Goal: Information Seeking & Learning: Learn about a topic

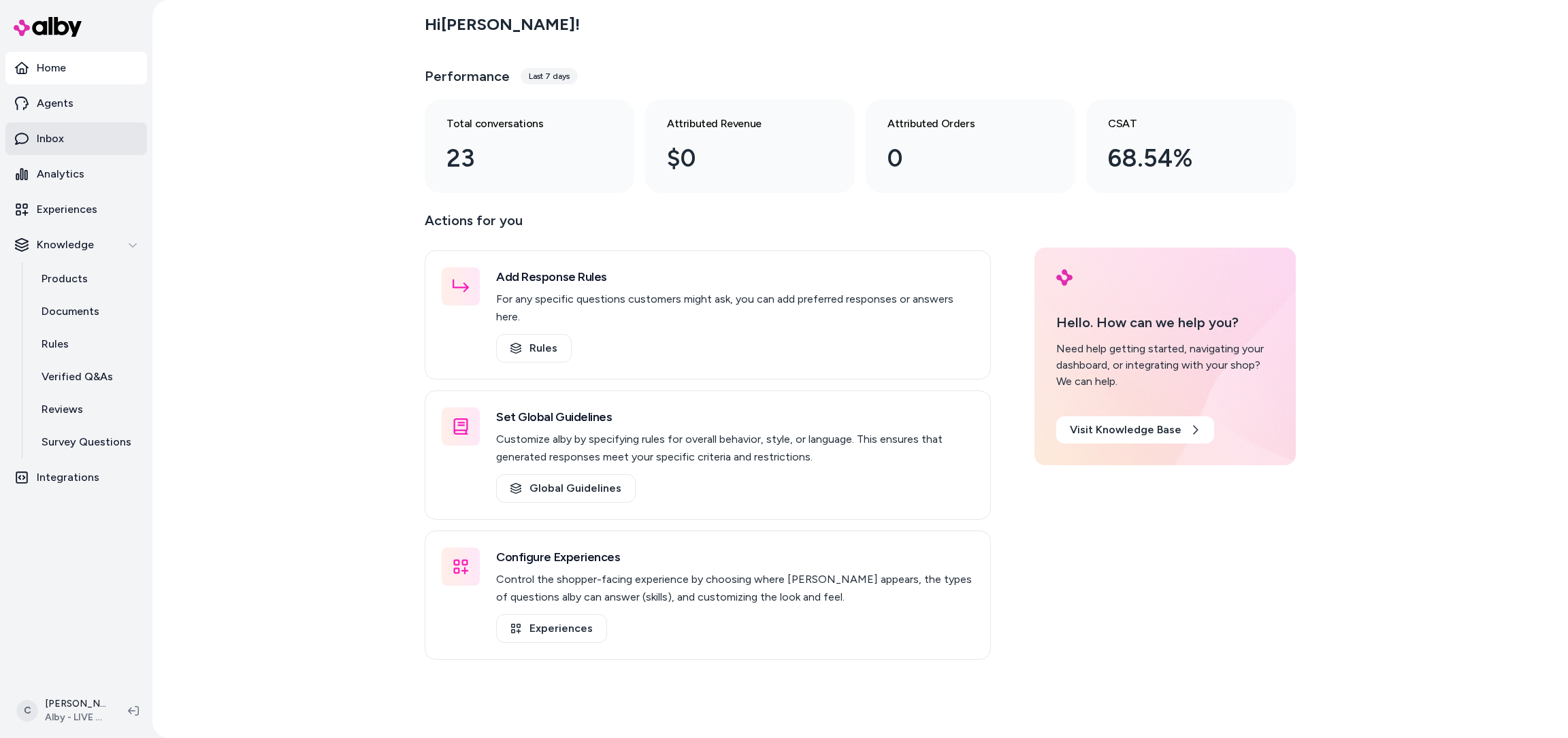
click at [84, 143] on link "Inbox" at bounding box center [76, 138] width 142 height 32
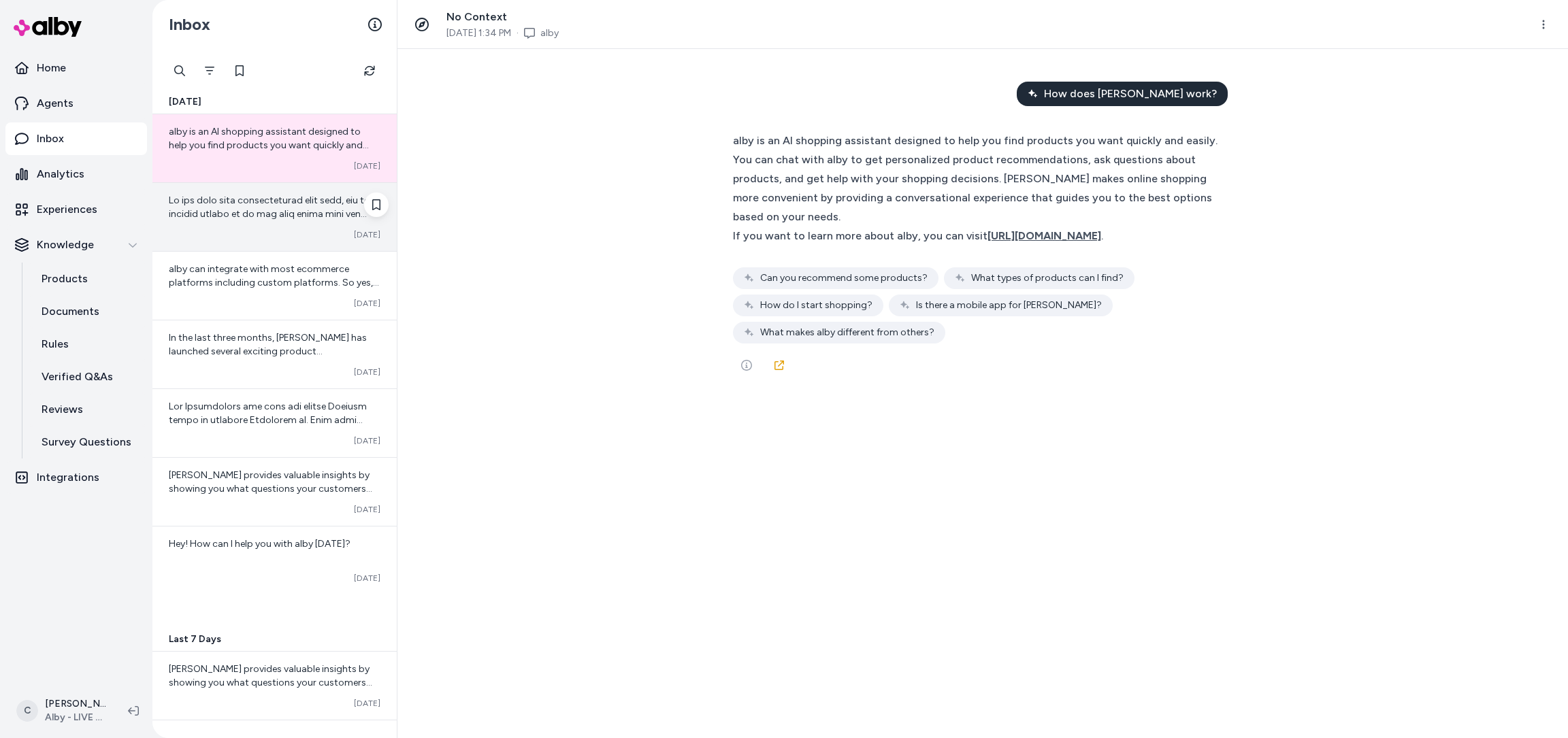
click at [256, 225] on div "Converted Oct 06" at bounding box center [274, 217] width 244 height 68
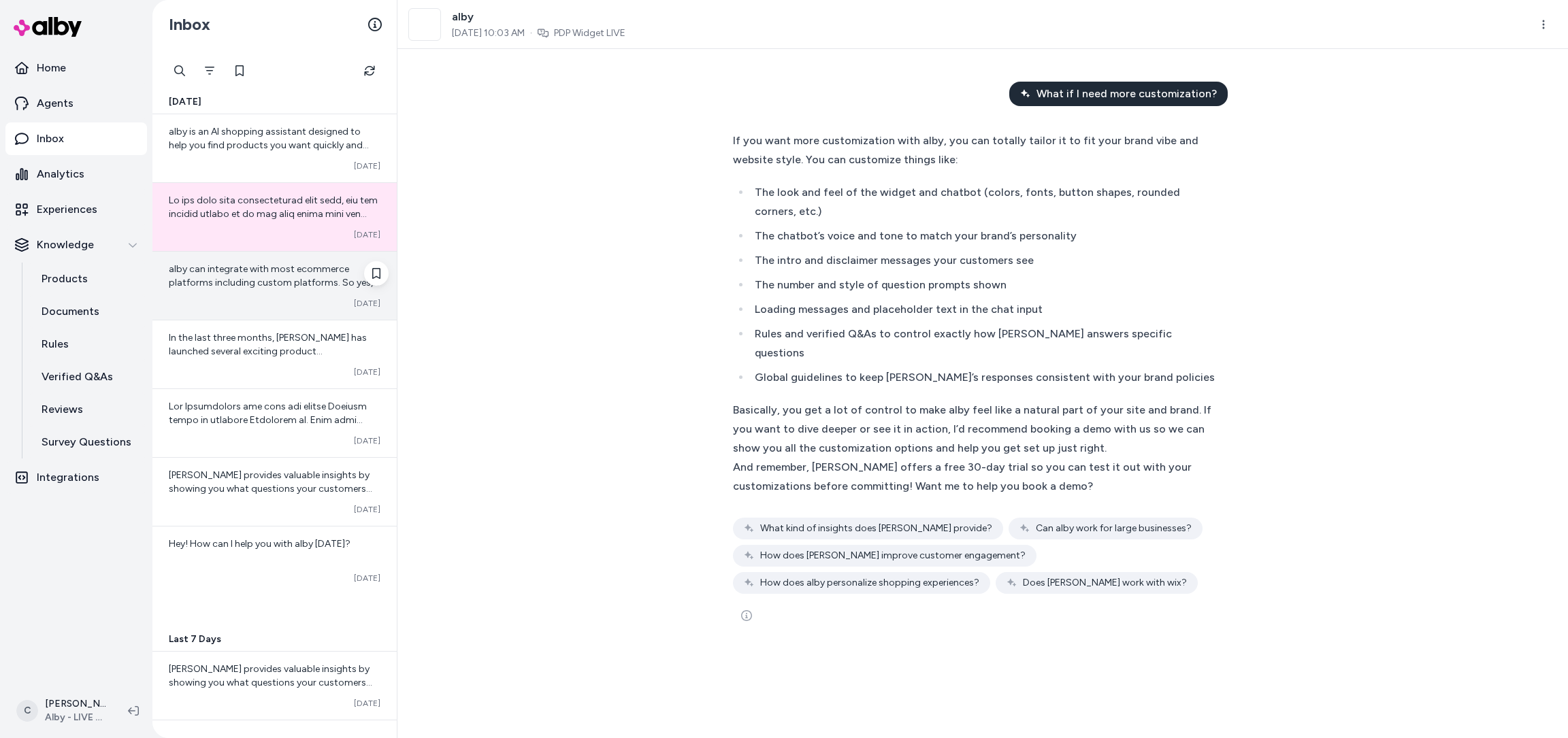
click at [253, 284] on span "alby can integrate with most ecommerce platforms including custom platforms. So…" at bounding box center [274, 310] width 210 height 93
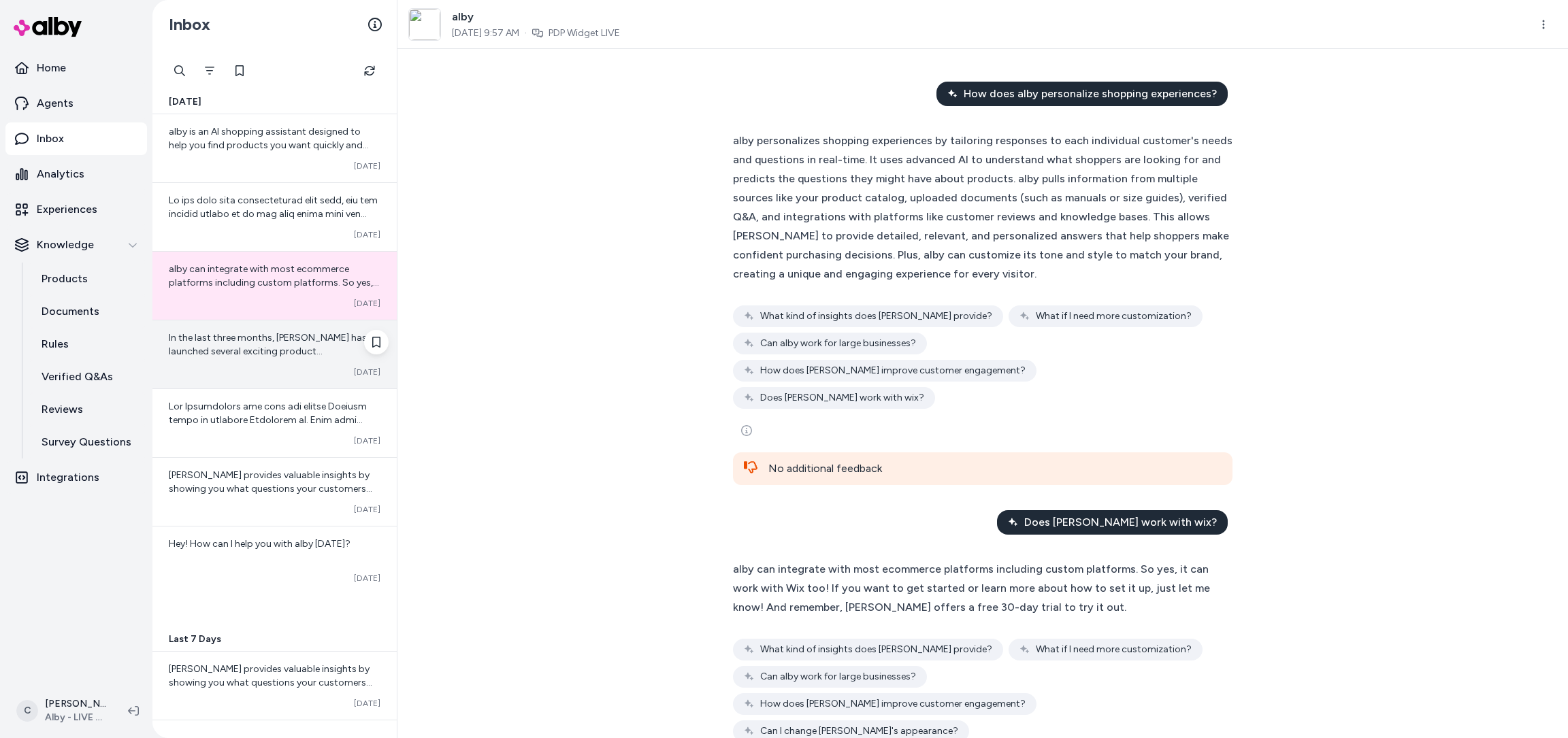
click at [276, 361] on div "In the last three months, alby has launched several exciting product enhancemen…" at bounding box center [274, 354] width 244 height 68
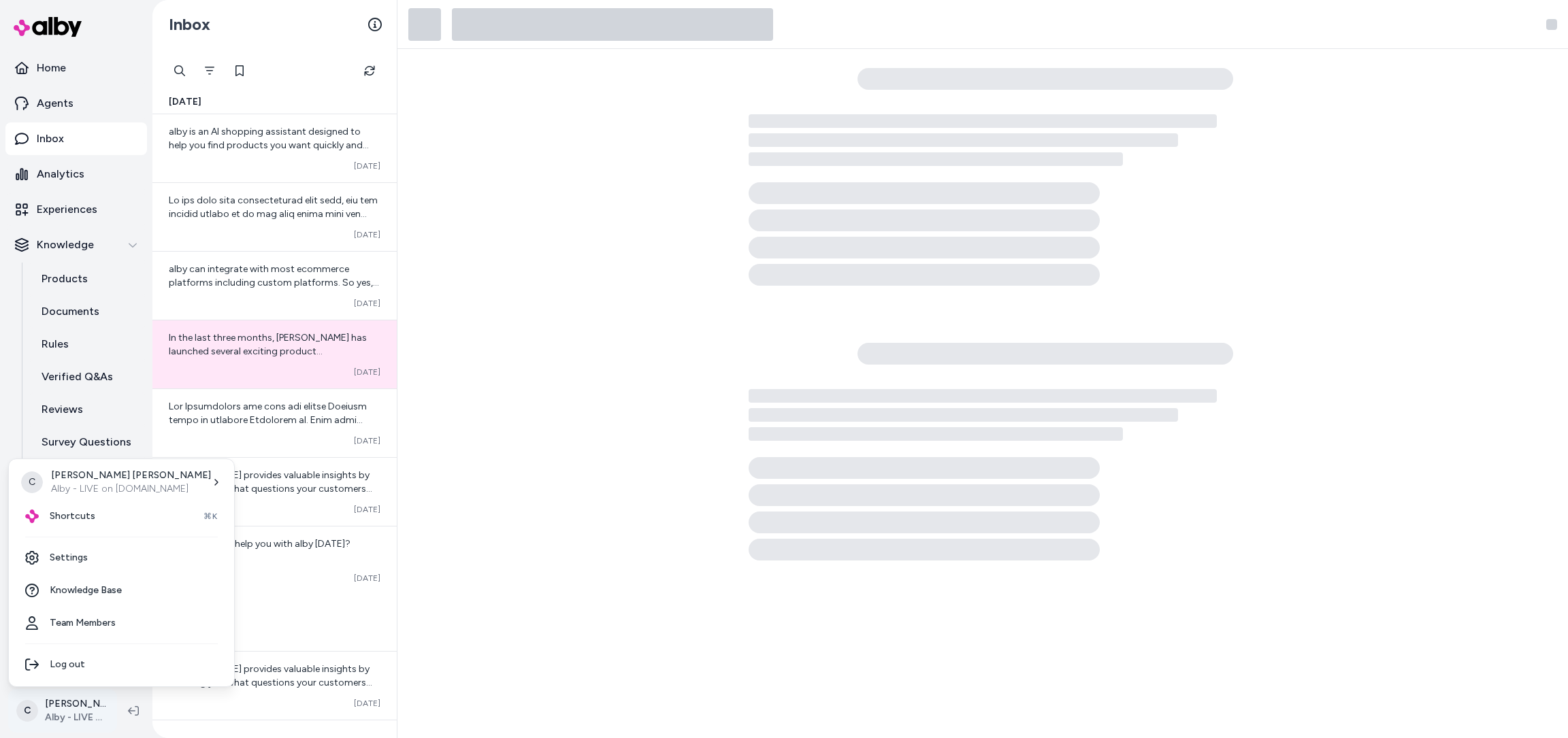
click at [65, 715] on html "Home Agents Inbox Analytics Experiences Knowledge Products Documents Rules Veri…" at bounding box center [784, 369] width 1568 height 738
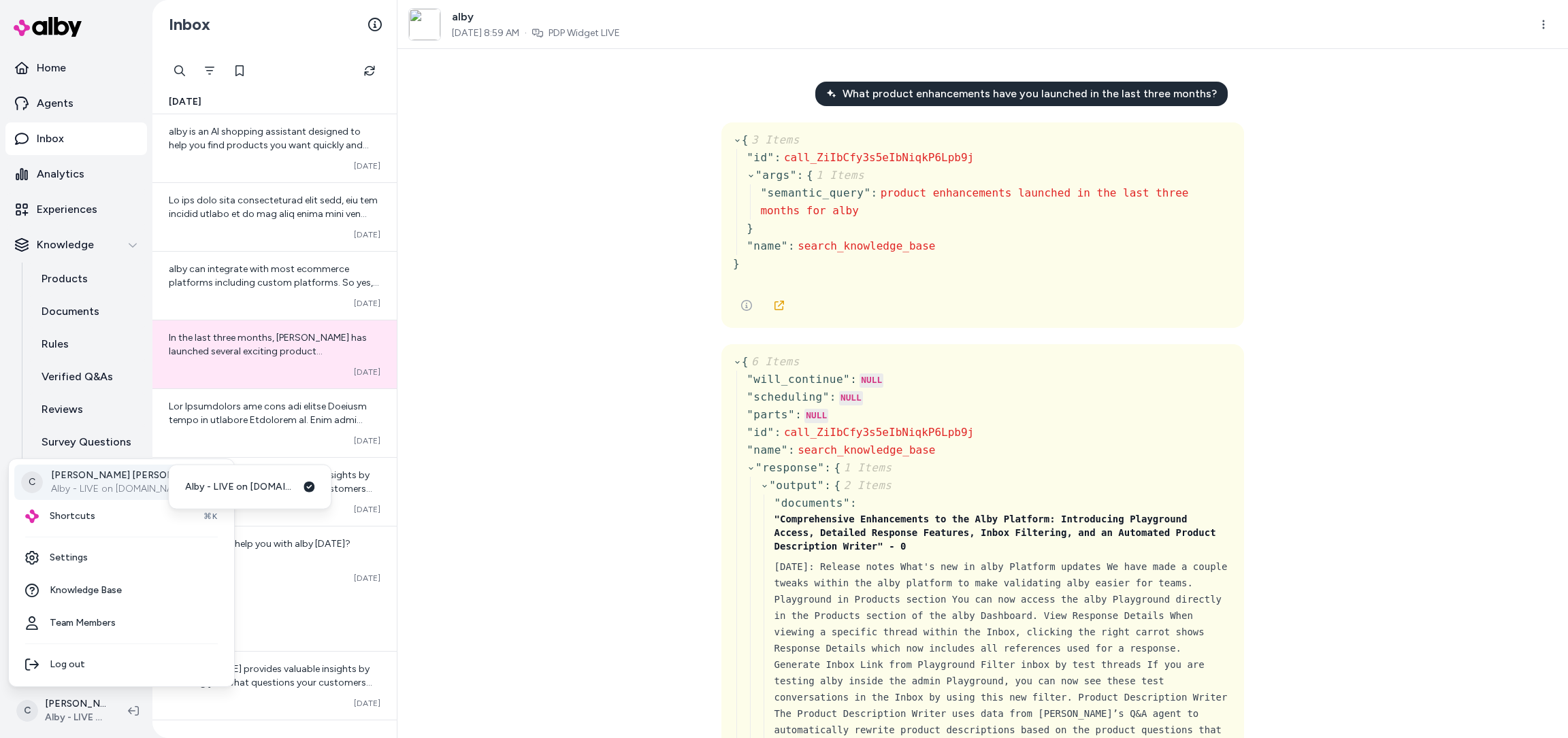
click at [77, 492] on p "Alby - LIVE on [DOMAIN_NAME]" at bounding box center [131, 489] width 160 height 14
click at [76, 510] on span "Shortcuts" at bounding box center [73, 516] width 46 height 14
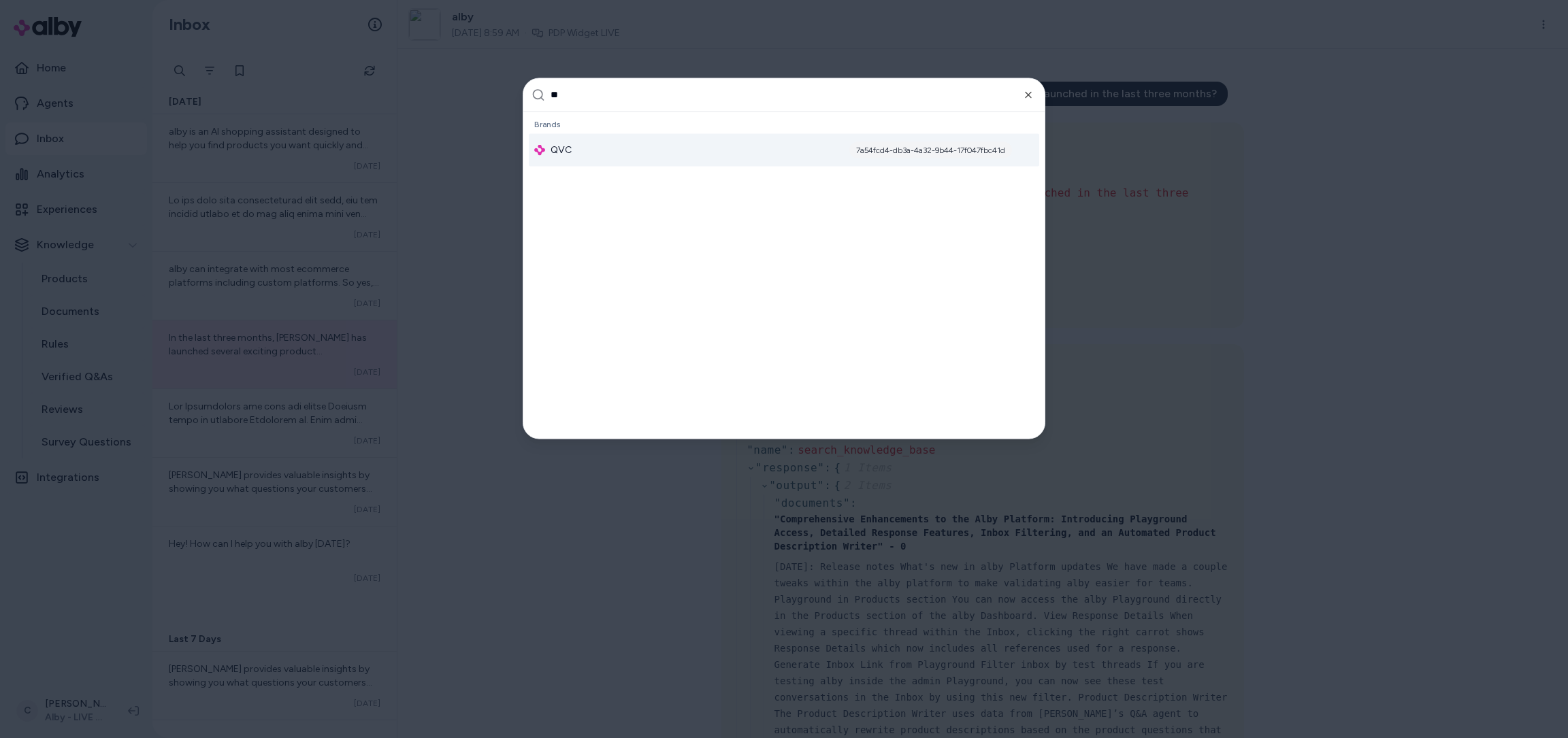
type input "***"
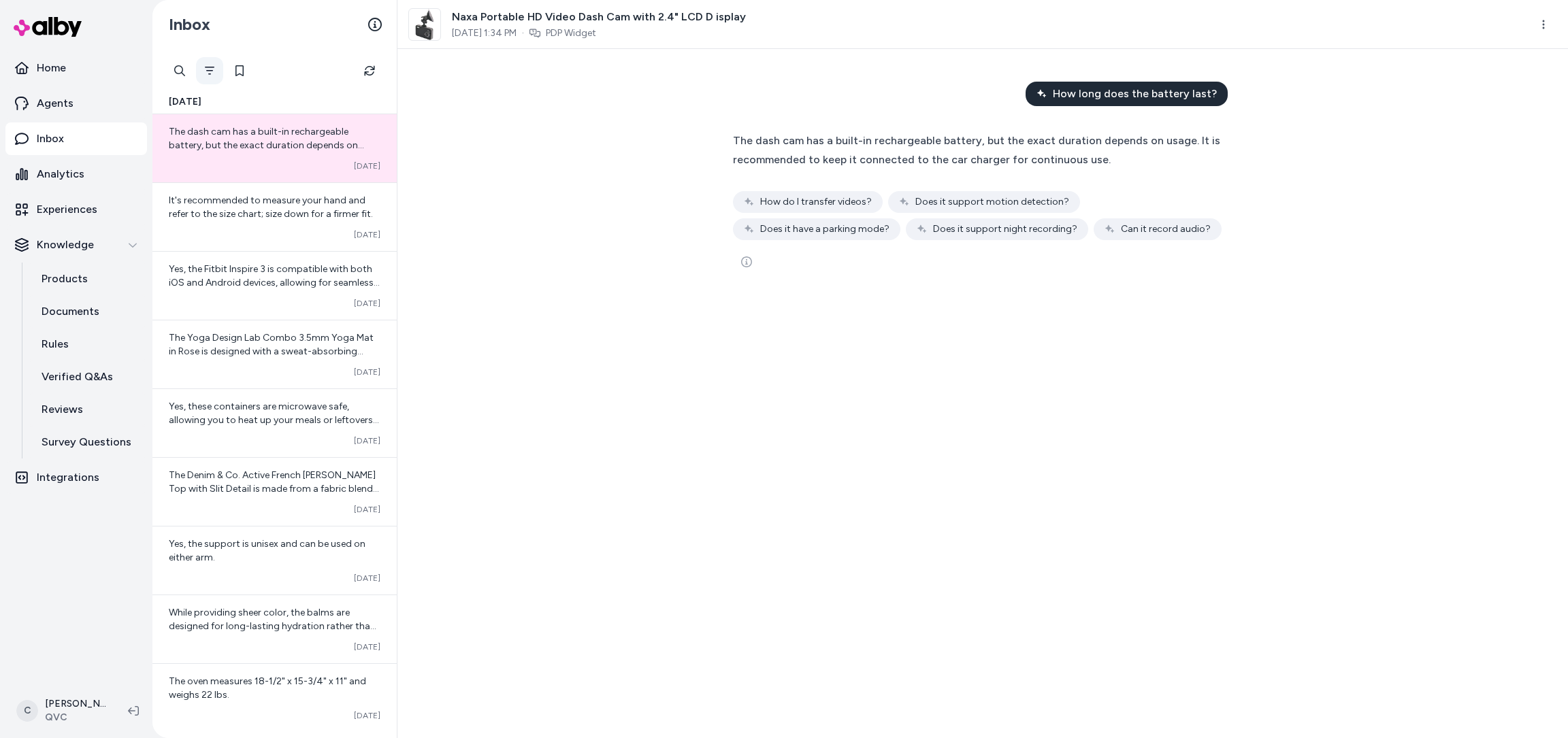
click at [207, 68] on icon "Filter" at bounding box center [209, 70] width 11 height 11
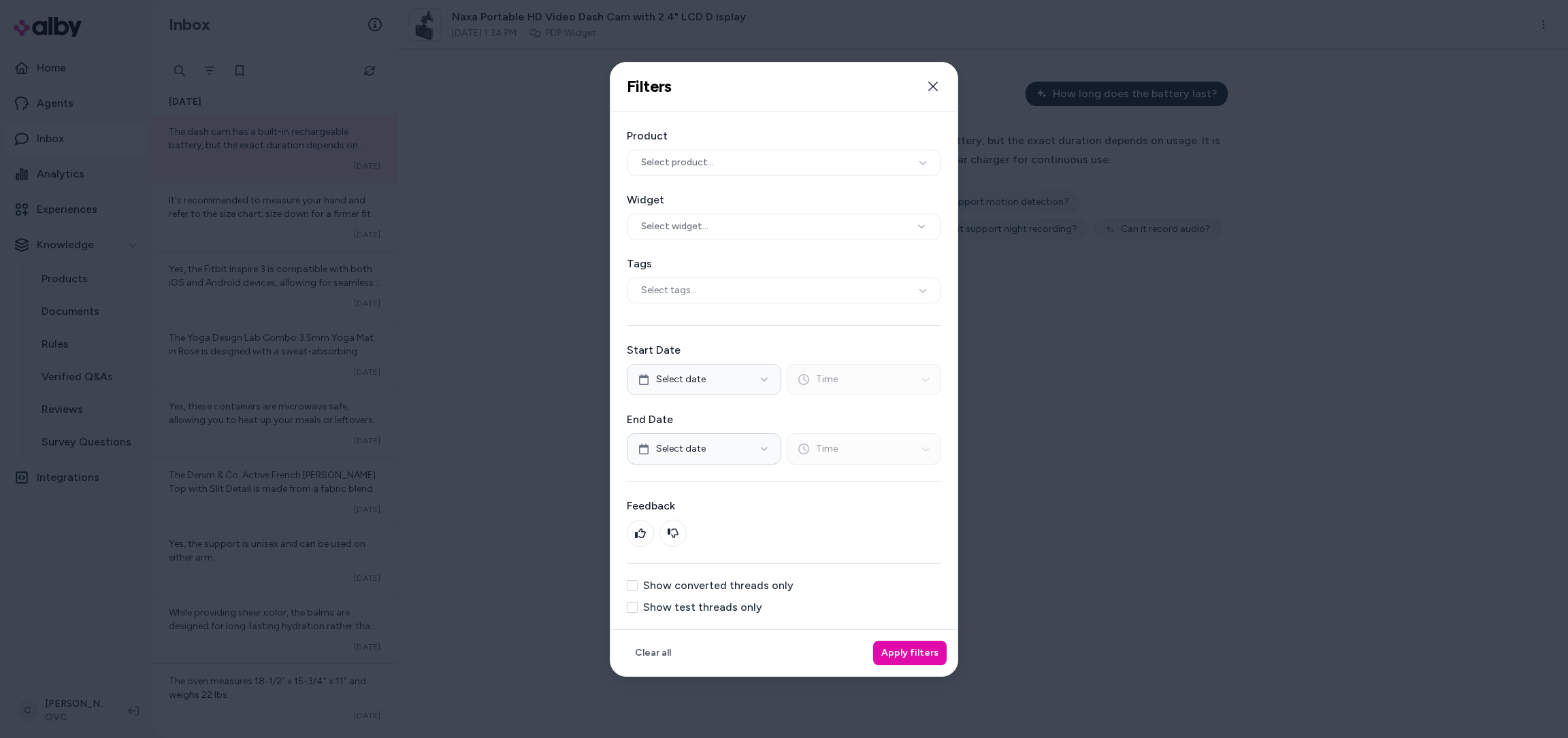
click at [631, 582] on button "Show converted threads only" at bounding box center [633, 586] width 11 height 11
click at [942, 660] on button "Apply filters" at bounding box center [910, 652] width 73 height 24
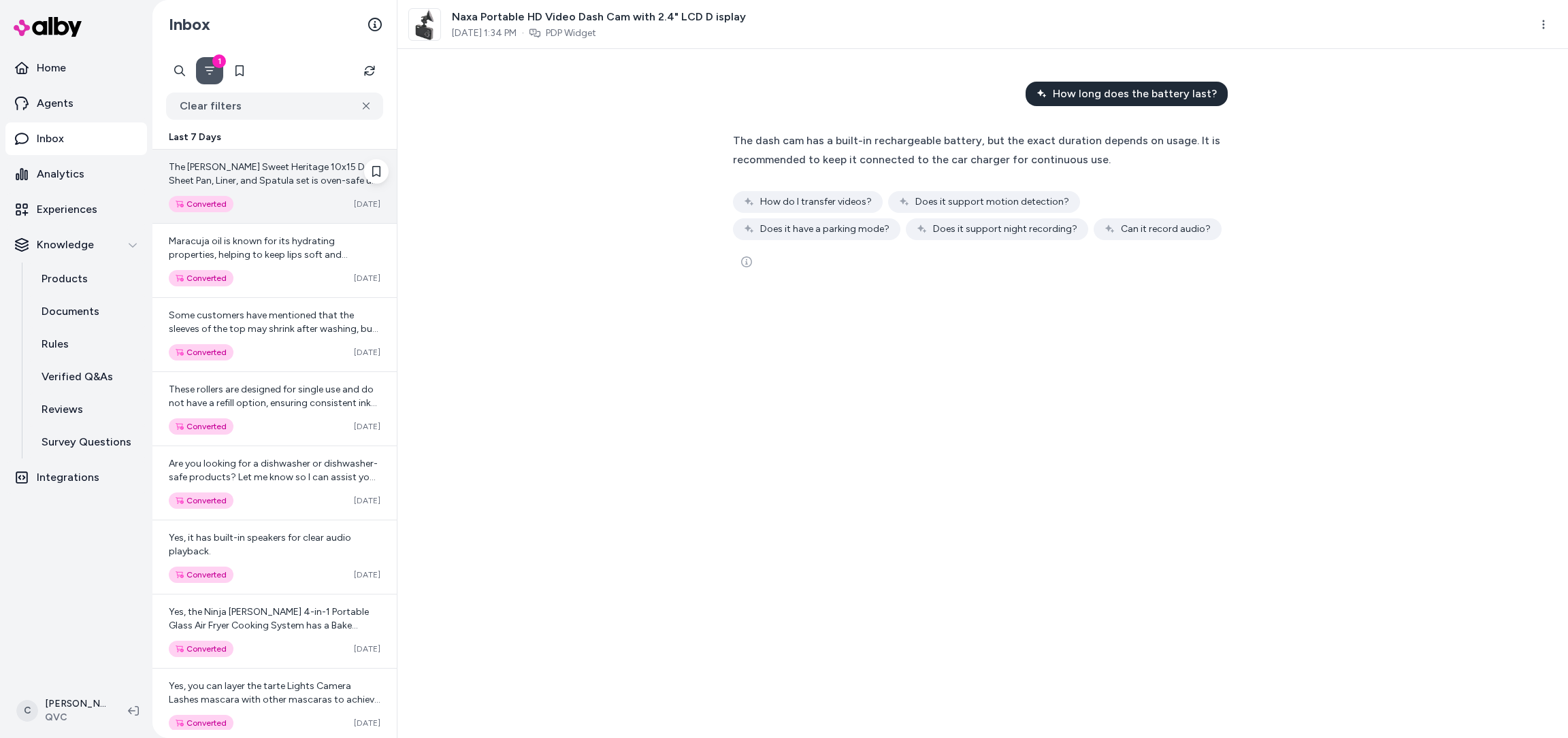
click at [258, 200] on div "Converted Oct 04" at bounding box center [274, 204] width 212 height 17
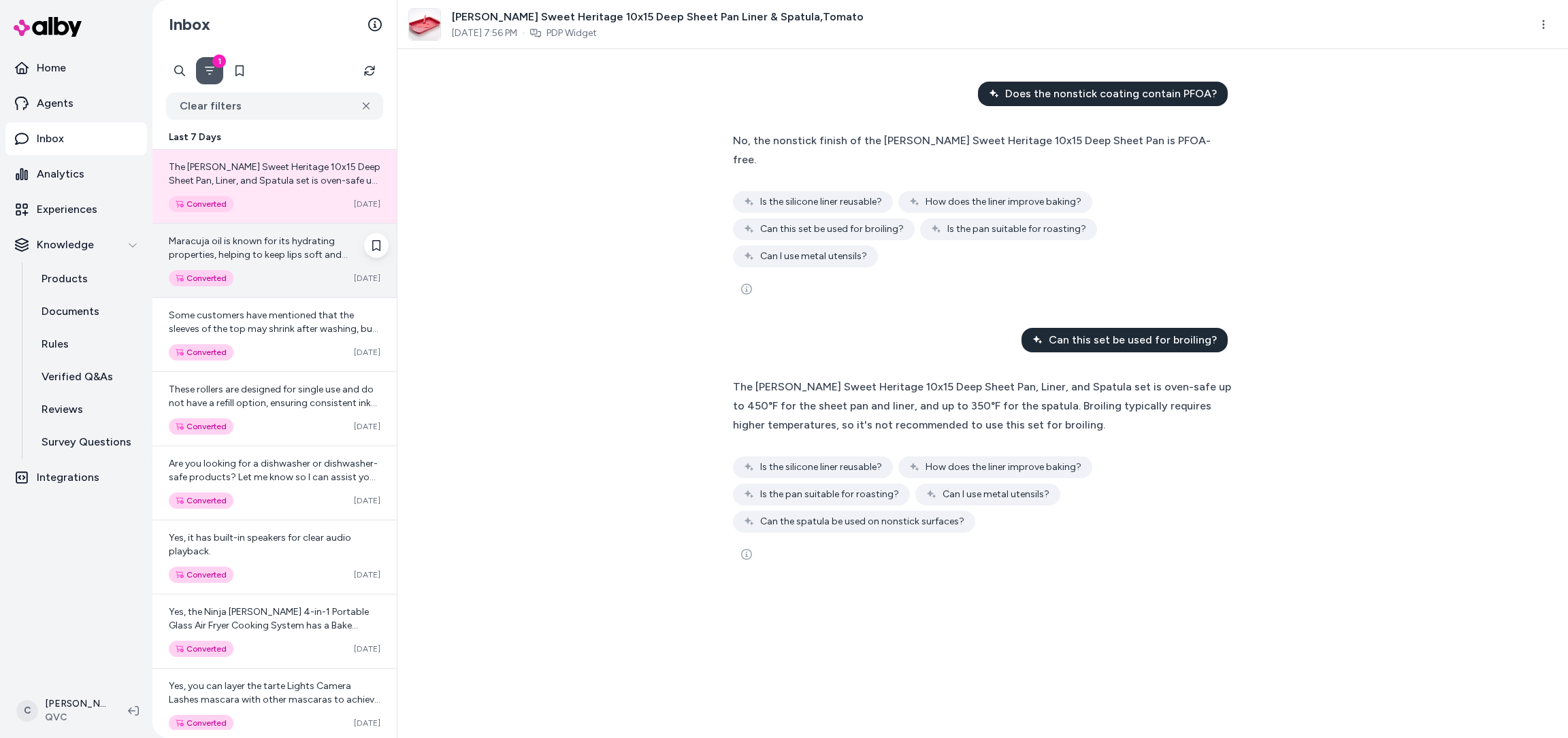
click at [261, 267] on div "Maracuja oil is known for its hydrating properties, helping to keep lips soft a…" at bounding box center [274, 261] width 244 height 73
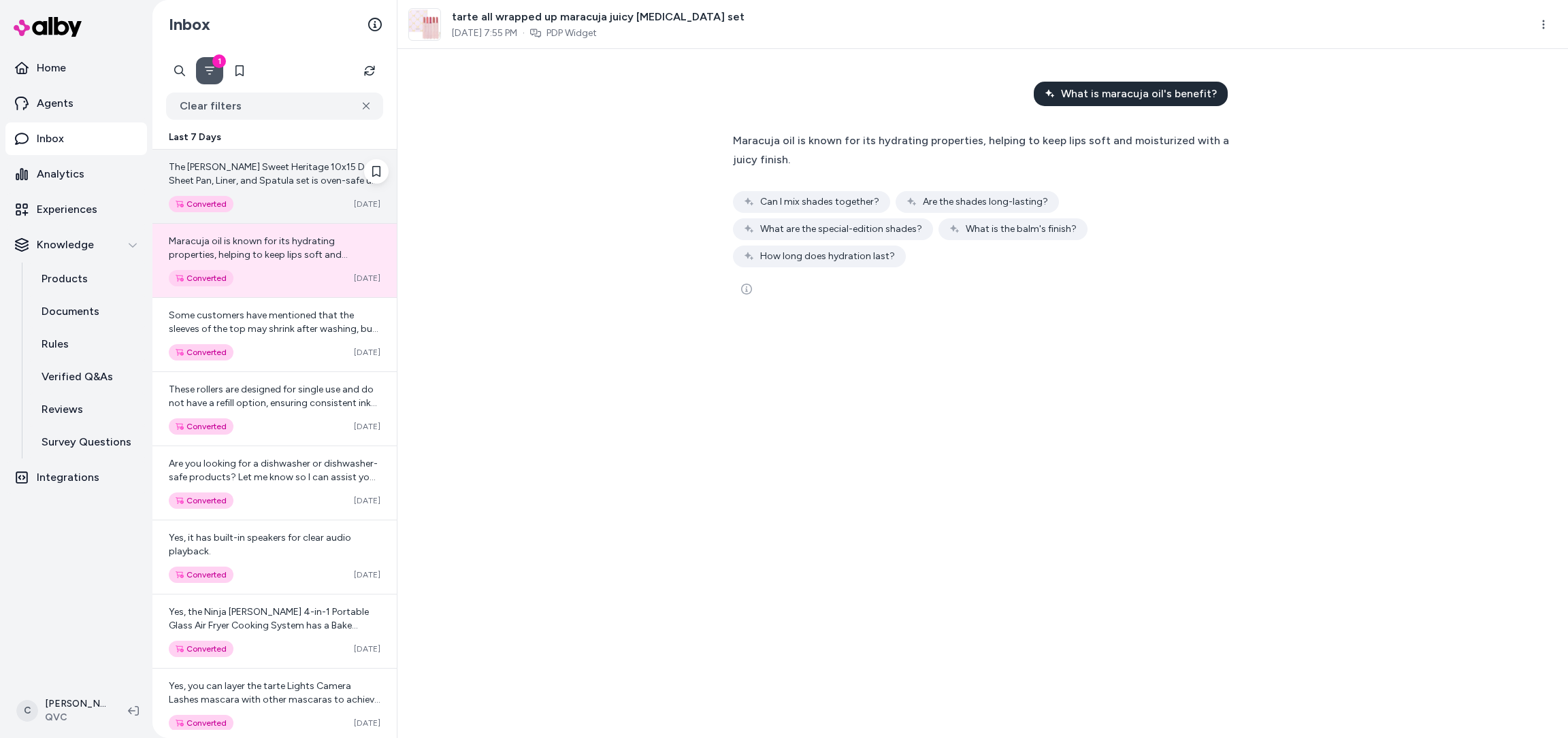
click at [261, 197] on div "Converted Oct 04" at bounding box center [274, 204] width 212 height 17
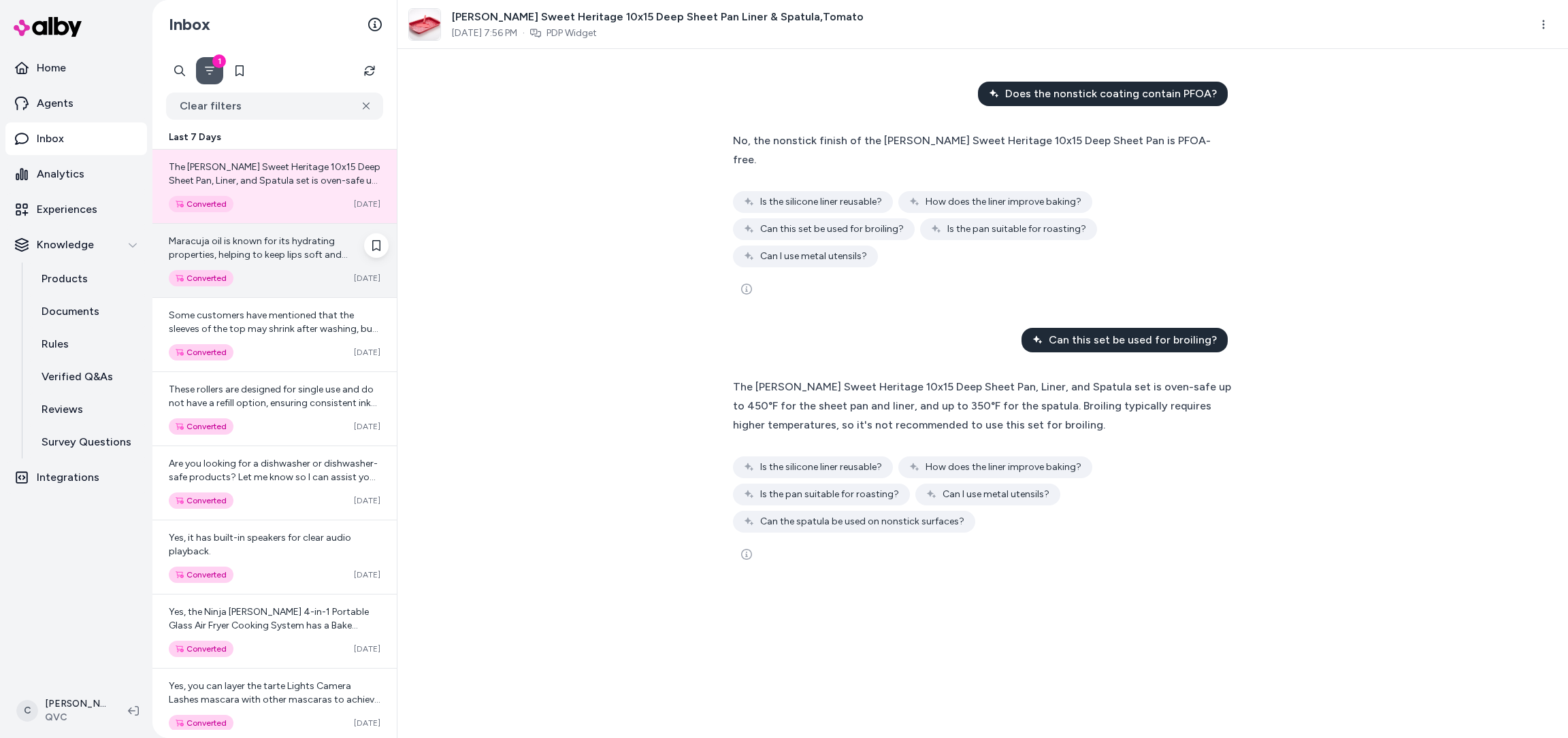
click at [213, 279] on div "Converted" at bounding box center [201, 278] width 65 height 17
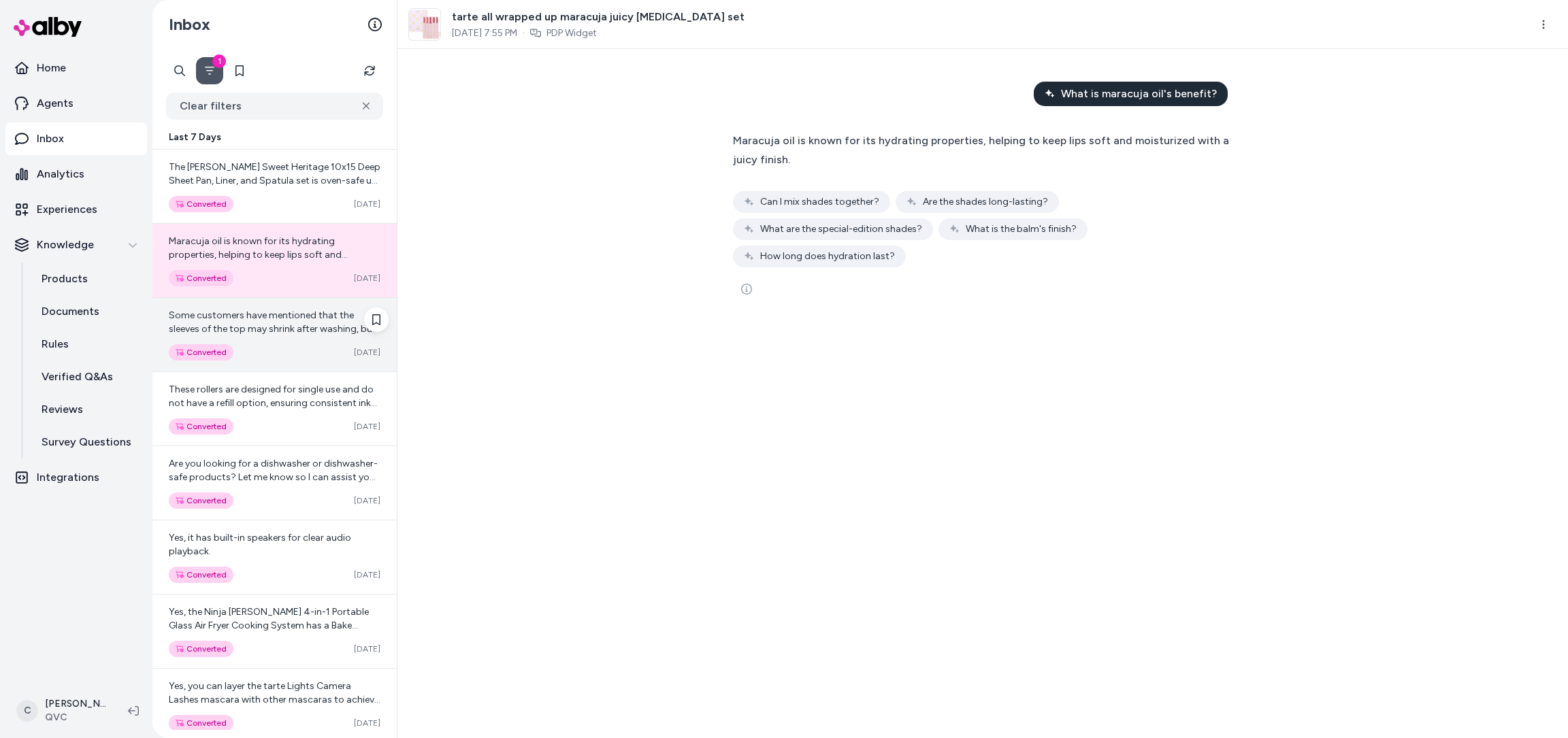
click at [268, 332] on span "Some customers have mentioned that the sleeves of the top may shrink after wash…" at bounding box center [274, 356] width 212 height 93
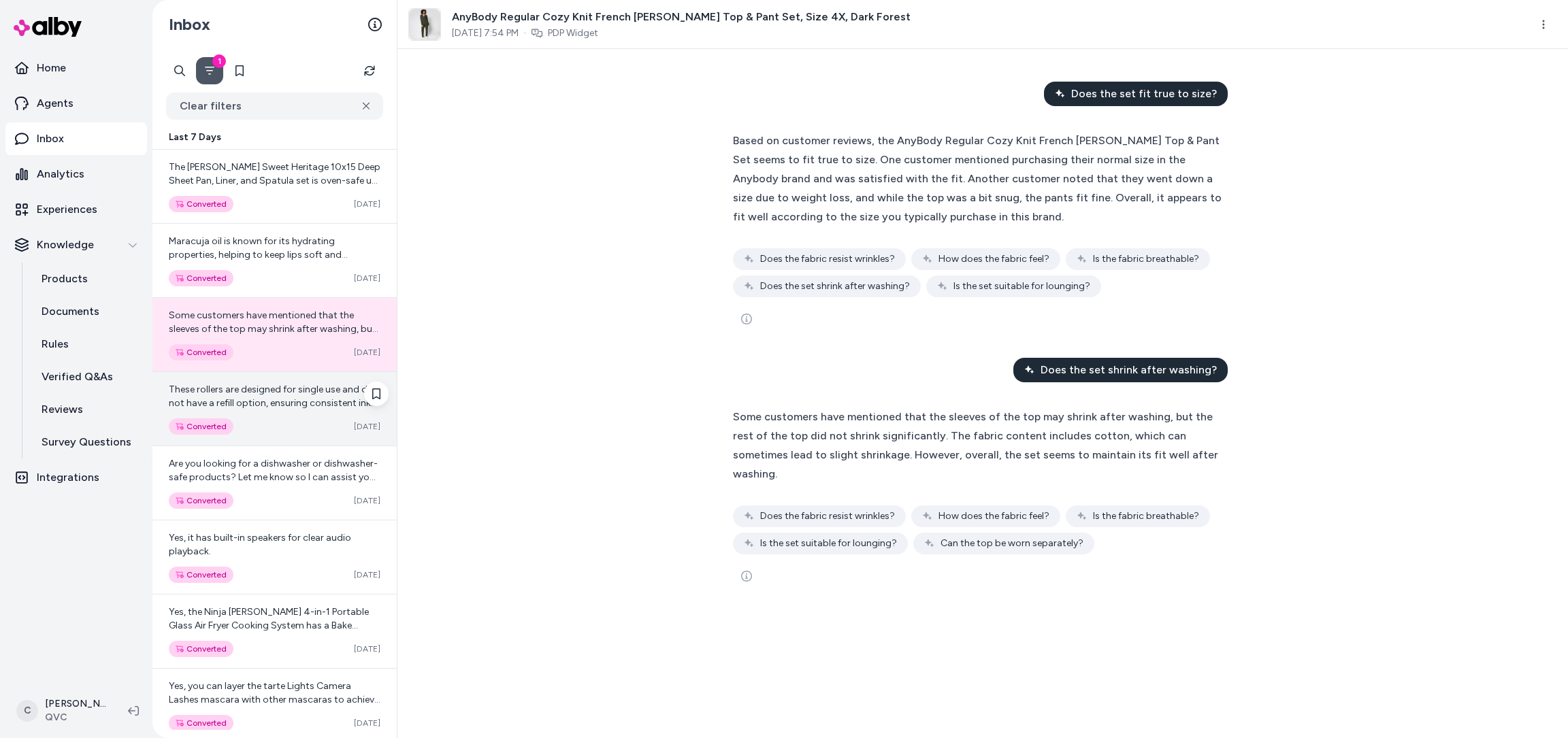
click at [246, 415] on div "These rollers are designed for single use and do not have a refill option, ensu…" at bounding box center [274, 408] width 244 height 73
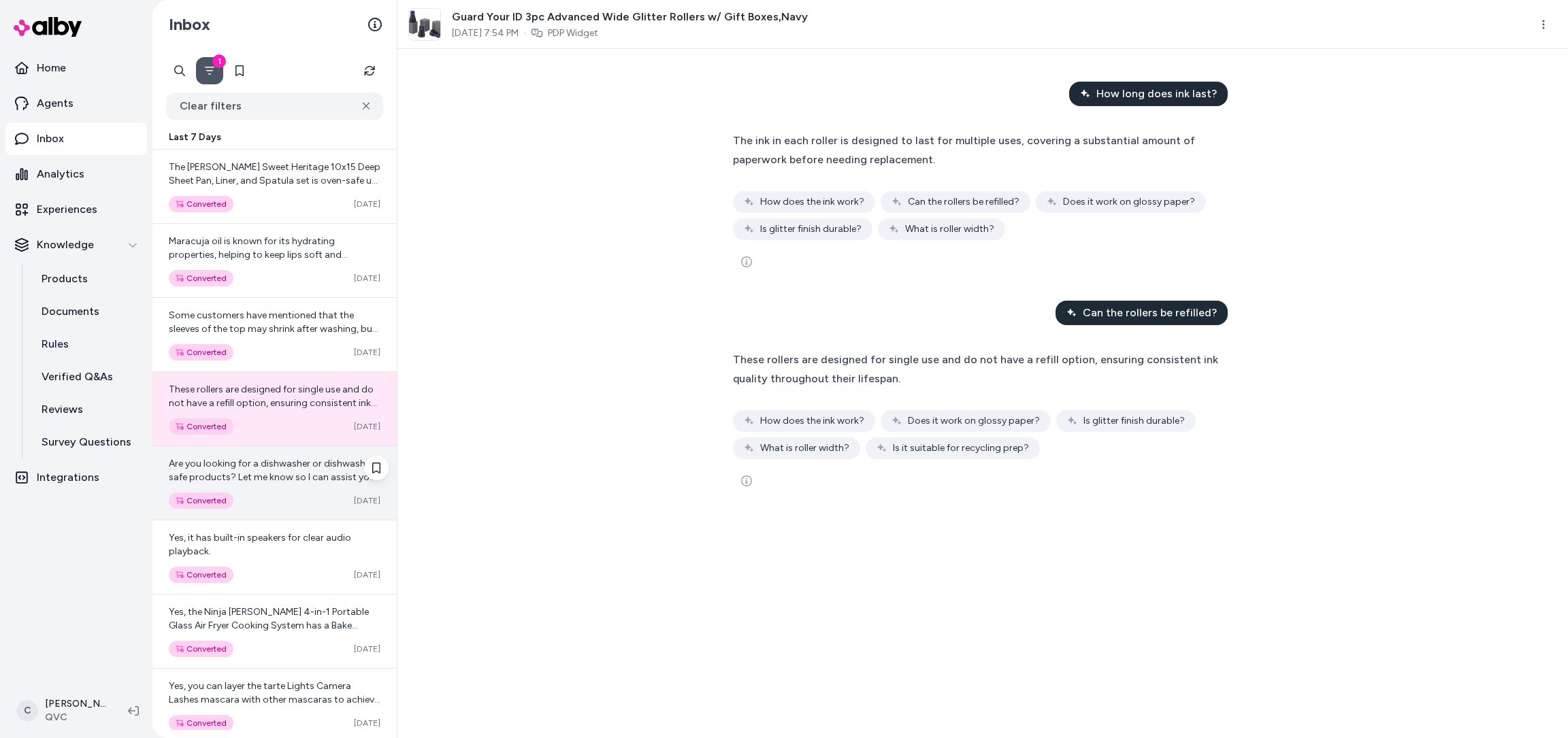
click at [250, 476] on span "Are you looking for a dishwasher or dishwasher-safe products? Let me know so I …" at bounding box center [273, 477] width 209 height 39
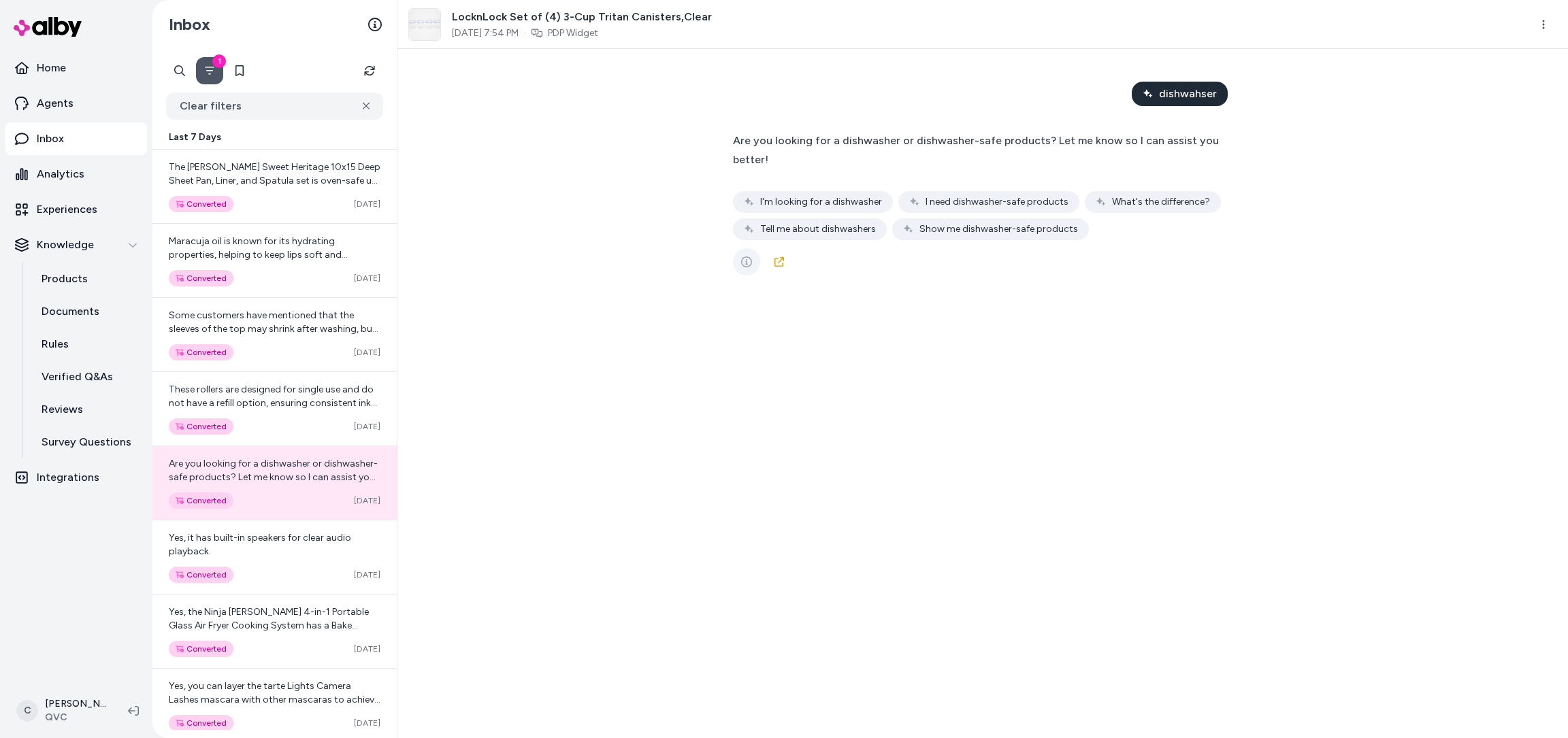
click at [747, 262] on icon "See more" at bounding box center [747, 262] width 11 height 11
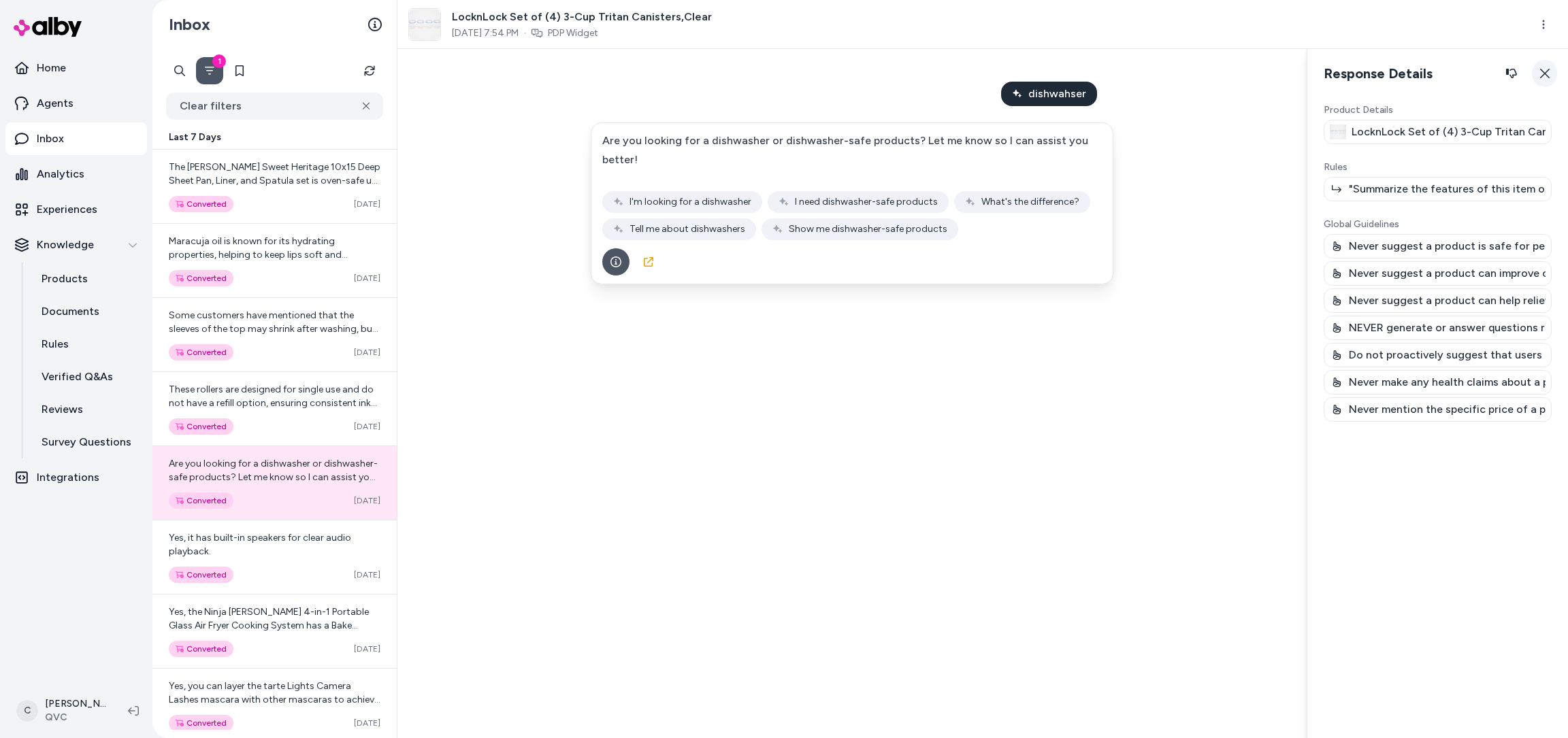
click at [1554, 70] on button "Close" at bounding box center [1544, 73] width 25 height 27
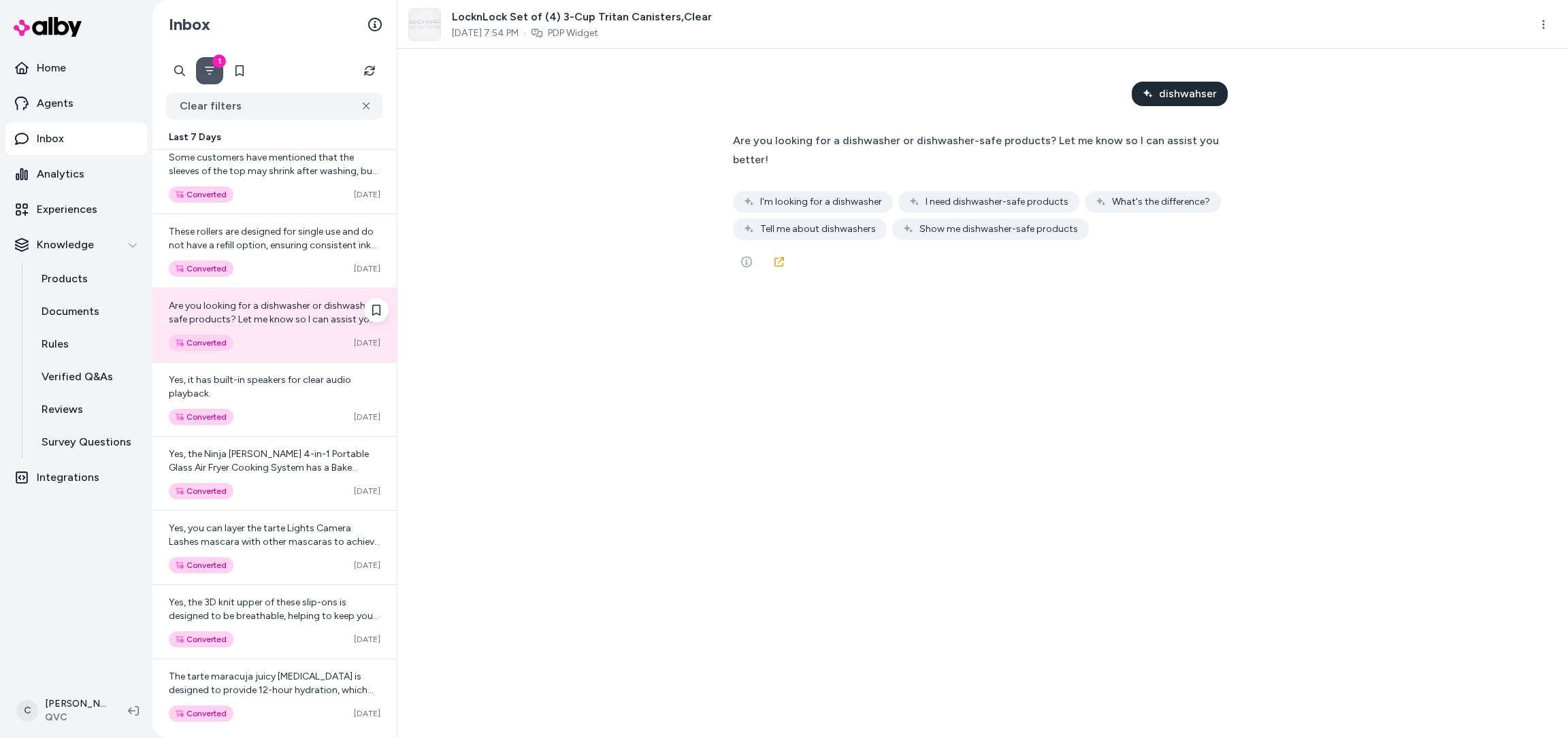
scroll to position [178, 0]
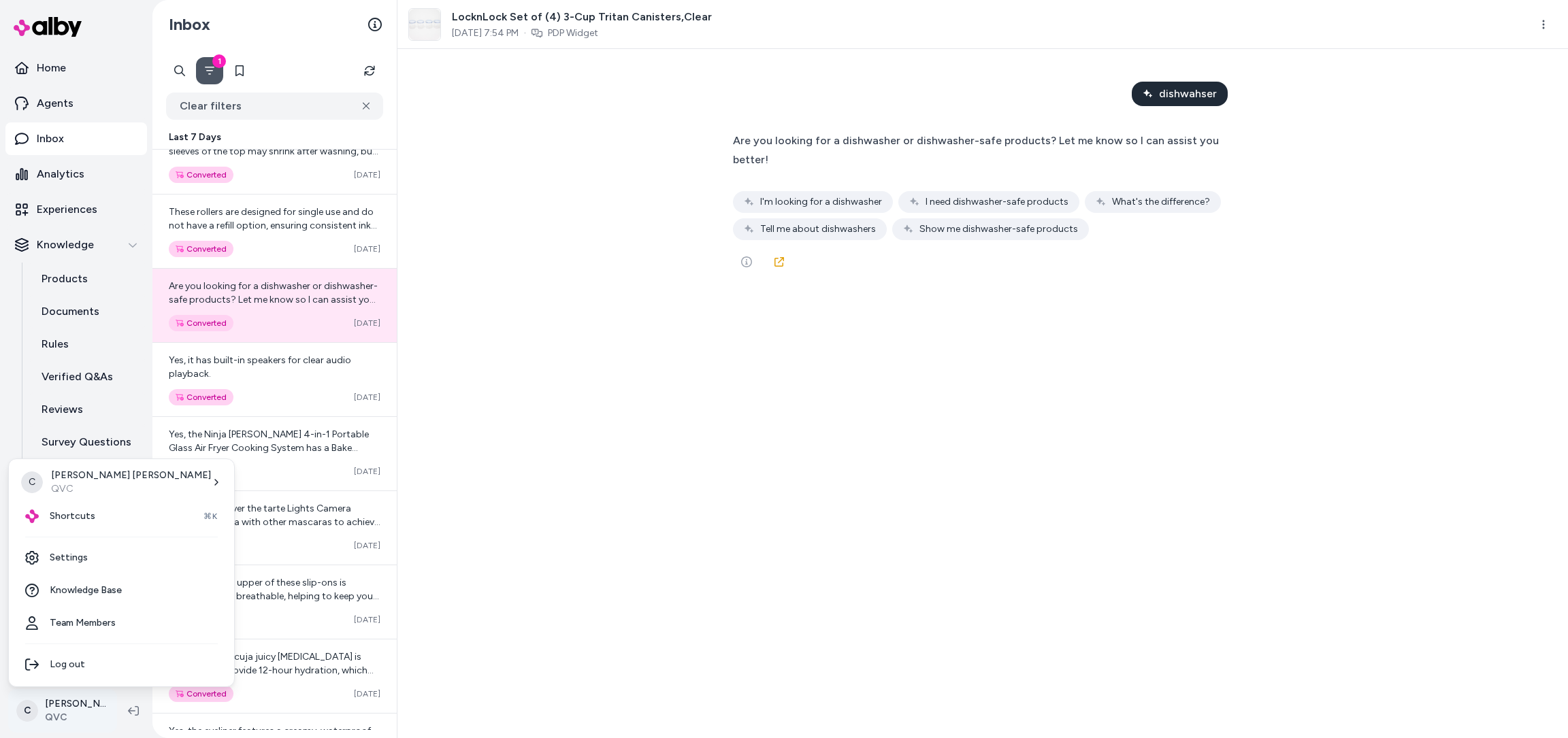
click at [80, 694] on html "Home Agents Inbox Analytics Experiences Knowledge Products Documents Rules Veri…" at bounding box center [784, 369] width 1568 height 738
click at [85, 509] on span "Shortcuts" at bounding box center [73, 516] width 46 height 14
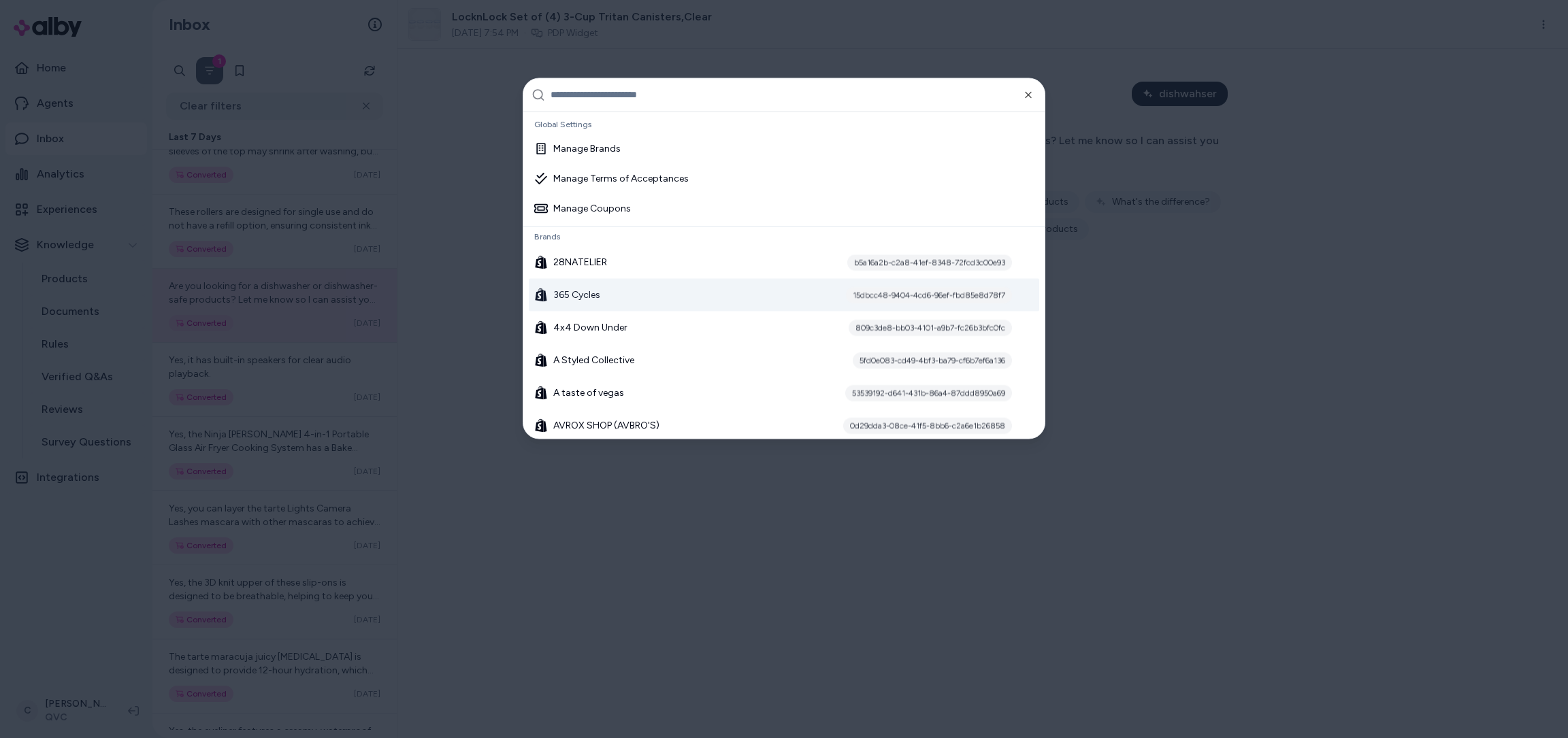
click at [669, 283] on div "365 Cycles 15dbcc48-9404-4cd6-96ef-fbd85e8d78f7" at bounding box center [784, 294] width 510 height 32
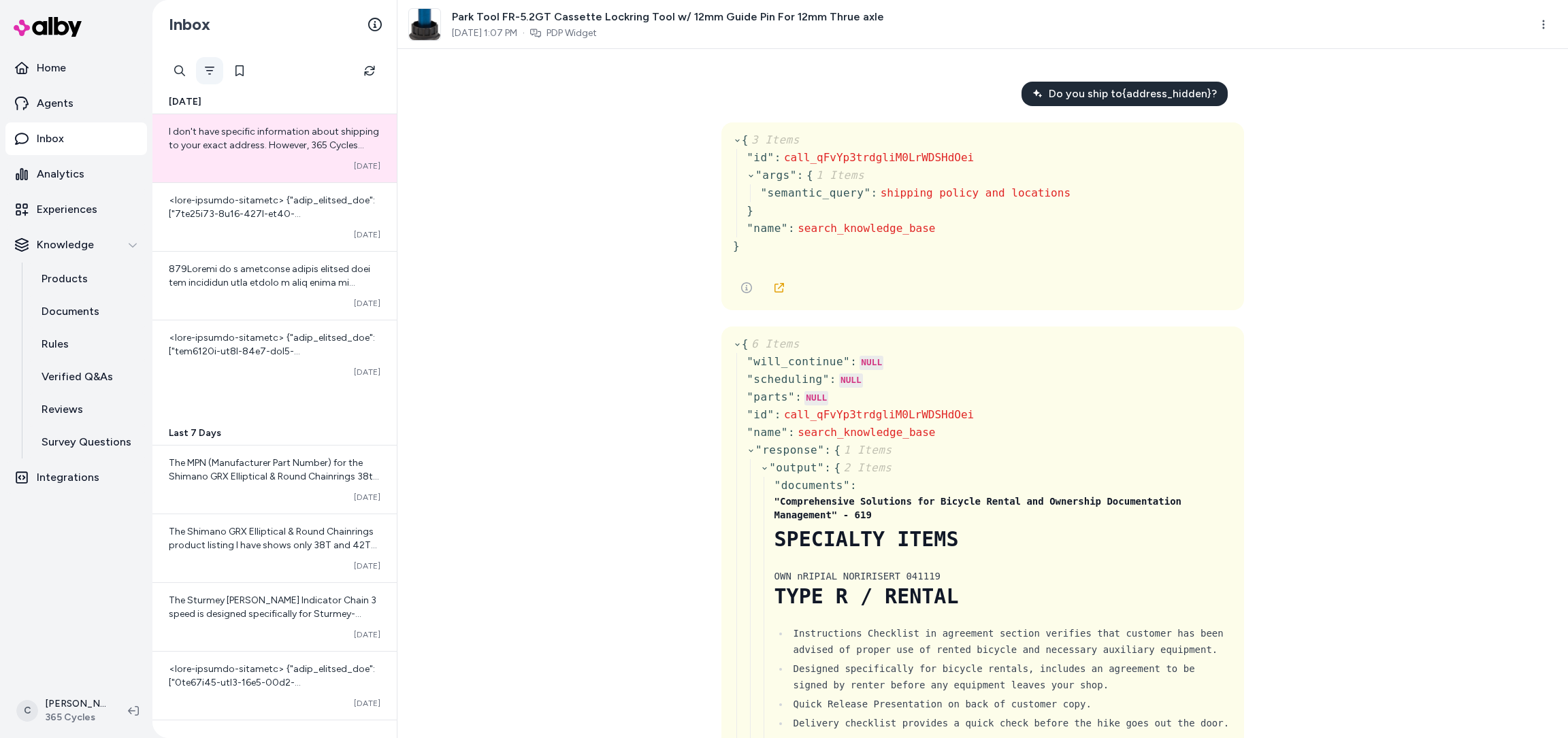
click at [212, 66] on icon "Filter" at bounding box center [209, 70] width 11 height 11
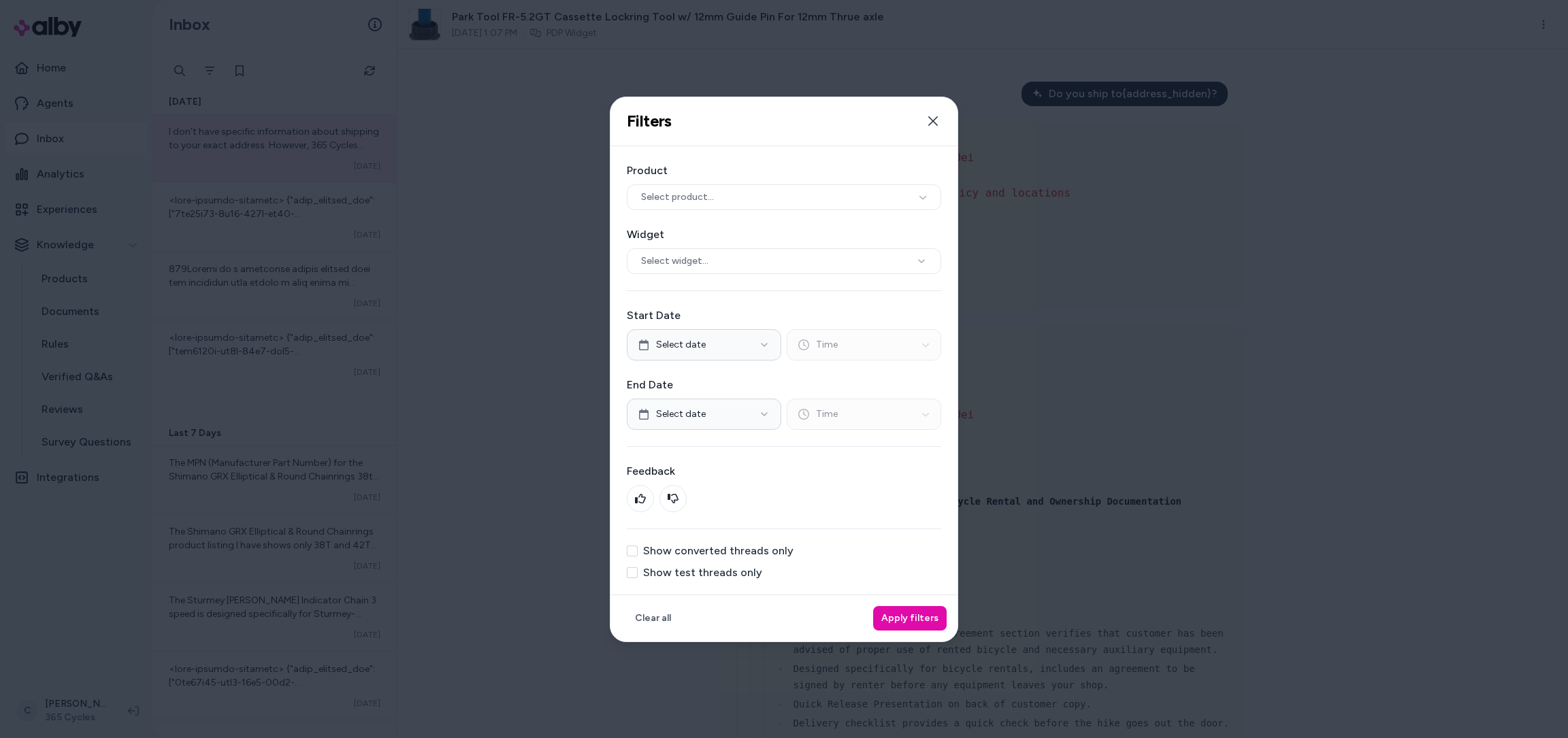
click at [79, 649] on div at bounding box center [784, 369] width 1568 height 738
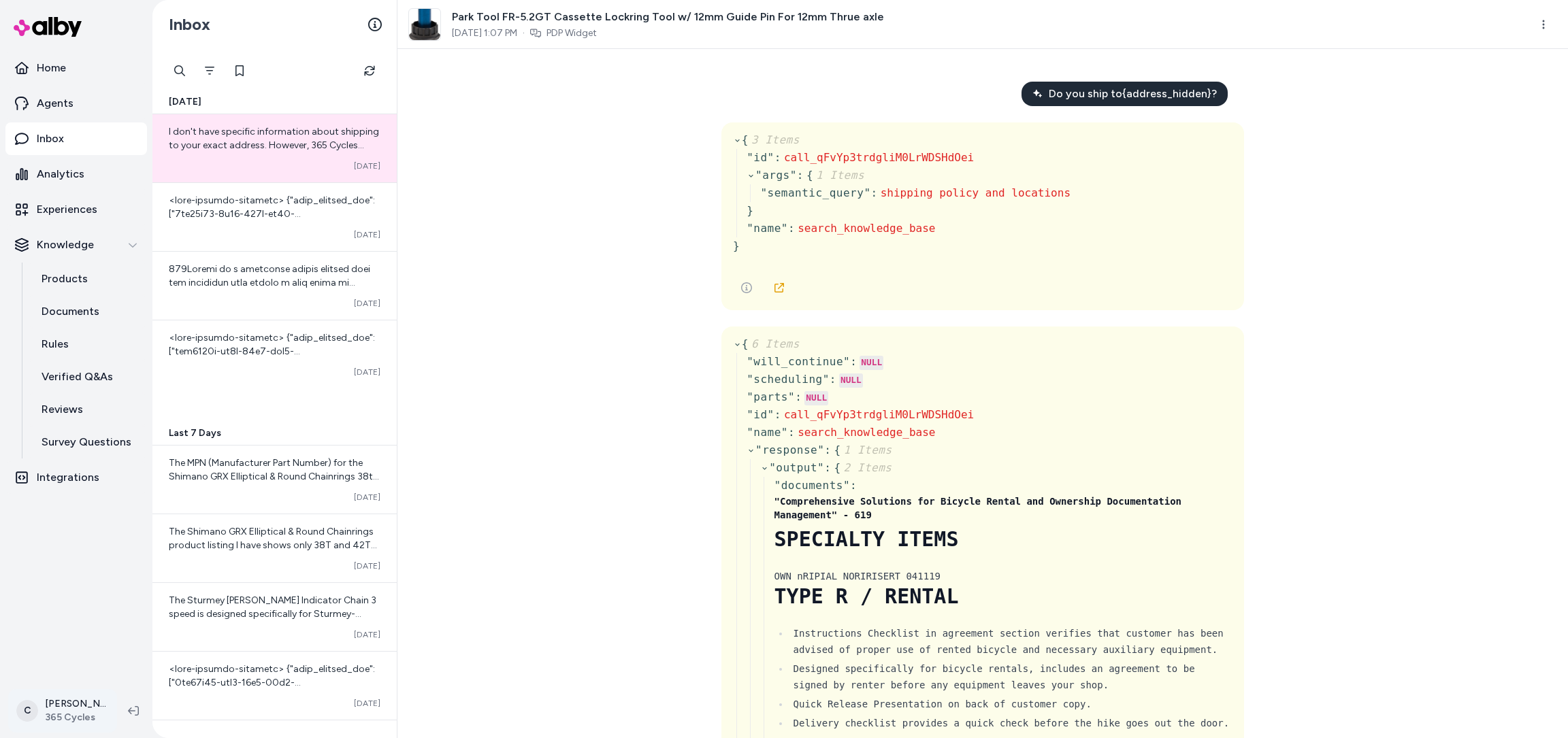
click at [76, 702] on html "Home Agents Inbox Analytics Experiences Knowledge Products Documents Rules Veri…" at bounding box center [784, 369] width 1568 height 738
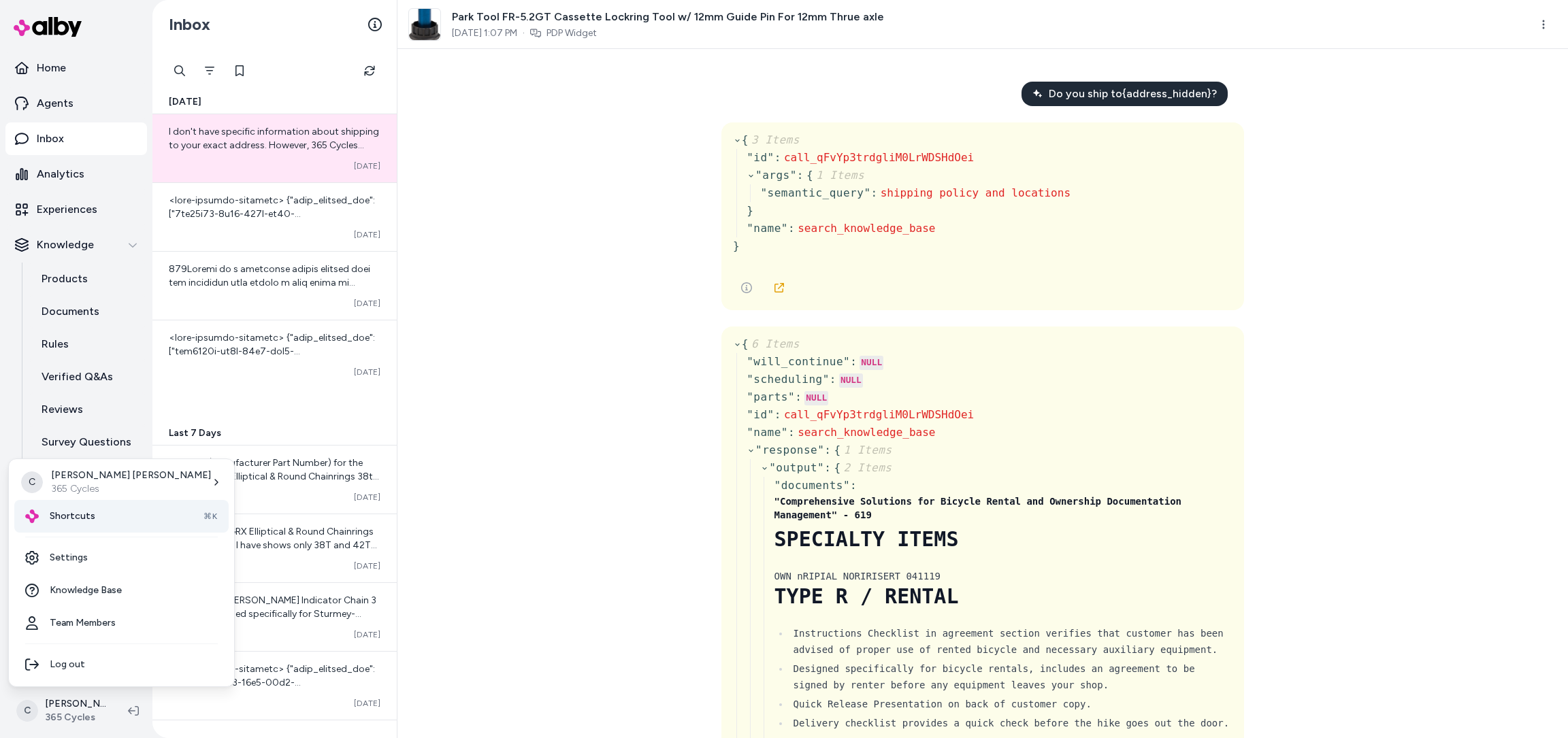
click at [83, 513] on span "Shortcuts" at bounding box center [73, 516] width 46 height 14
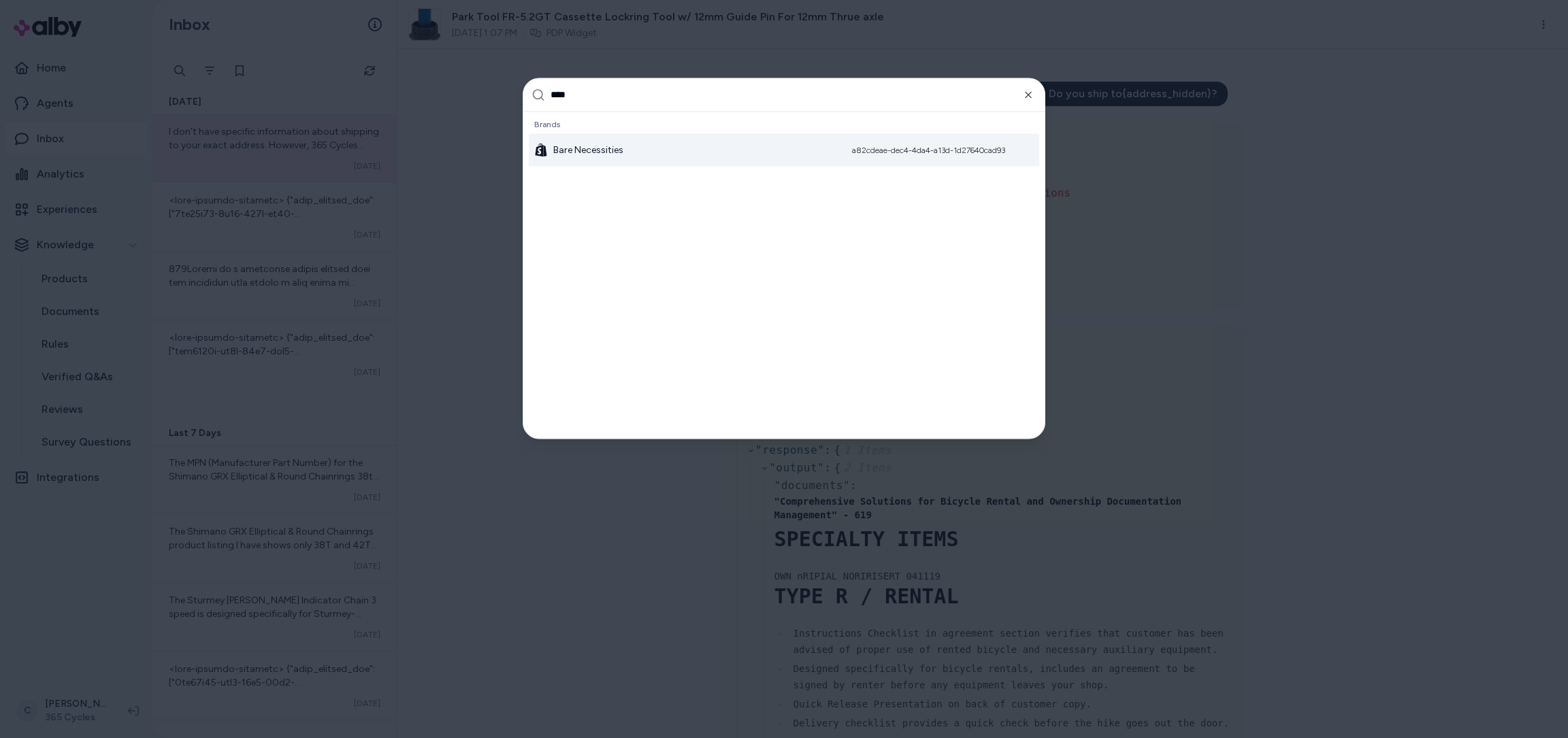
type input "****"
click at [595, 157] on div "Bare Necessities a82cdeae-dec4-4da4-a13d-1d27640cad93" at bounding box center [784, 149] width 510 height 32
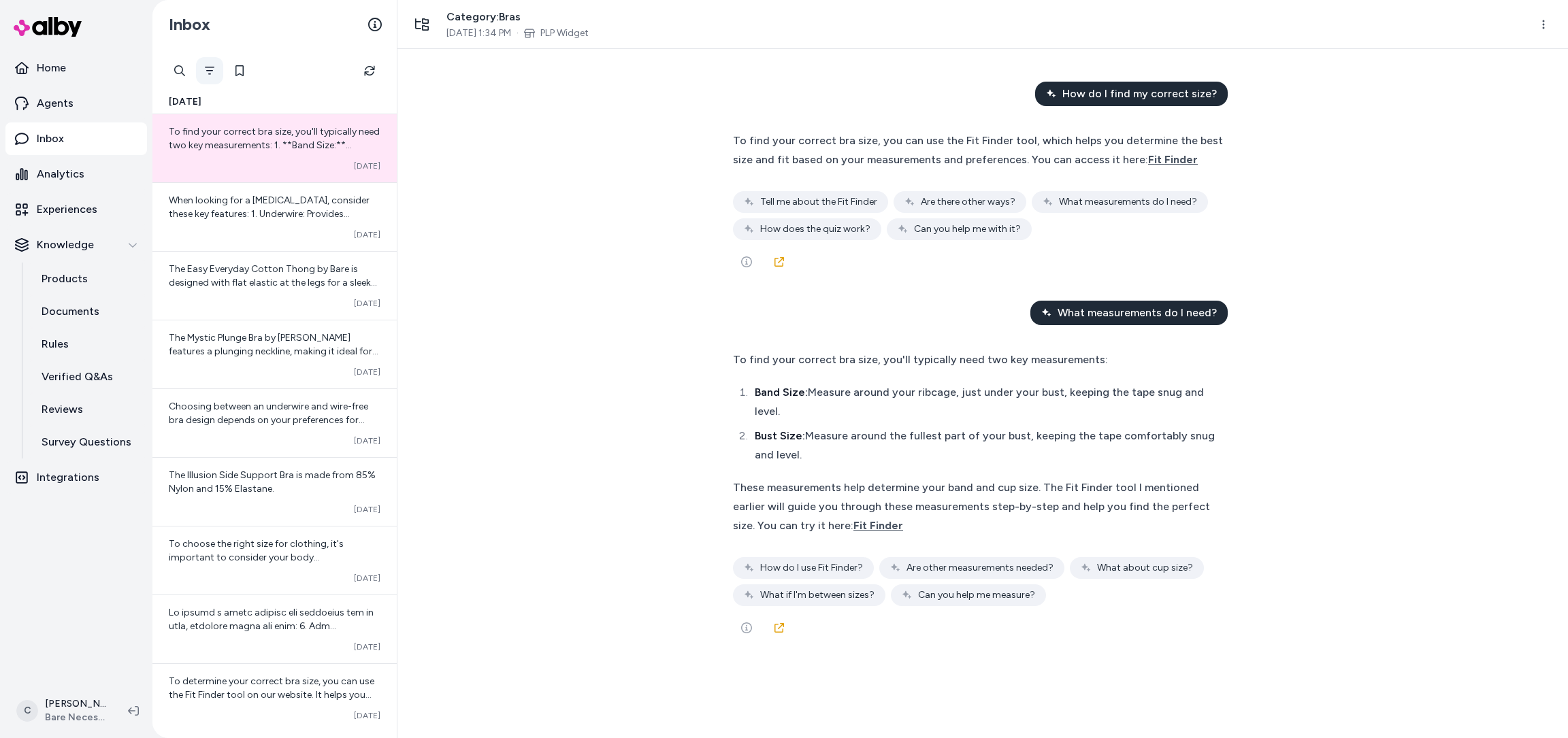
click at [218, 70] on button "Filter" at bounding box center [209, 70] width 27 height 27
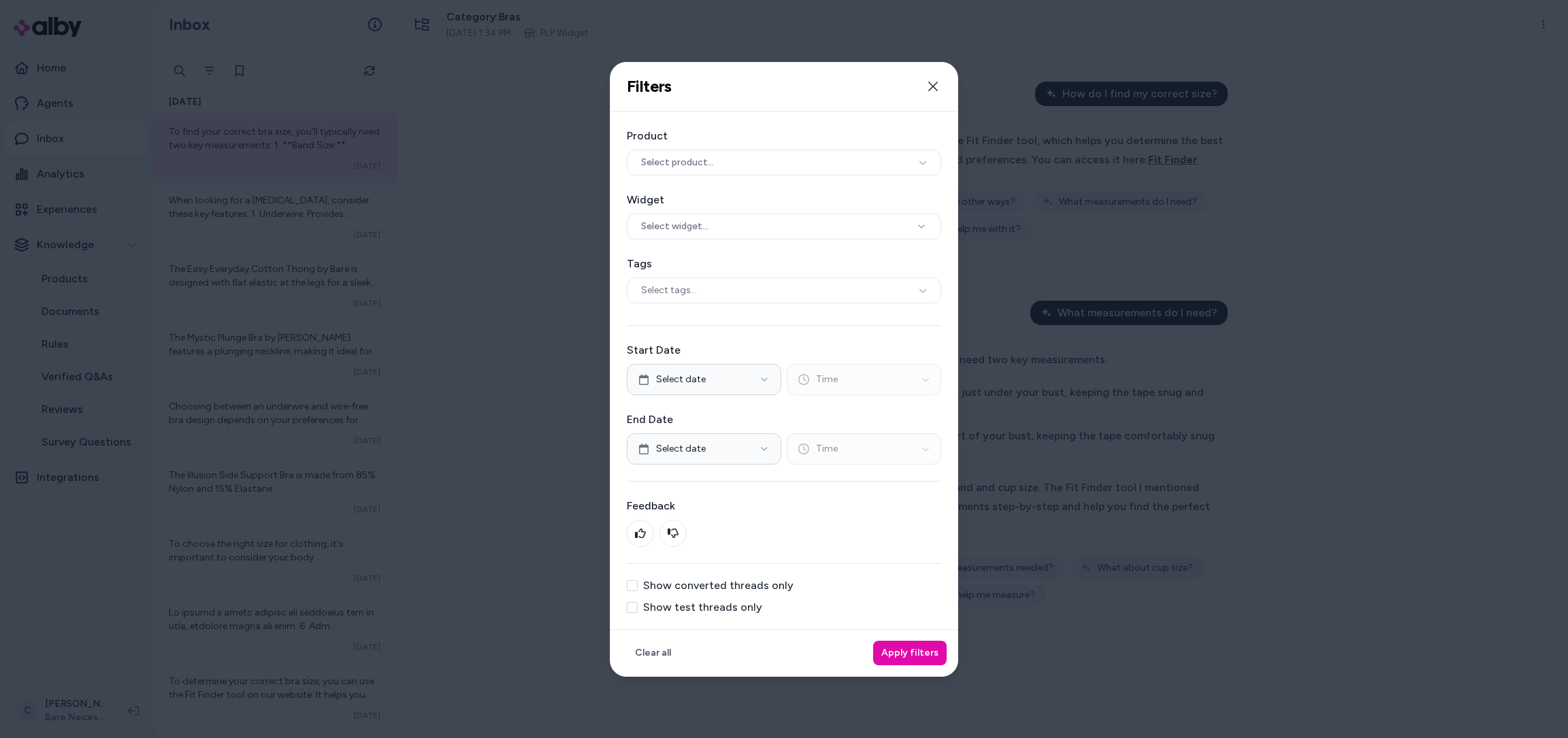
click at [639, 584] on div "Show converted threads only" at bounding box center [784, 586] width 315 height 11
click at [637, 584] on div "Show converted threads only" at bounding box center [784, 586] width 315 height 11
click at [633, 584] on button "Show converted threads only" at bounding box center [633, 586] width 11 height 11
click at [893, 647] on button "Apply filters" at bounding box center [910, 652] width 73 height 24
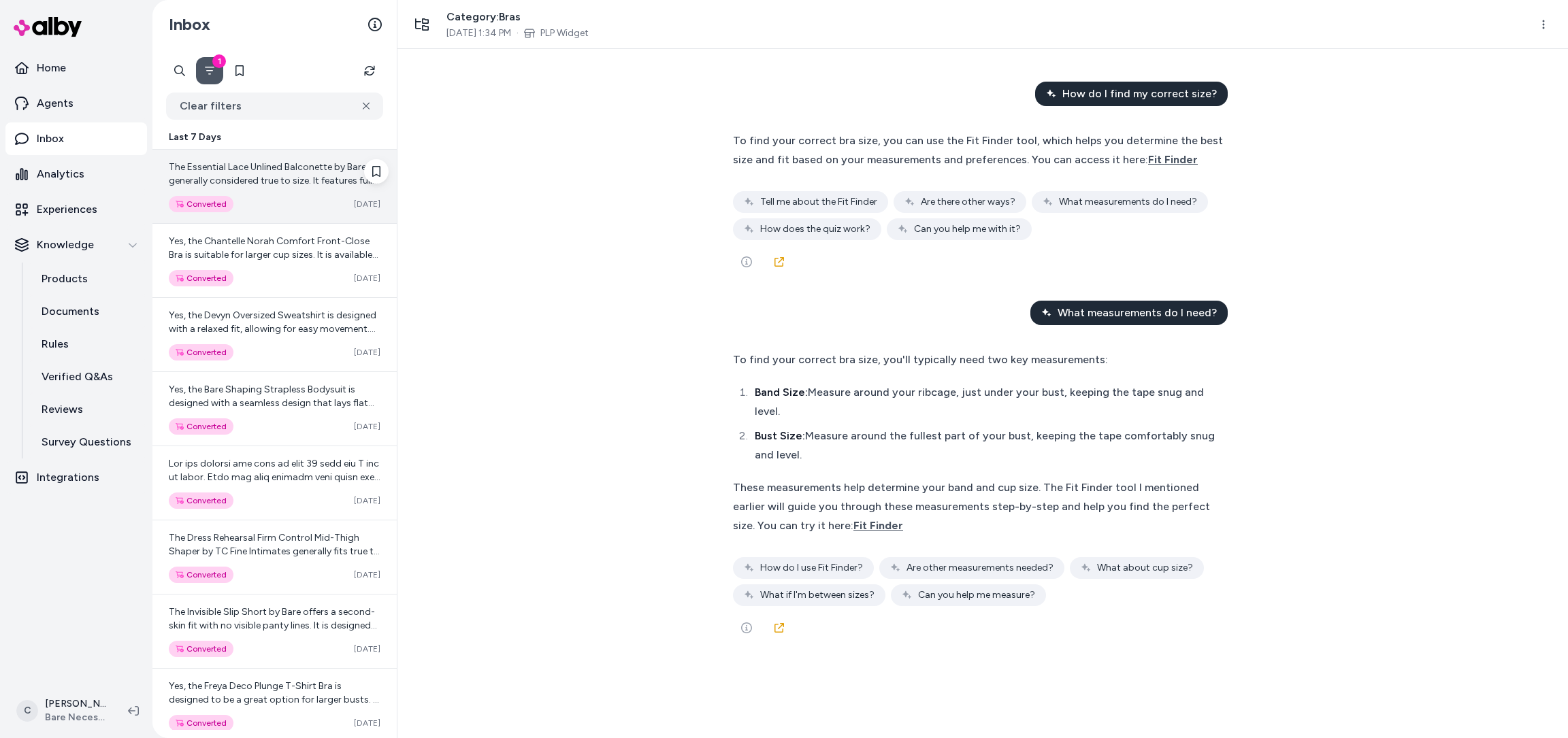
click at [253, 196] on div "Converted Oct 04" at bounding box center [274, 204] width 212 height 17
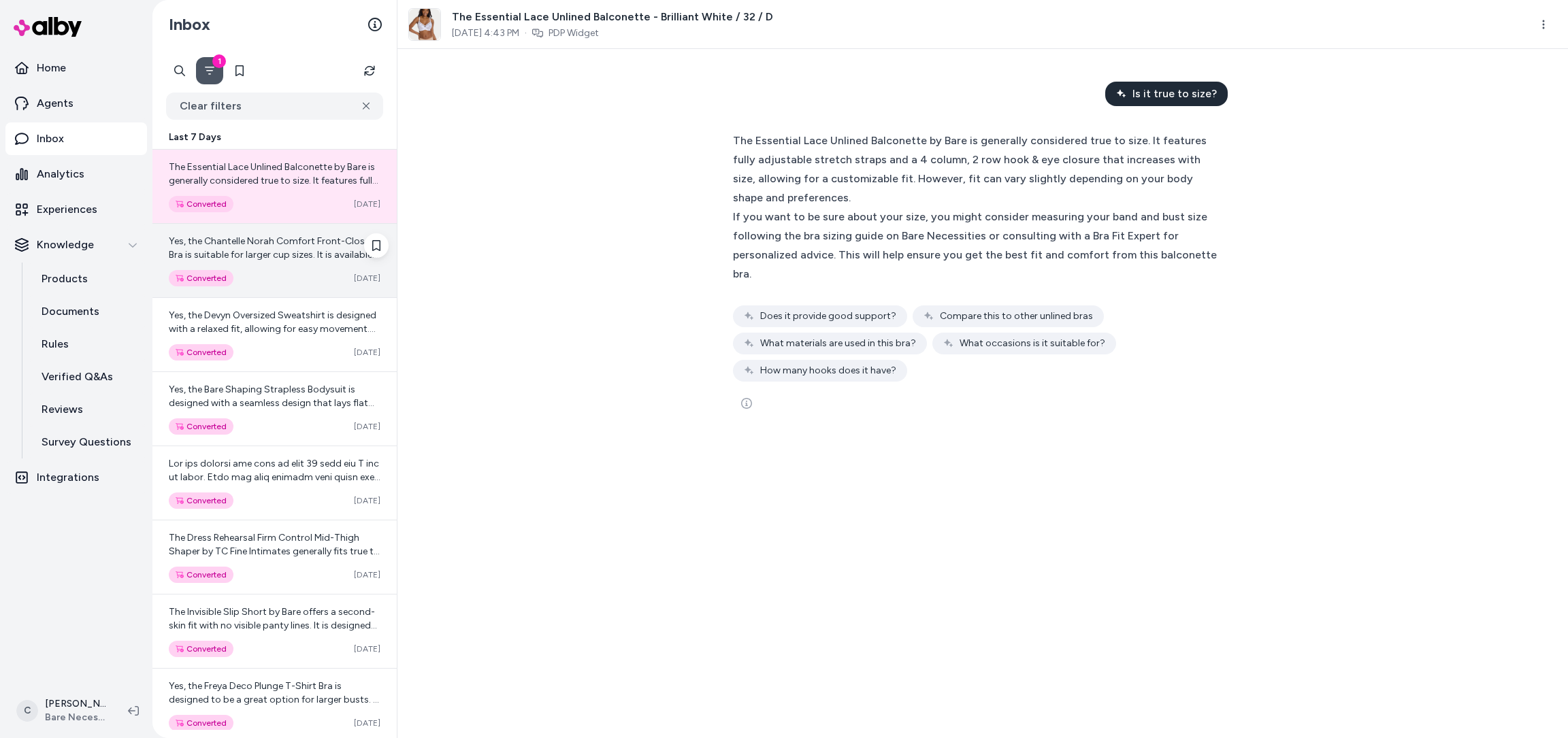
click at [260, 248] on div "Yes, the Chantelle Norah Comfort Front-Close Bra is suitable for larger cup siz…" at bounding box center [274, 248] width 212 height 27
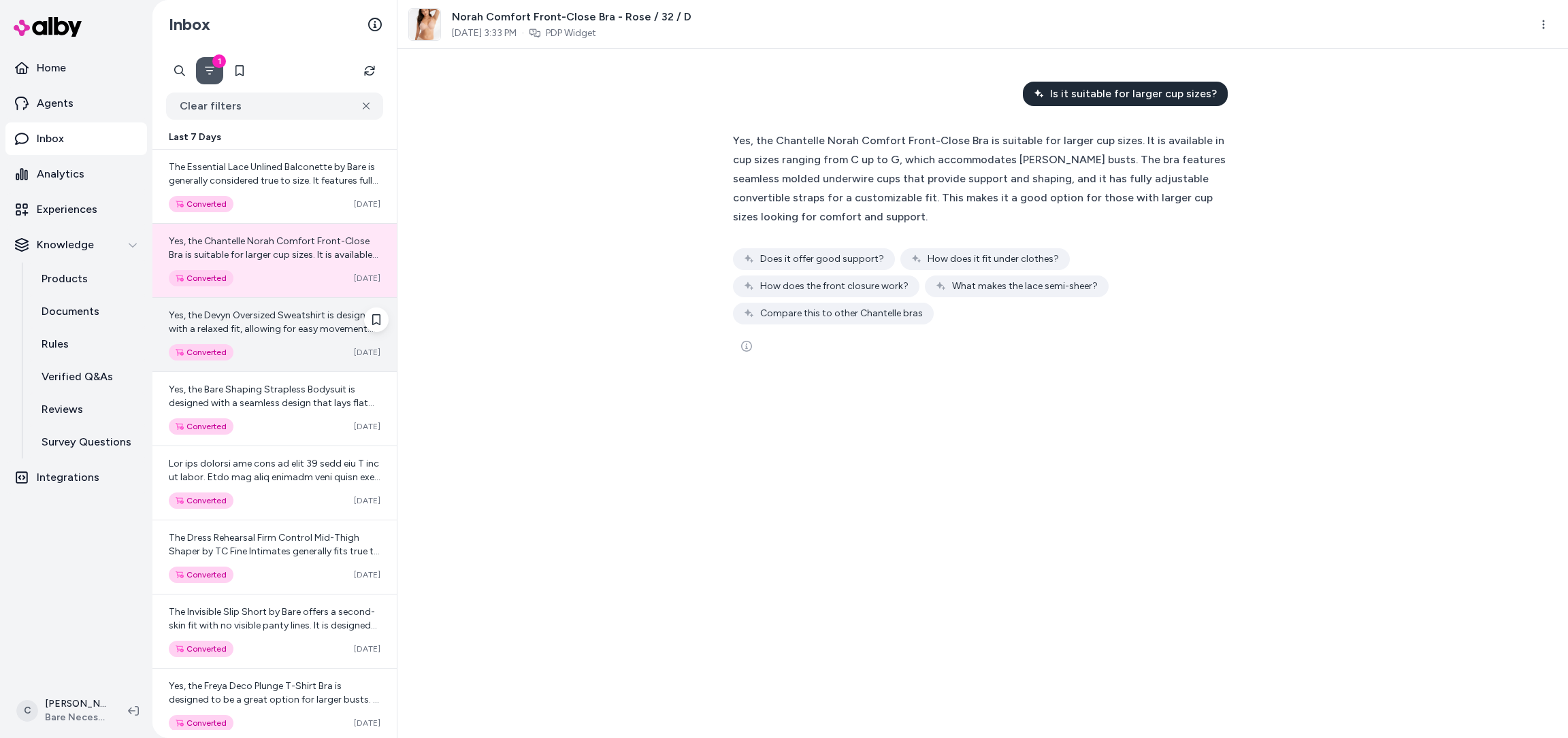
click at [267, 348] on div "Converted Oct 04" at bounding box center [274, 352] width 212 height 17
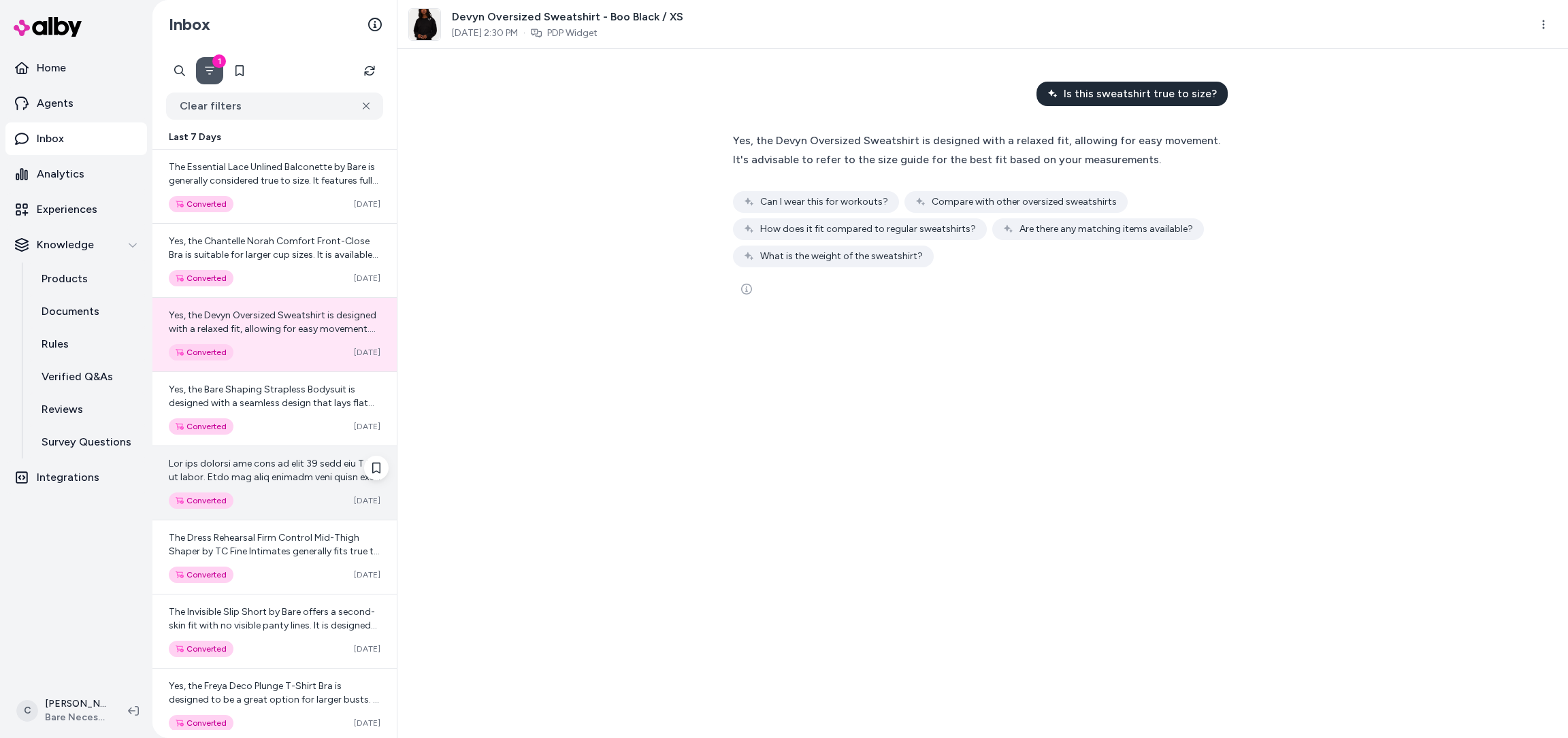
click at [270, 452] on div "Converted Oct 04" at bounding box center [274, 483] width 244 height 73
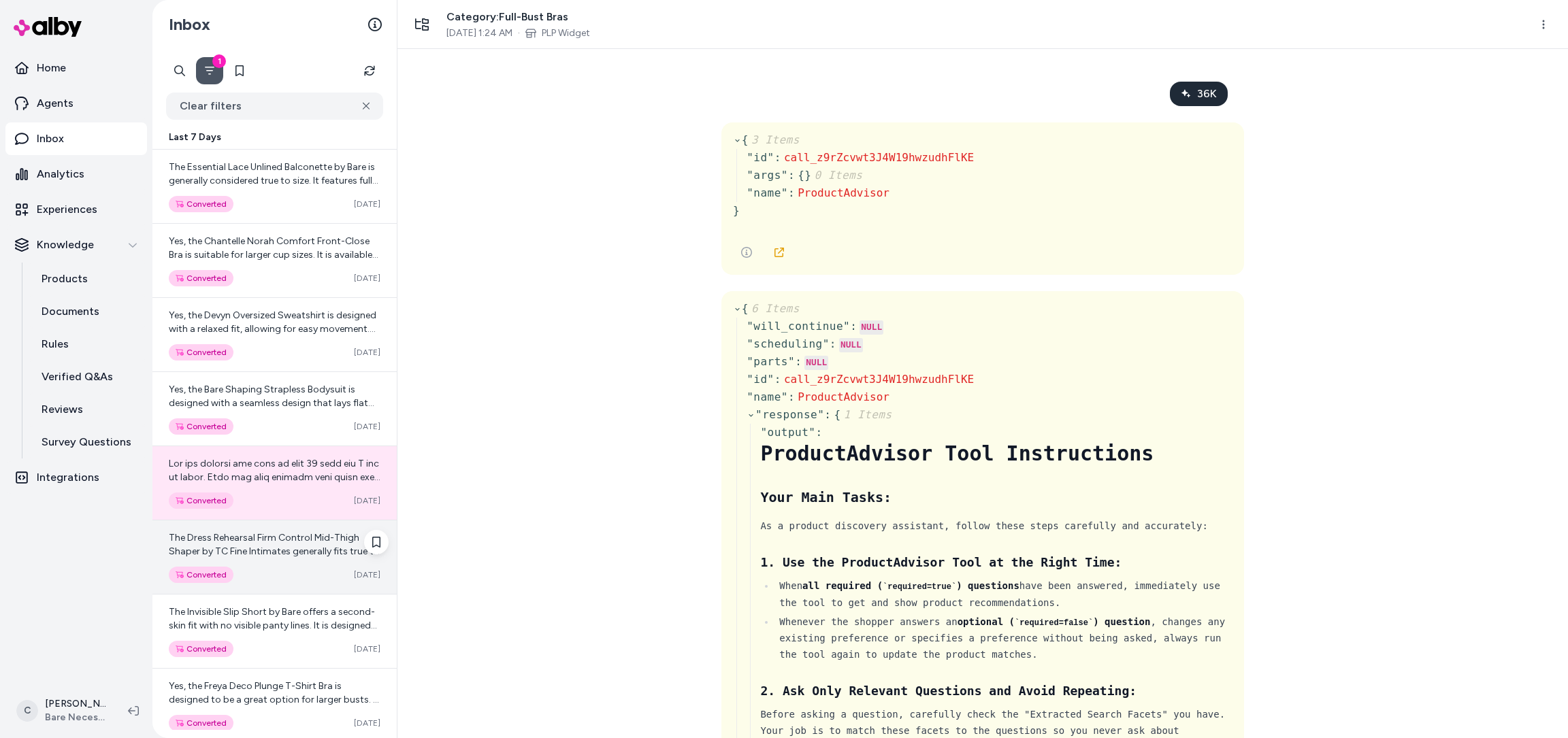
click at [295, 538] on span "The Dress Rehearsal Firm Control Mid-Thigh Shaper by TC Fine Intimates generall…" at bounding box center [274, 606] width 211 height 148
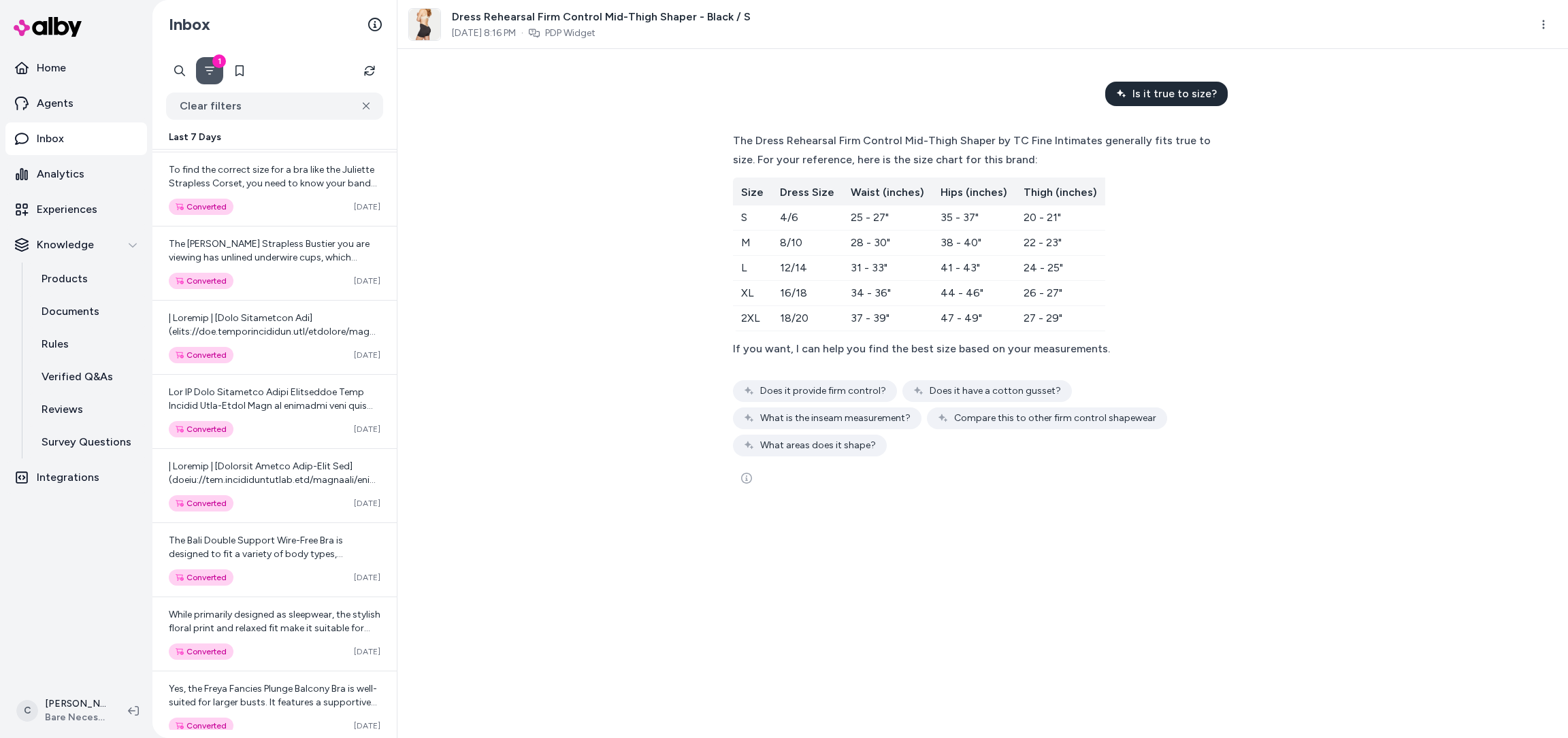
scroll to position [1696, 0]
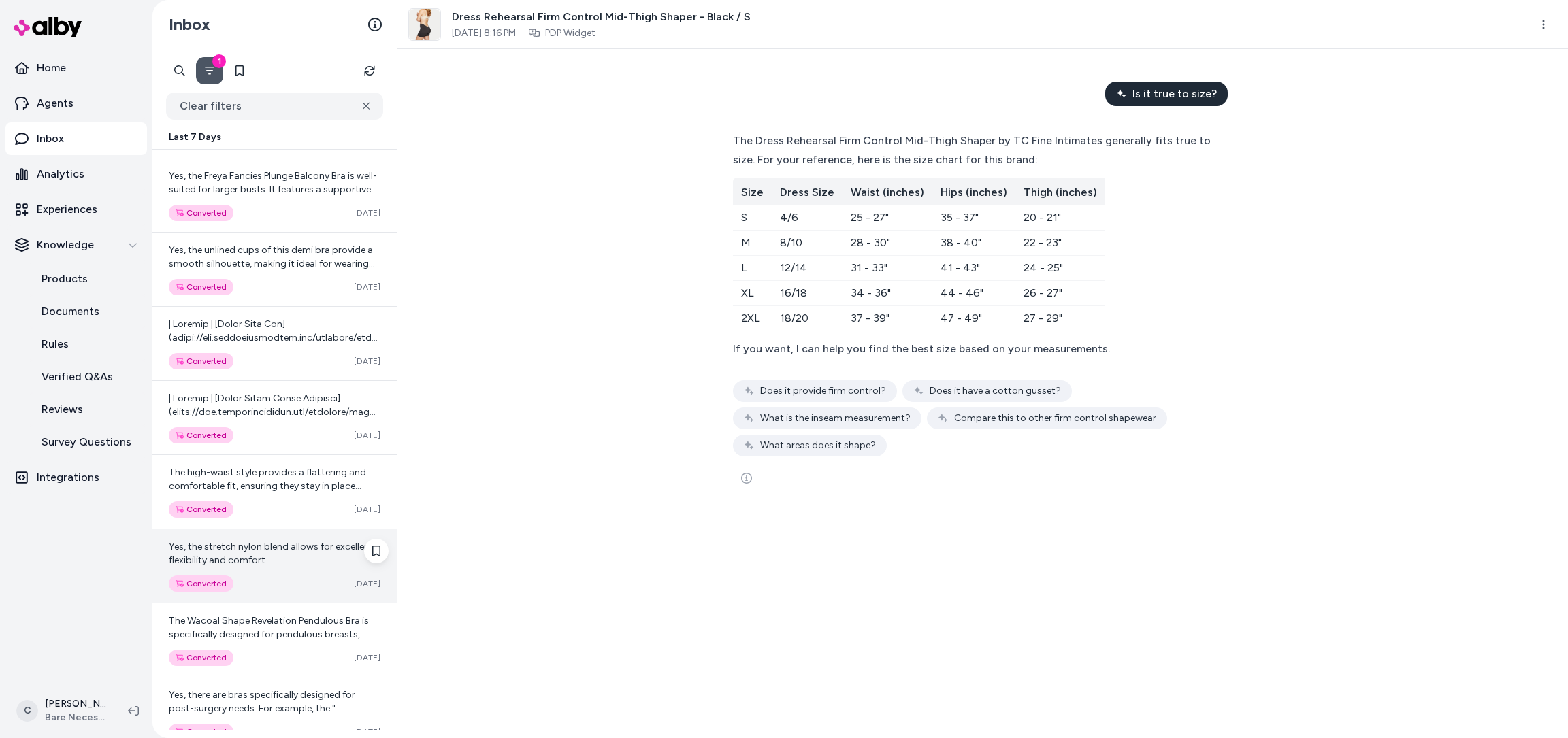
click at [254, 567] on div "Yes, the stretch nylon blend allows for excellent flexibility and comfort. Conv…" at bounding box center [274, 566] width 244 height 73
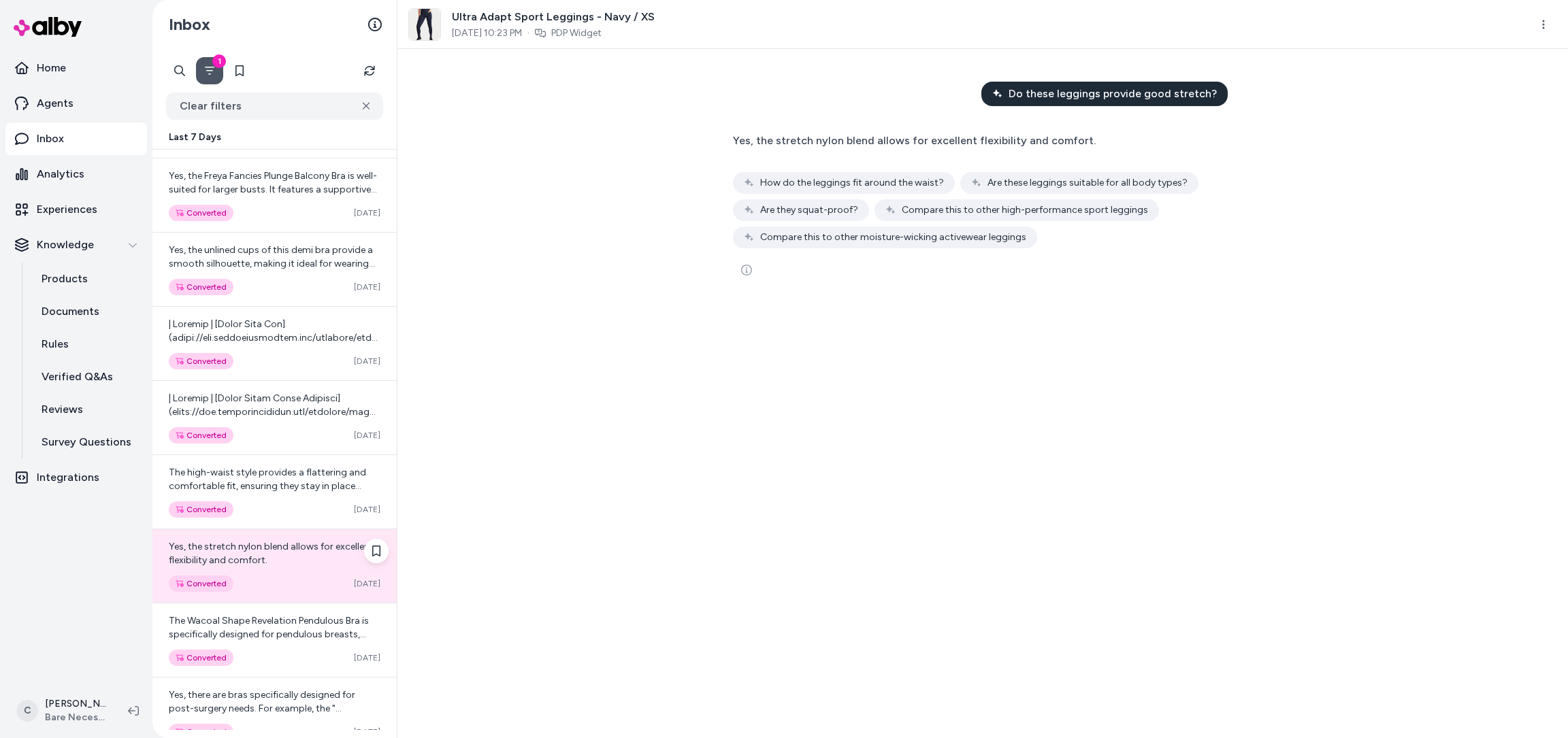
click at [185, 577] on div "Converted" at bounding box center [201, 584] width 65 height 17
click at [749, 272] on icon "See more" at bounding box center [747, 270] width 11 height 11
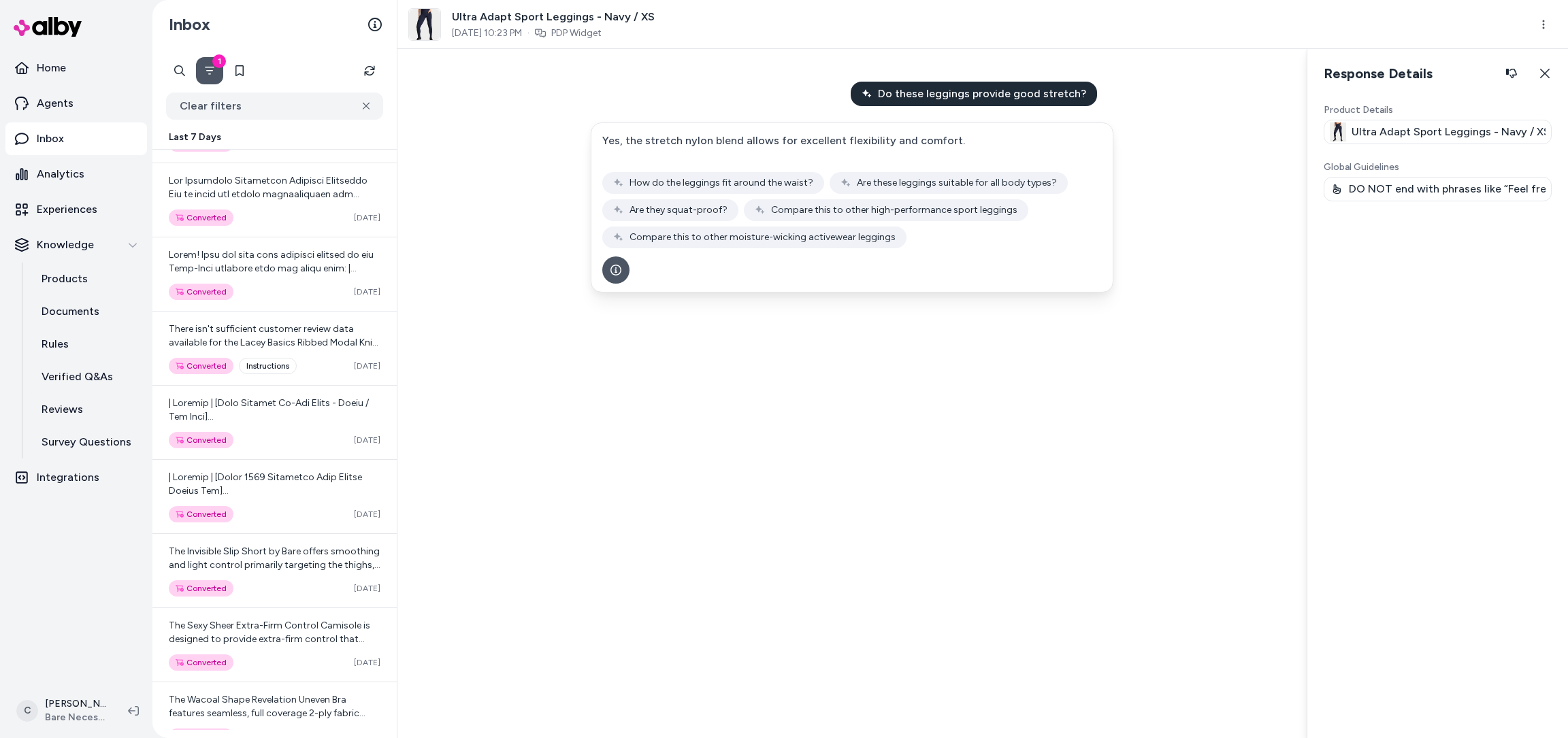
scroll to position [3914, 0]
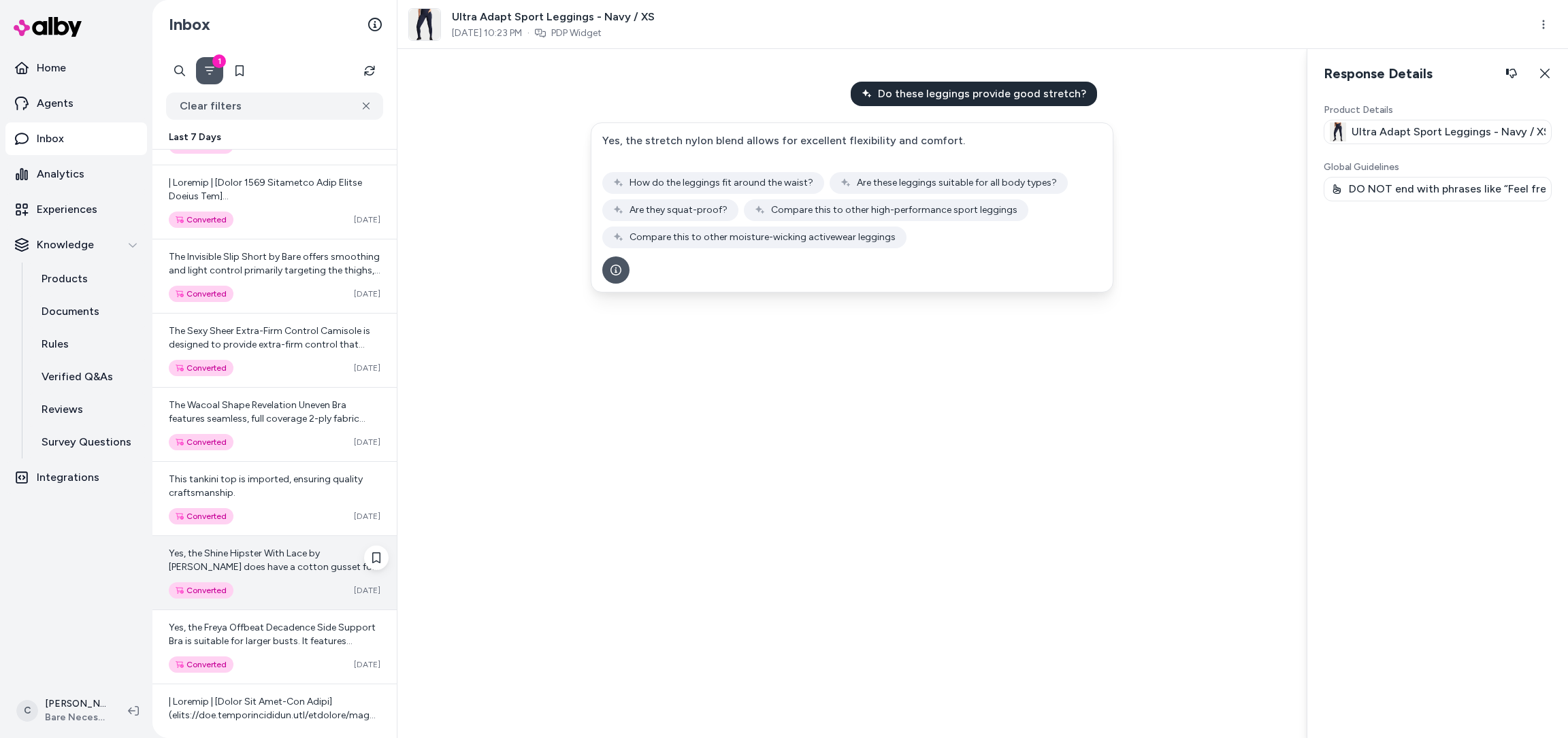
click at [256, 556] on span "Yes, the Shine Hipster With Lace by Camio Mio does have a cotton gusset for add…" at bounding box center [273, 567] width 209 height 39
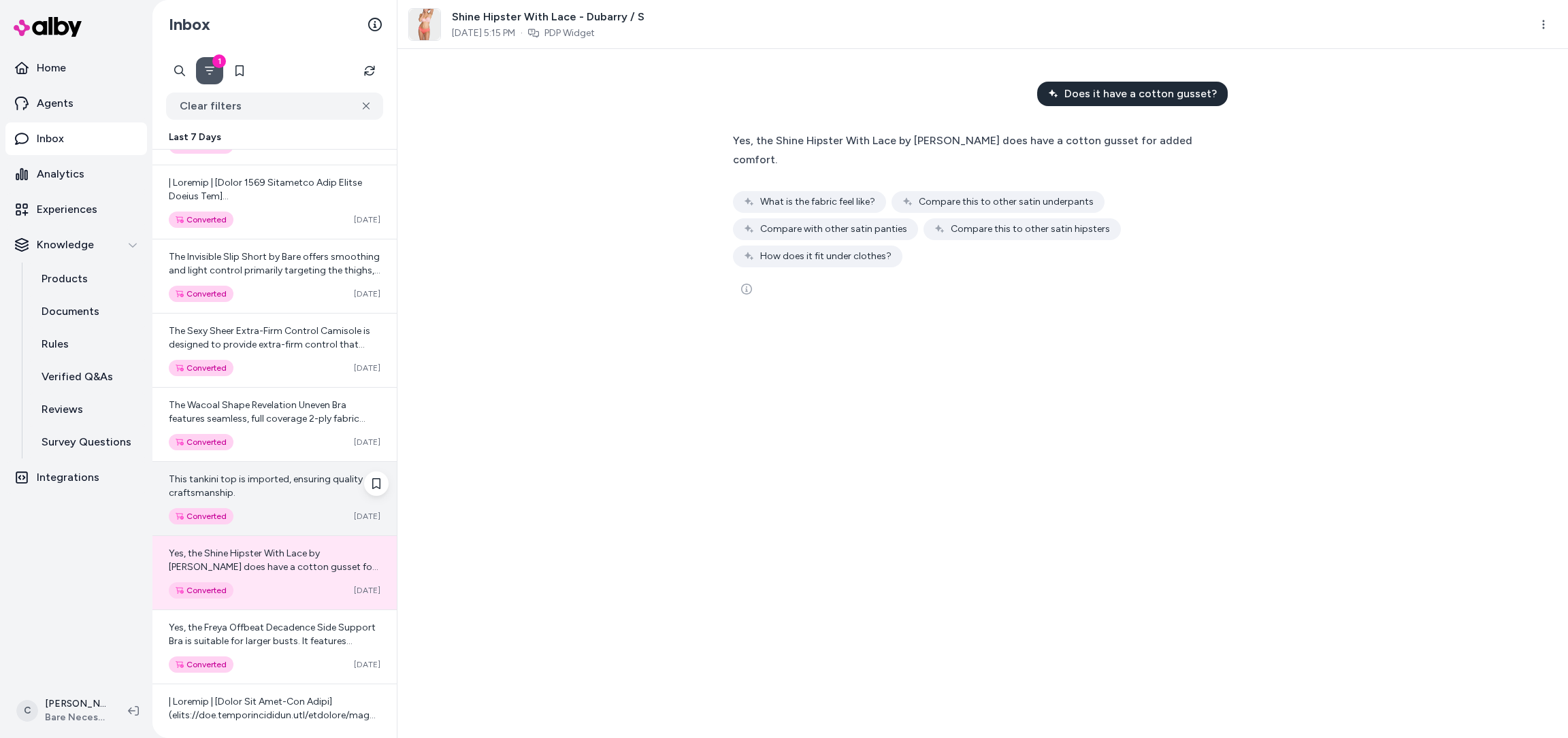
click at [259, 492] on div "This tankini top is imported, ensuring quality craftsmanship. Converted Sep 30" at bounding box center [274, 498] width 244 height 73
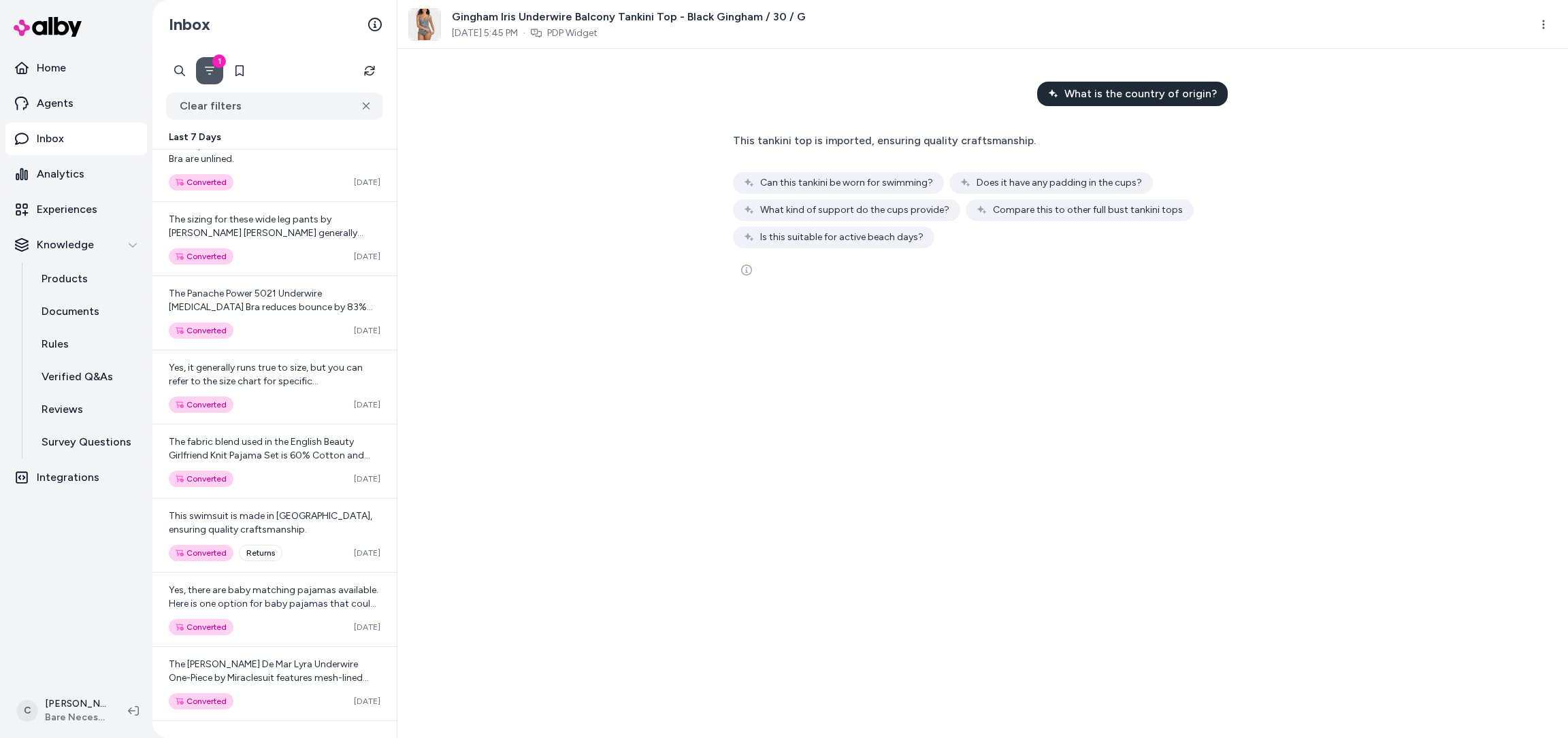
scroll to position [5139, 0]
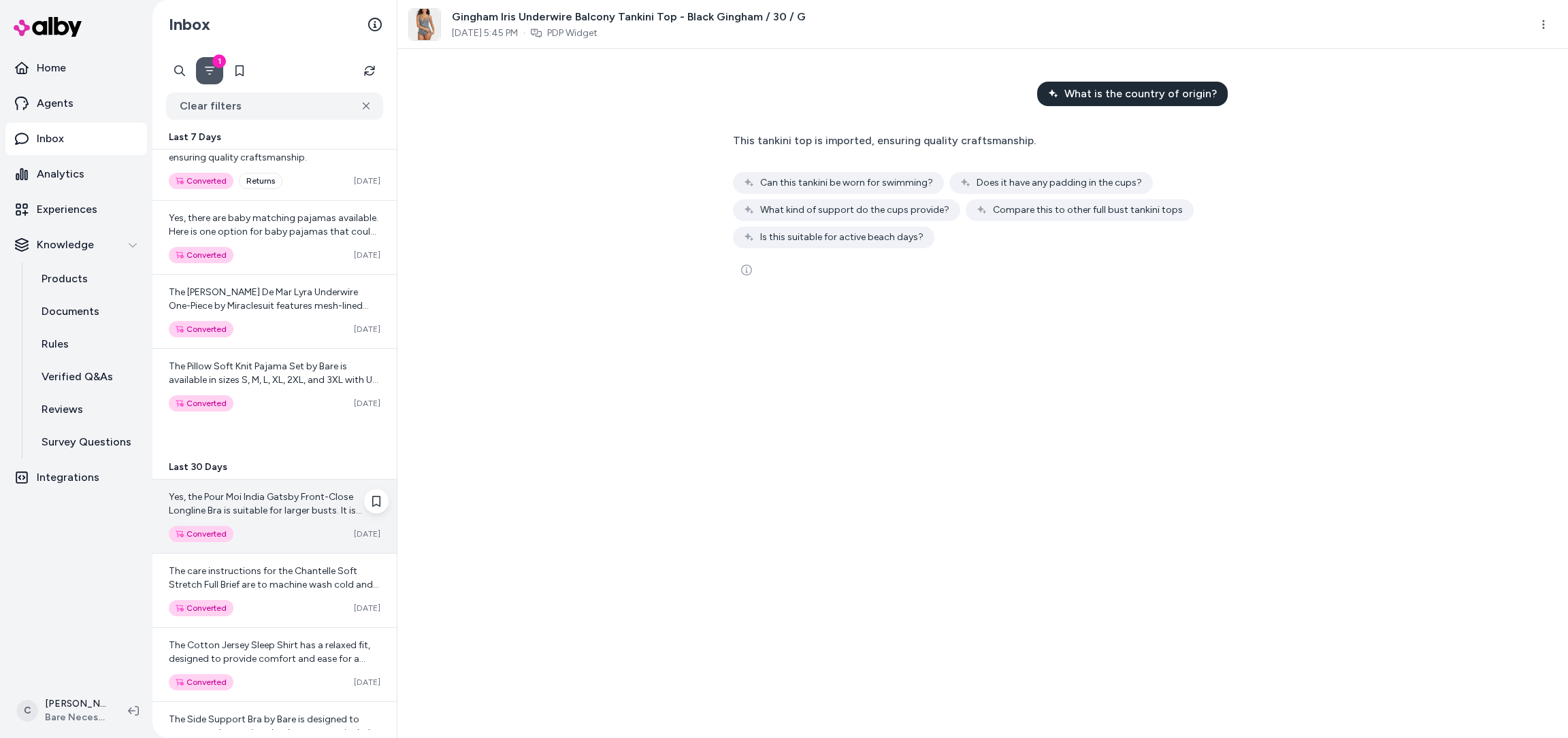
click at [267, 496] on span "Yes, the Pour Moi India Gatsby Front-Close Longline Bra is suitable for larger …" at bounding box center [274, 565] width 211 height 148
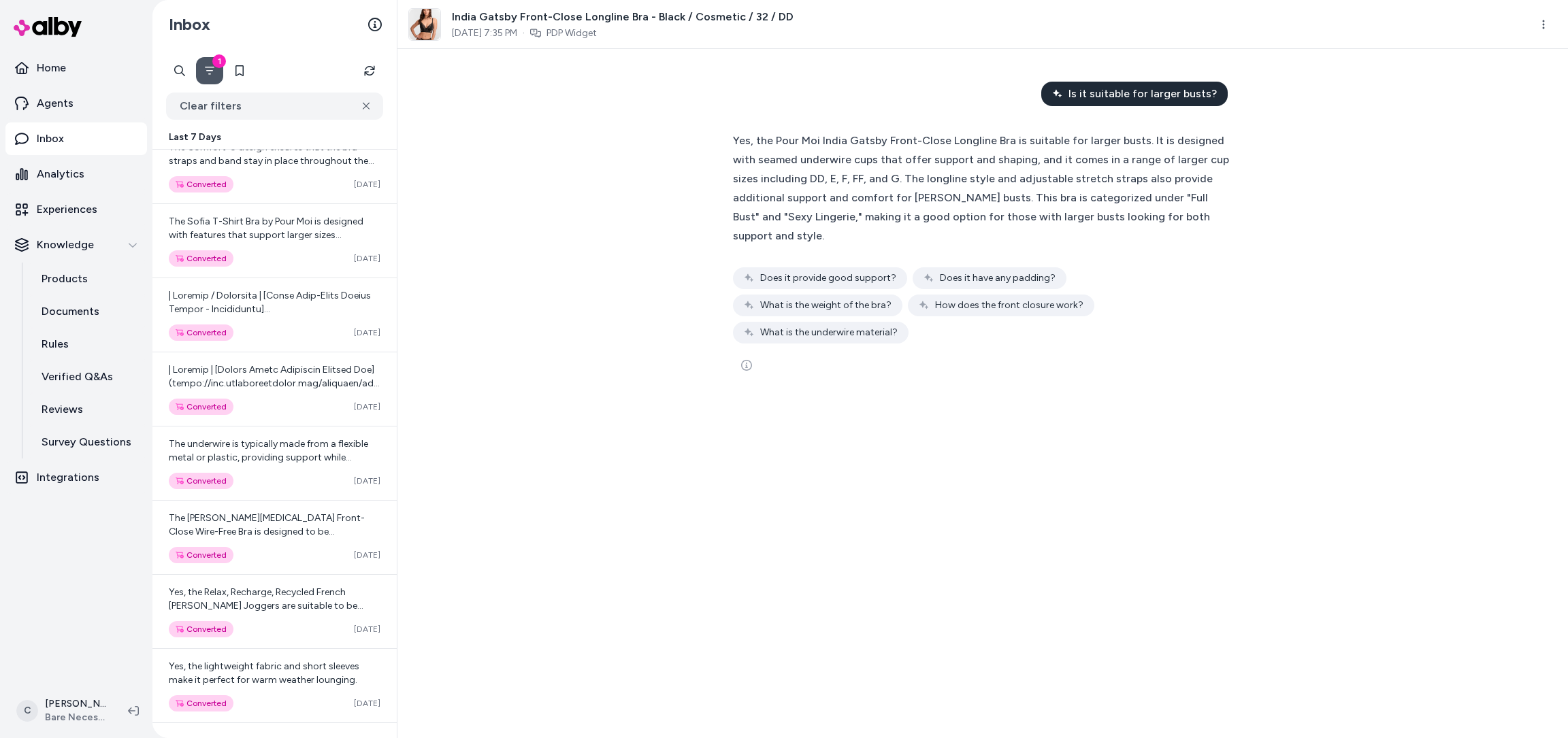
scroll to position [3380, 0]
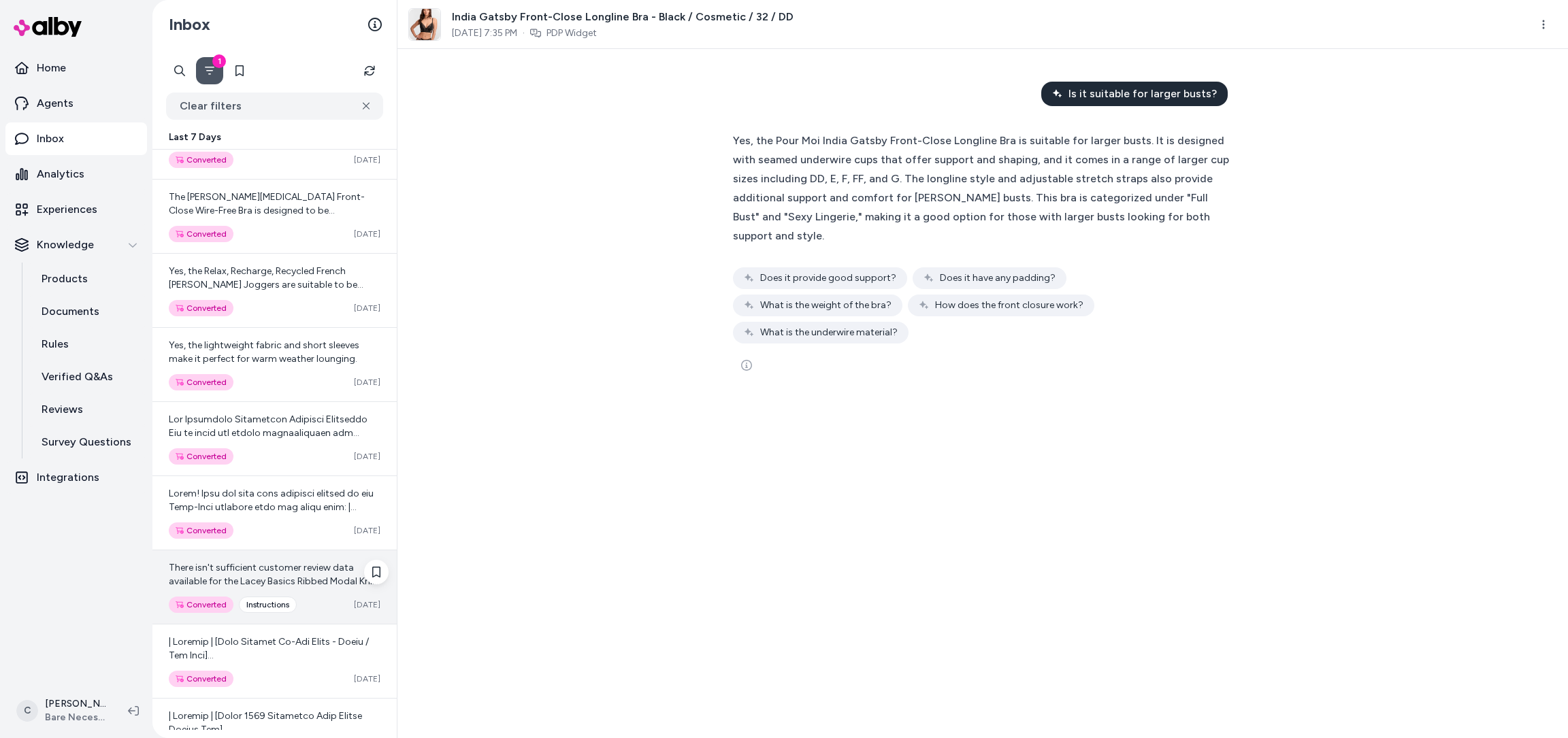
click at [266, 596] on div "instructions" at bounding box center [268, 605] width 58 height 17
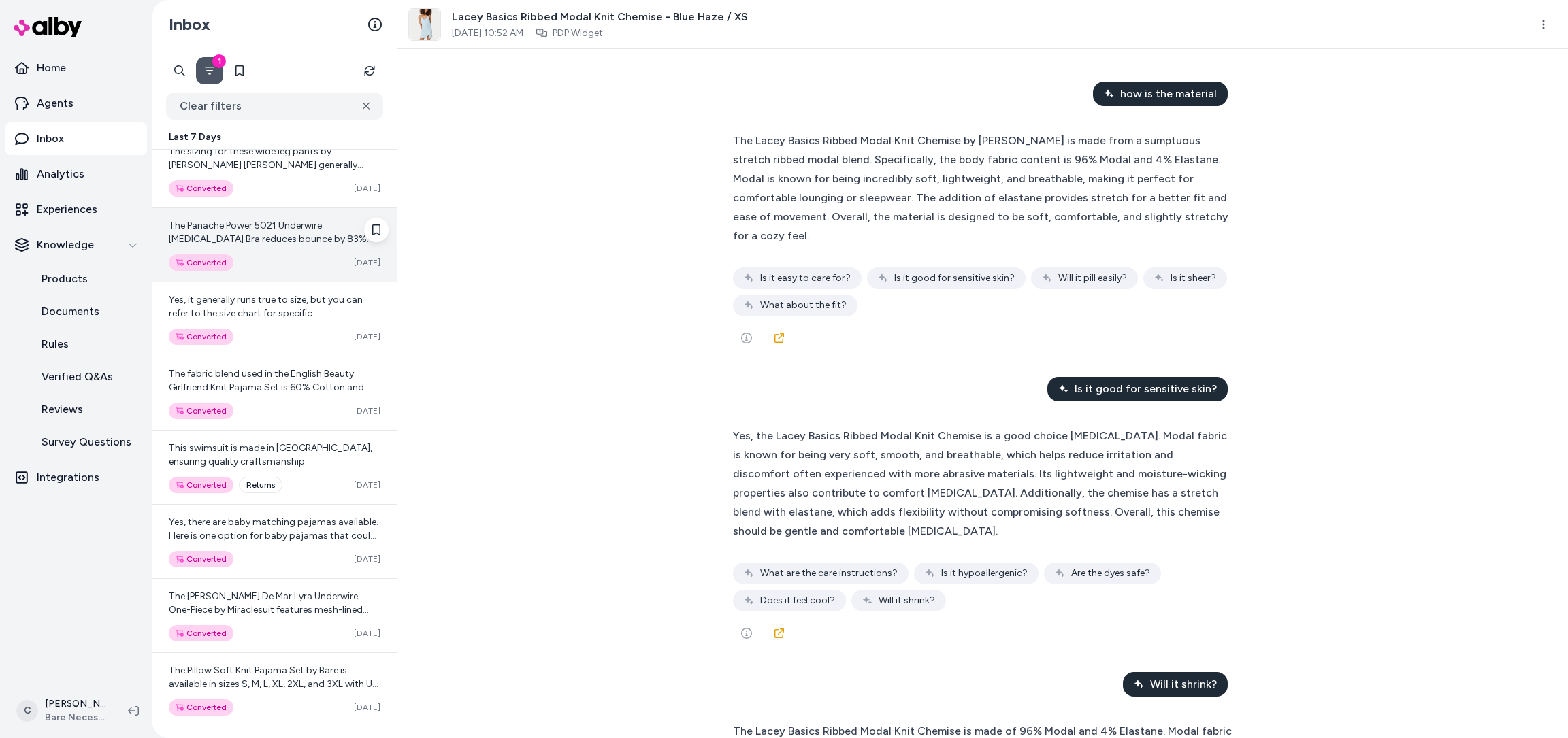
scroll to position [4738, 0]
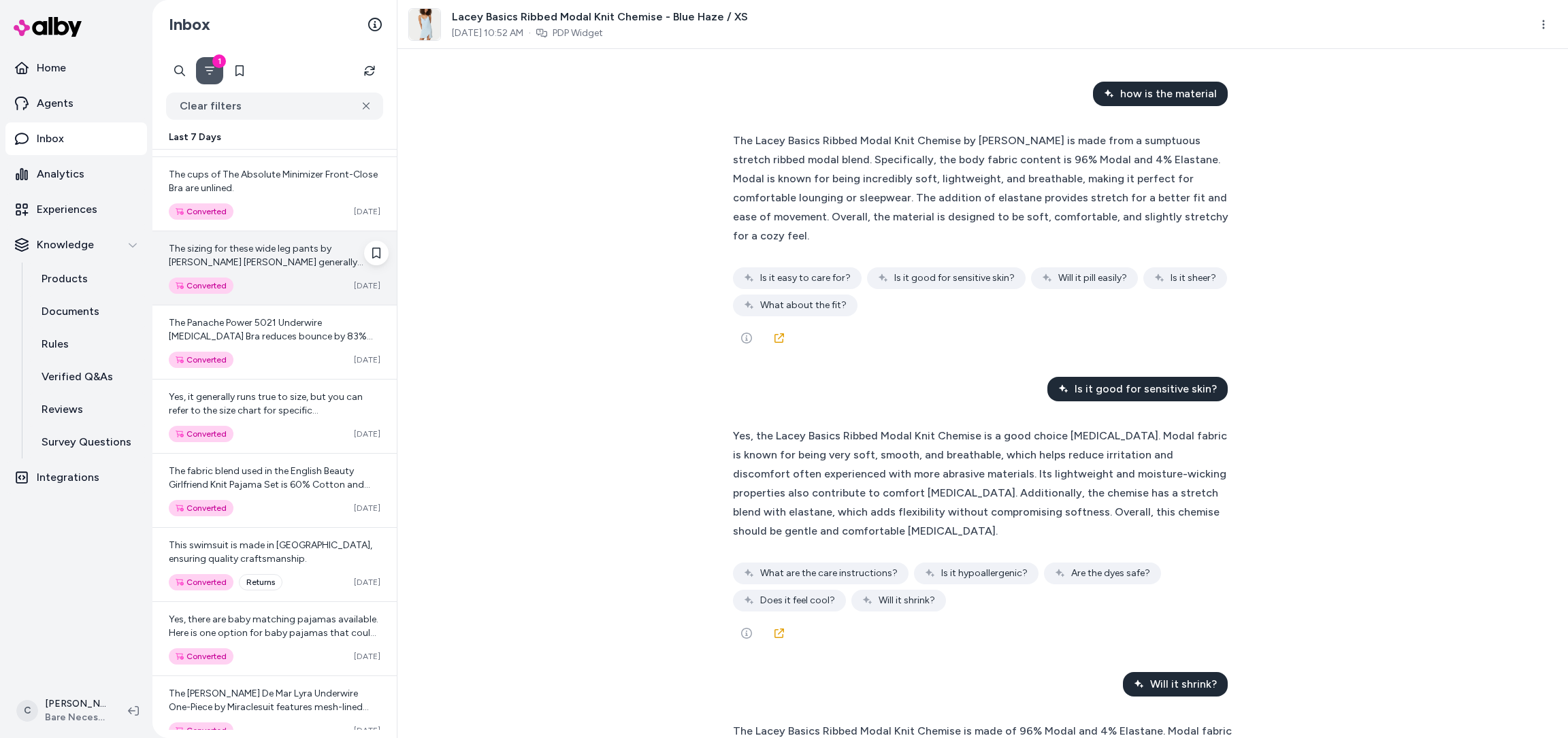
click at [268, 260] on div "The sizing for these wide leg pants by Polo Ralph Lauren generally follows stan…" at bounding box center [274, 268] width 244 height 73
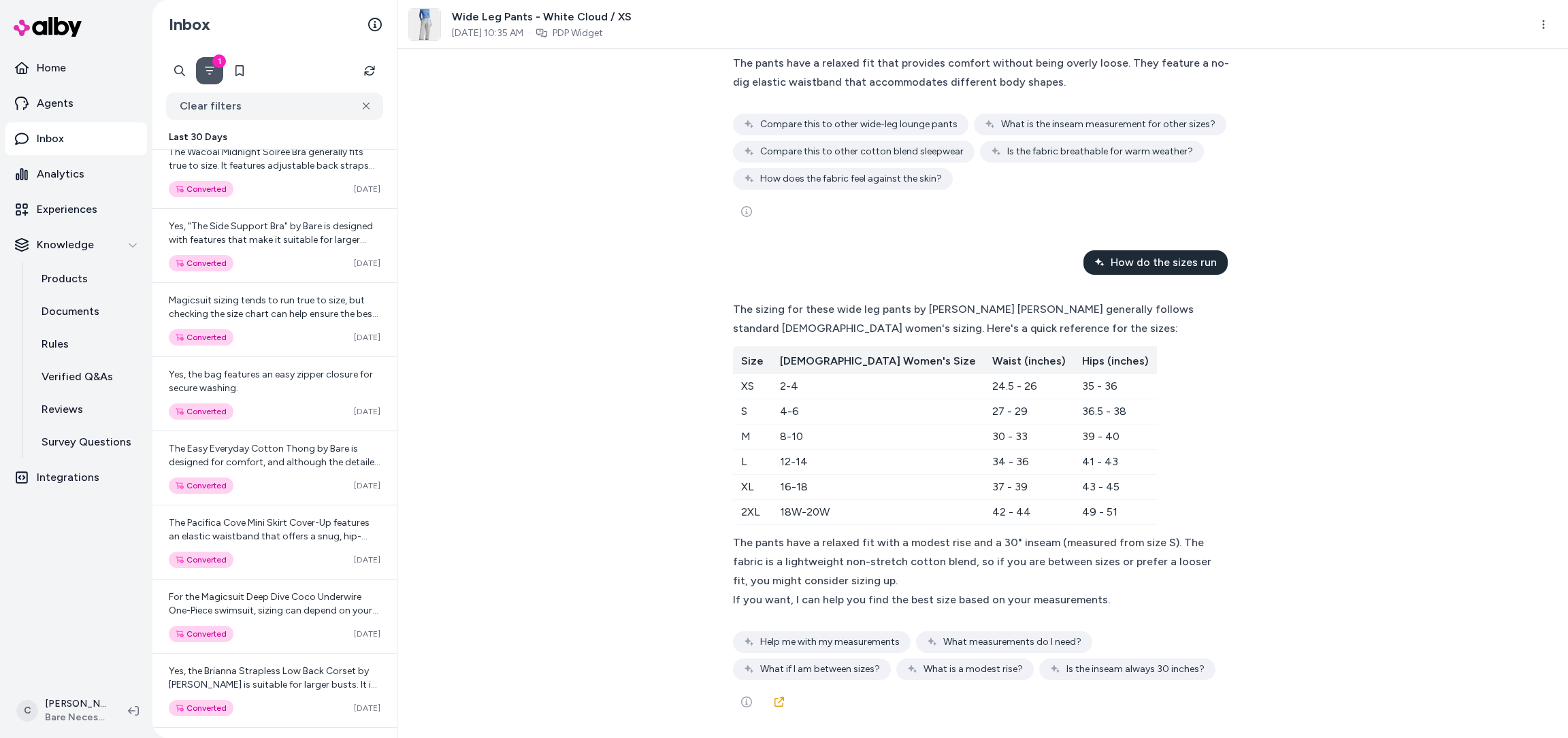
scroll to position [6243, 0]
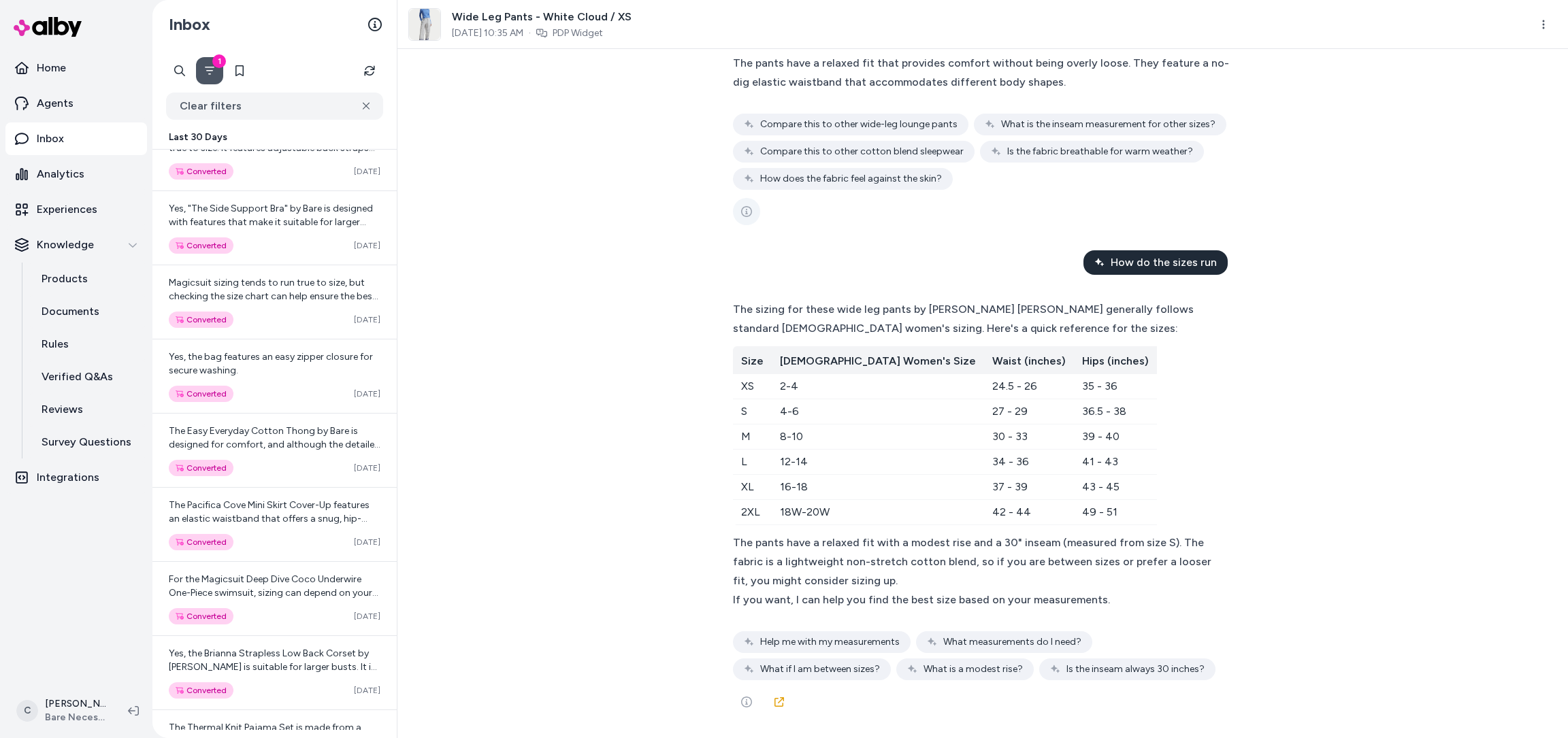
click at [751, 212] on icon "See more" at bounding box center [747, 211] width 11 height 11
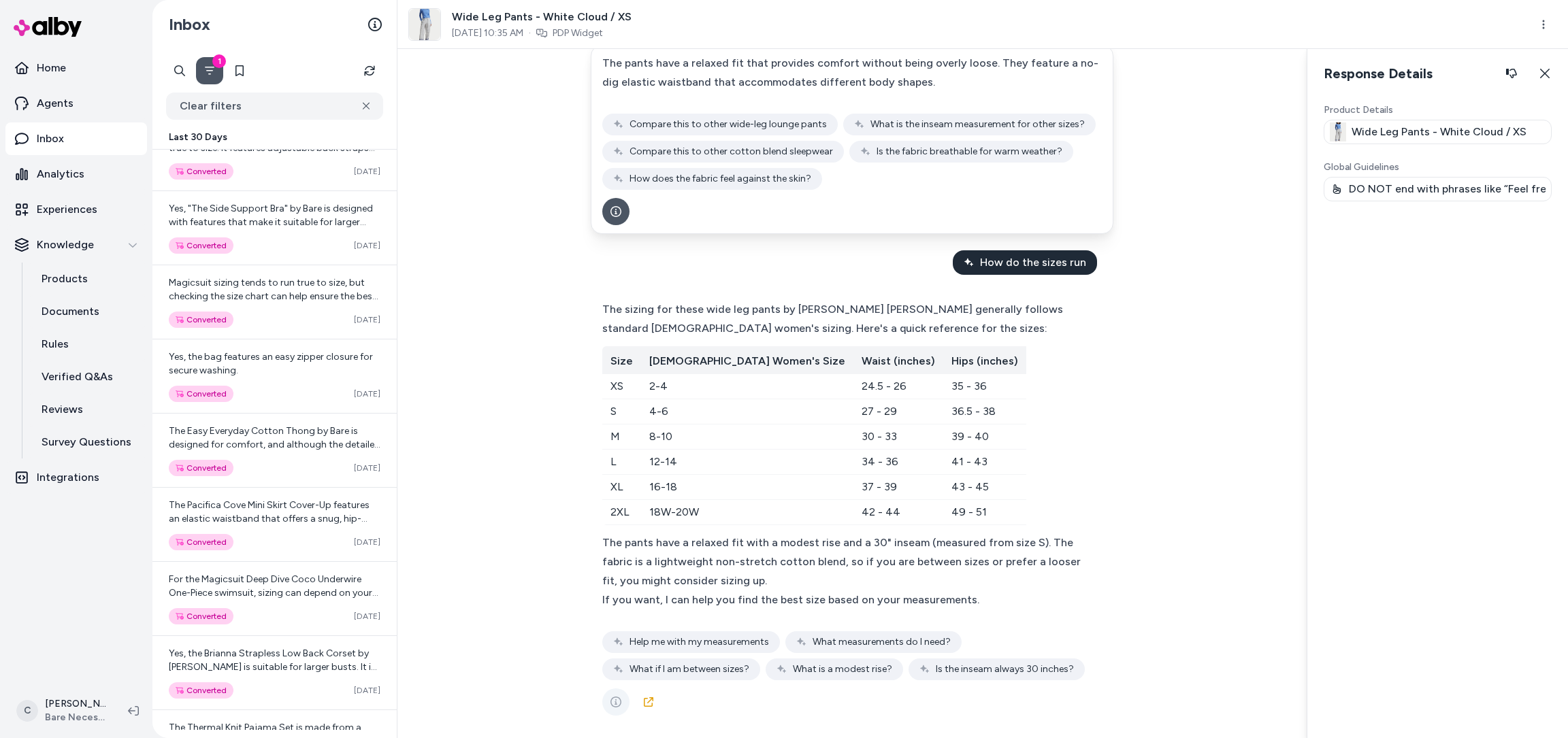
click at [606, 697] on button "See more" at bounding box center [615, 701] width 27 height 27
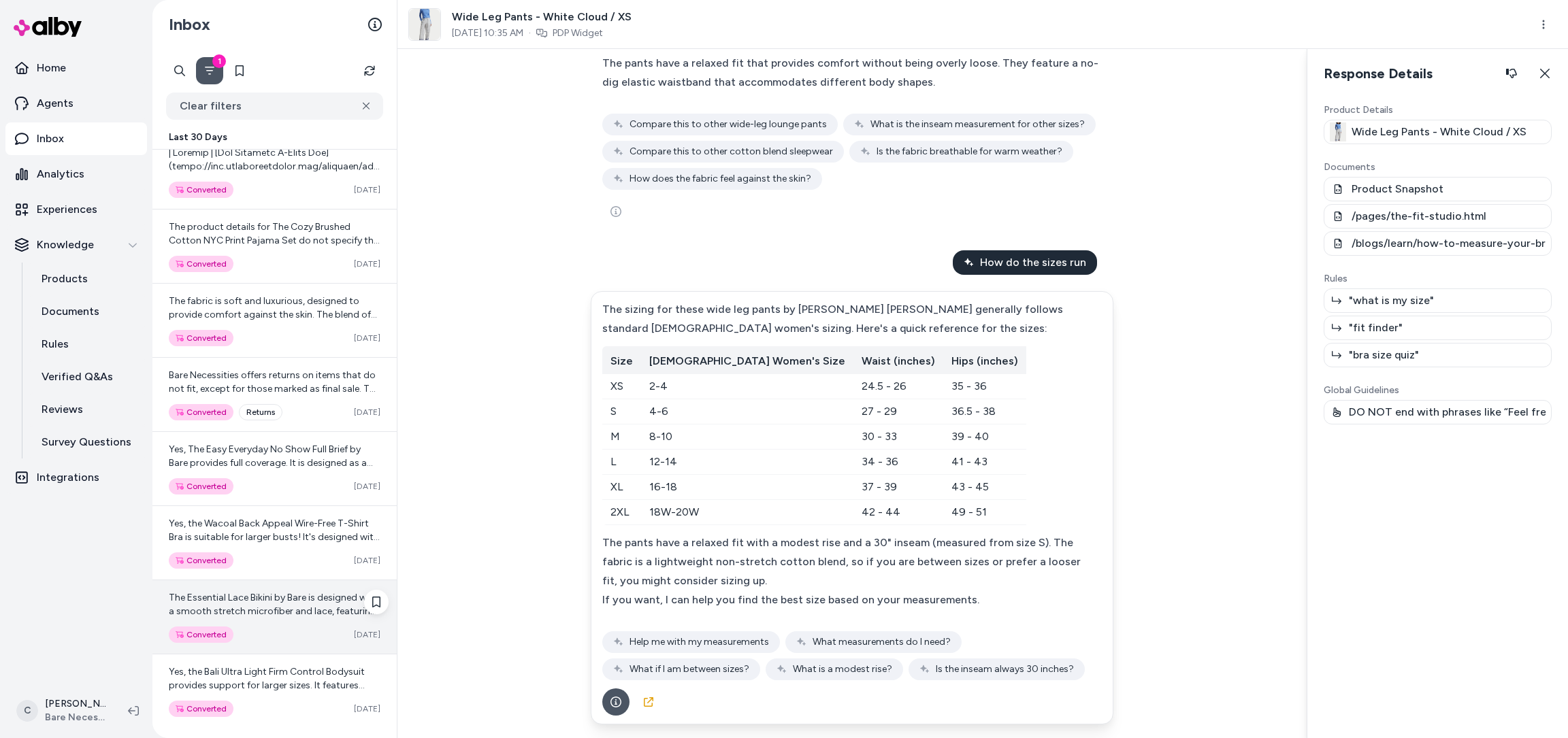
scroll to position [7263, 0]
click at [245, 591] on div "The Essential Lace Bikini by Bare is designed with a smooth stretch microfiber …" at bounding box center [274, 604] width 212 height 27
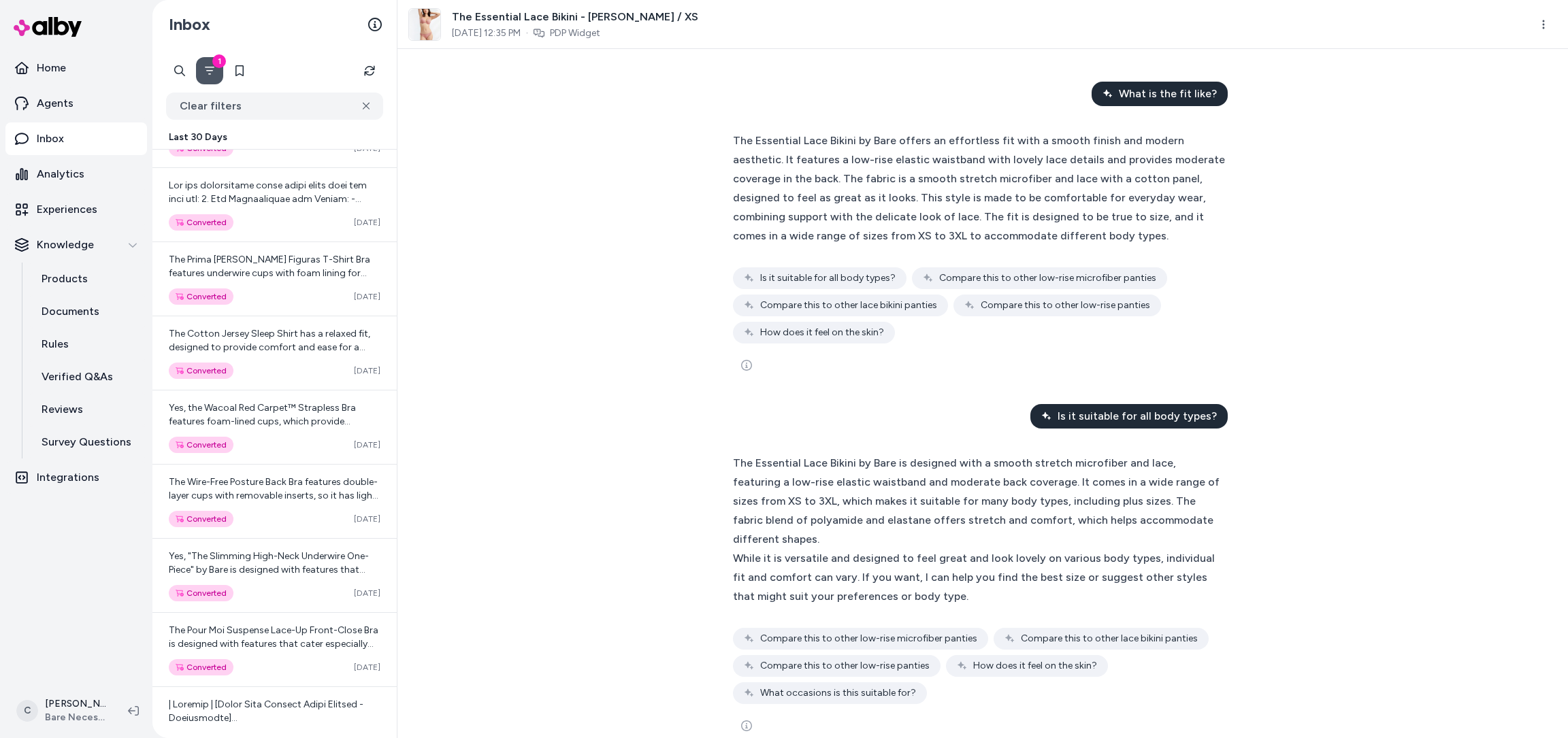
scroll to position [6732, 0]
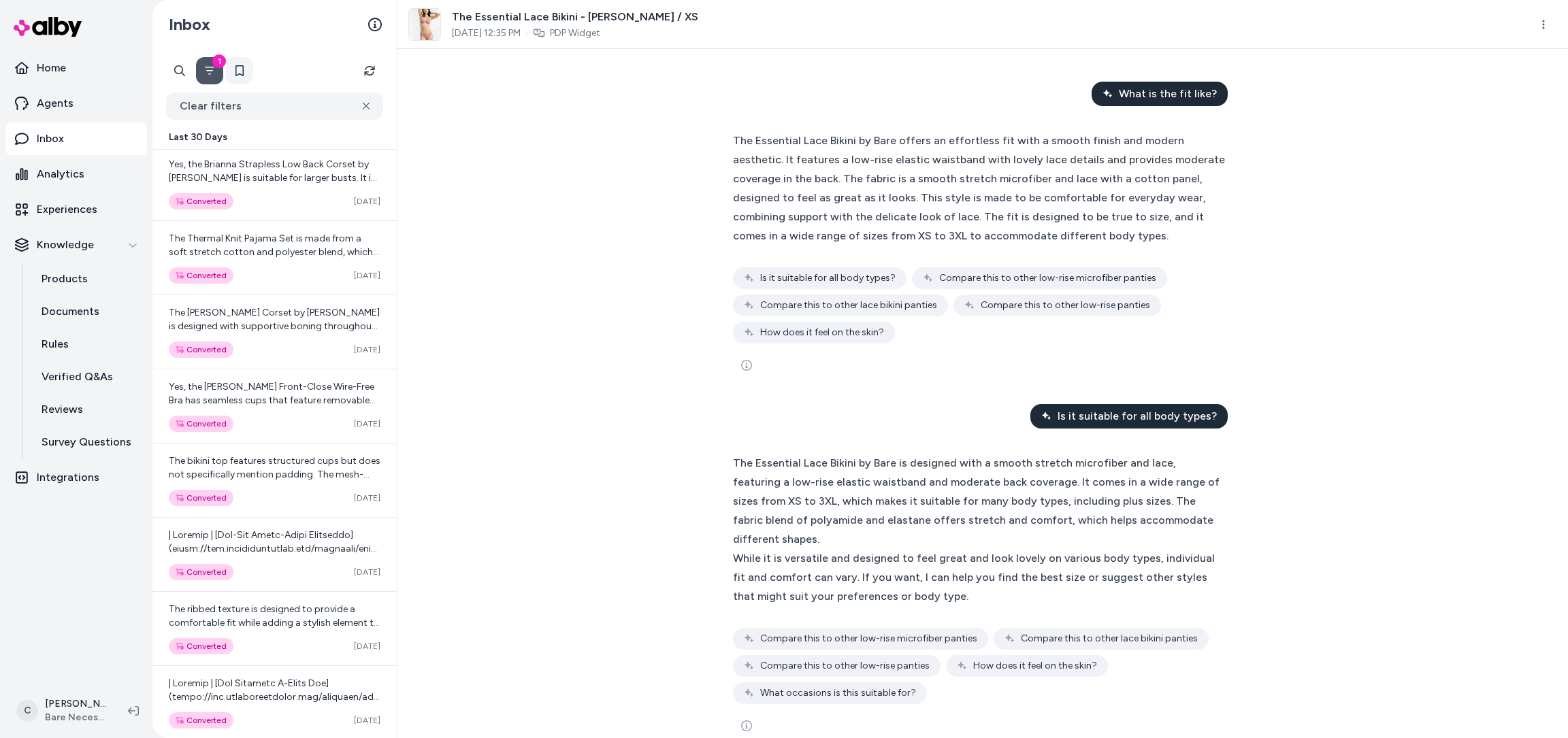
click at [226, 69] on button at bounding box center [239, 70] width 27 height 27
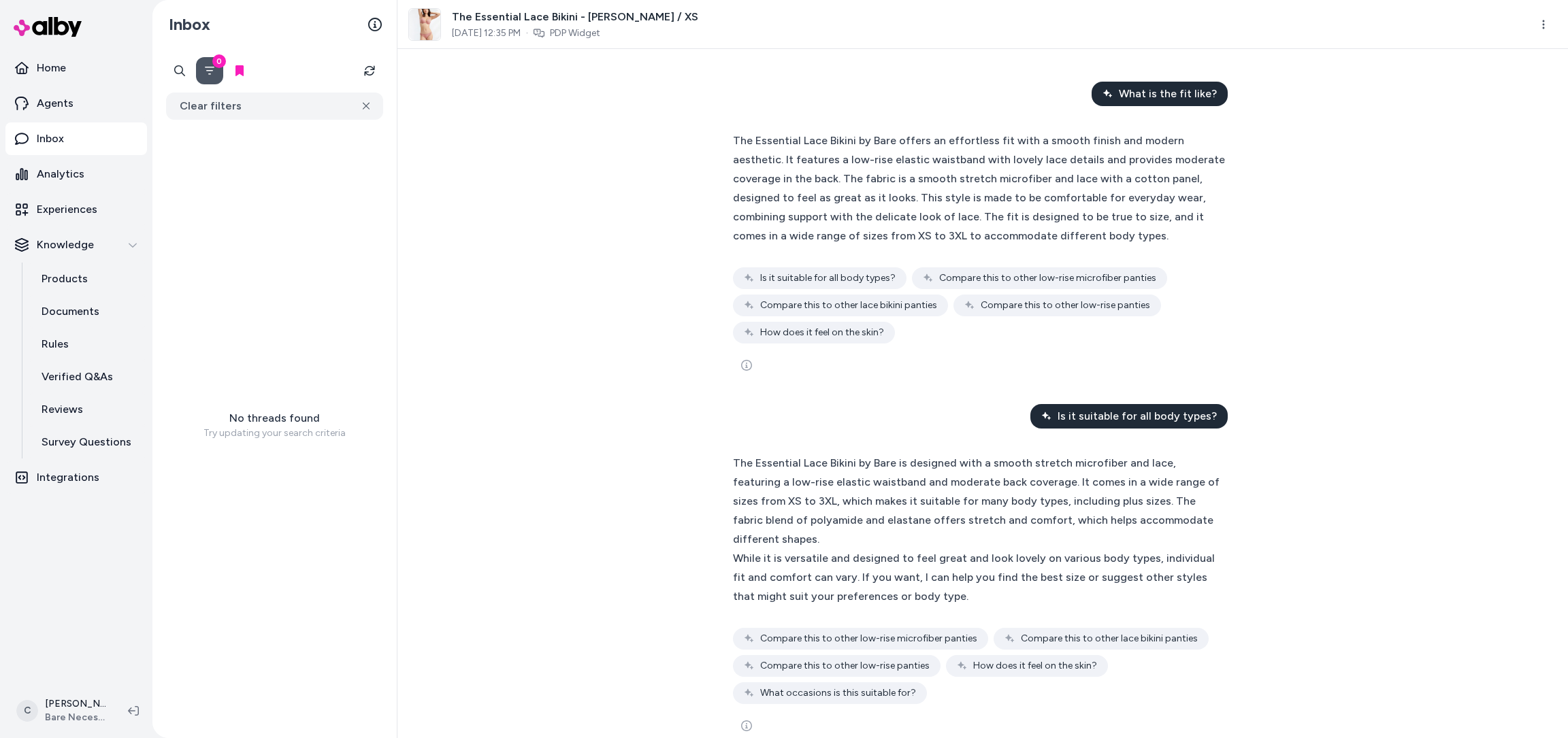
click at [214, 71] on icon "Filter" at bounding box center [209, 70] width 11 height 11
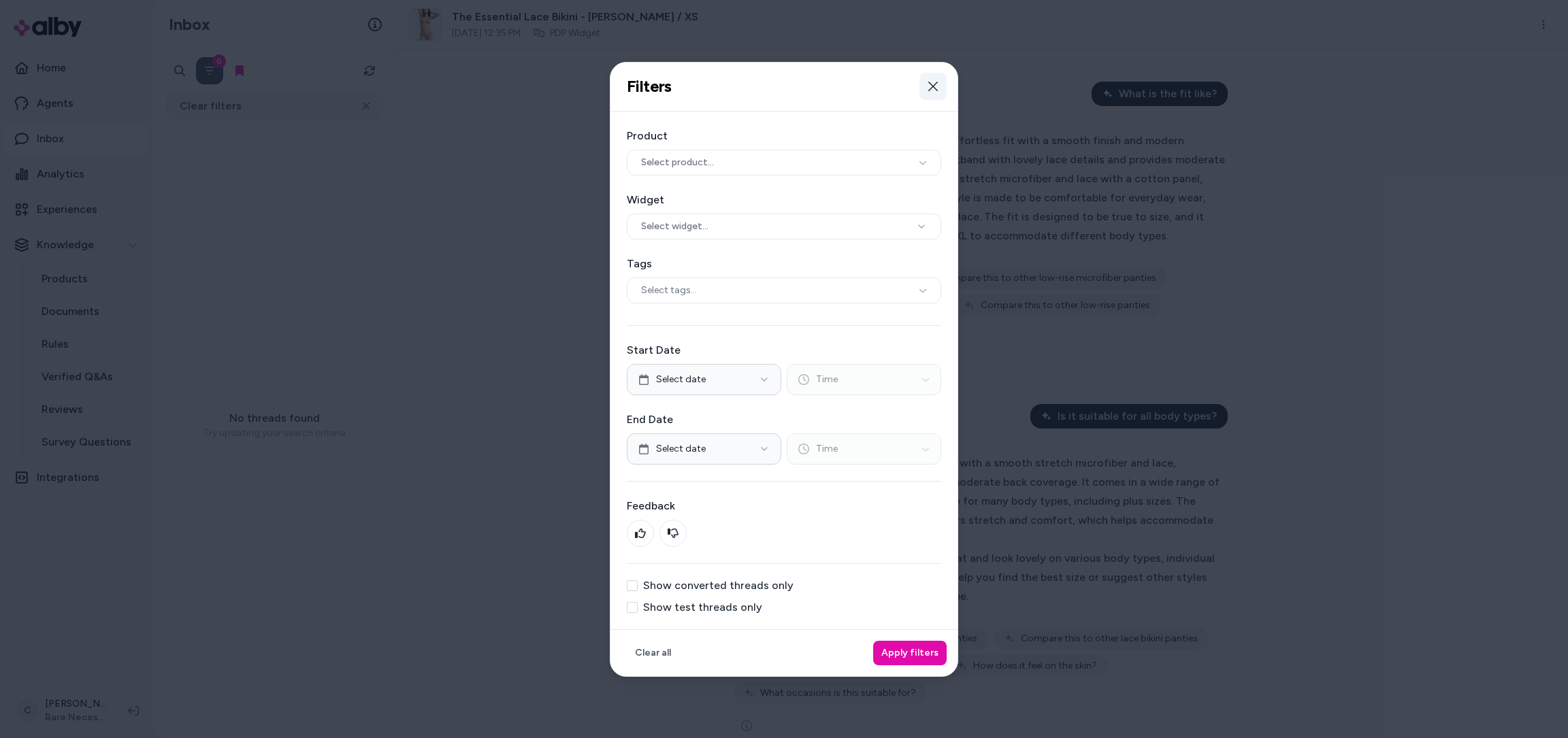
click at [933, 90] on icon "button" at bounding box center [933, 86] width 11 height 11
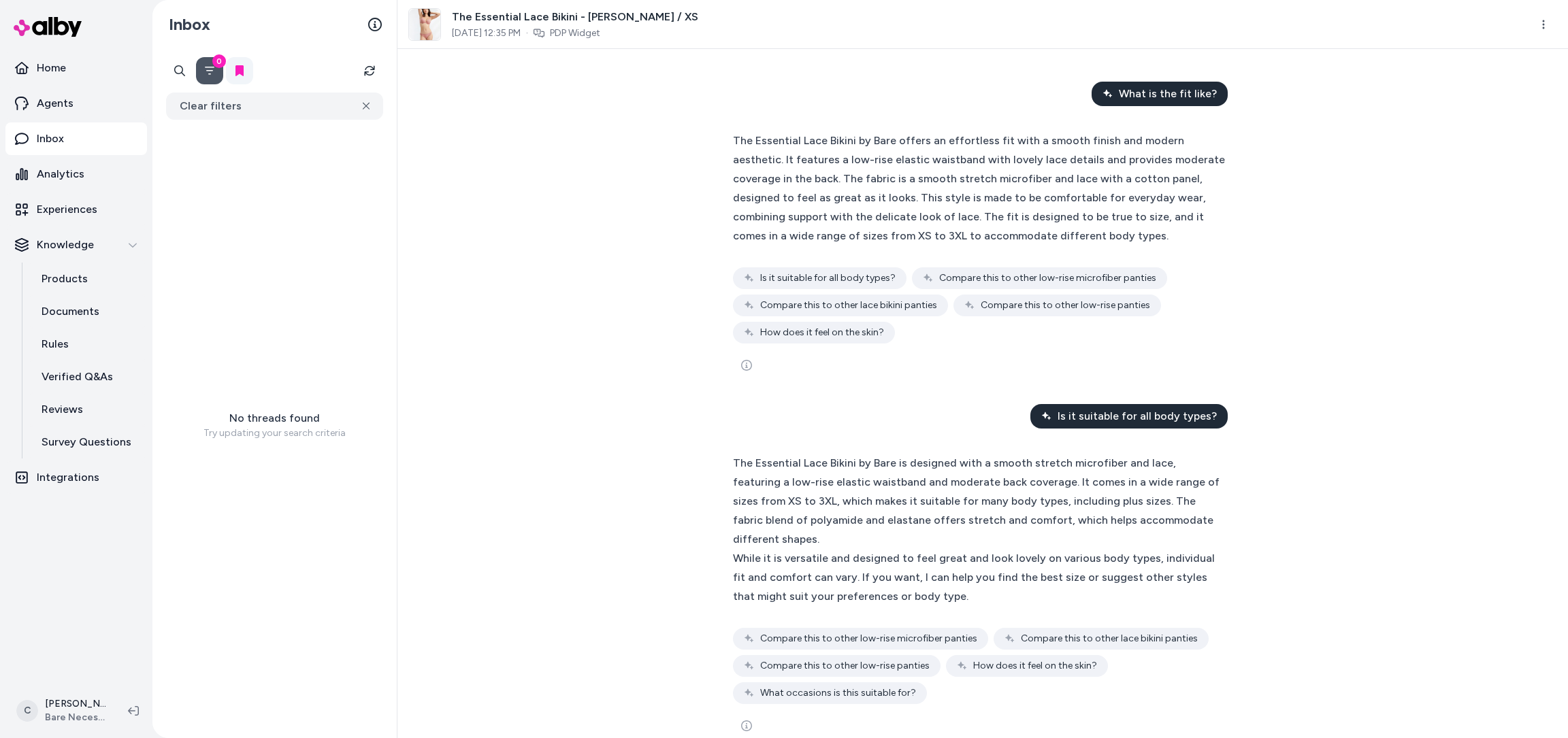
click at [236, 66] on icon at bounding box center [240, 70] width 8 height 11
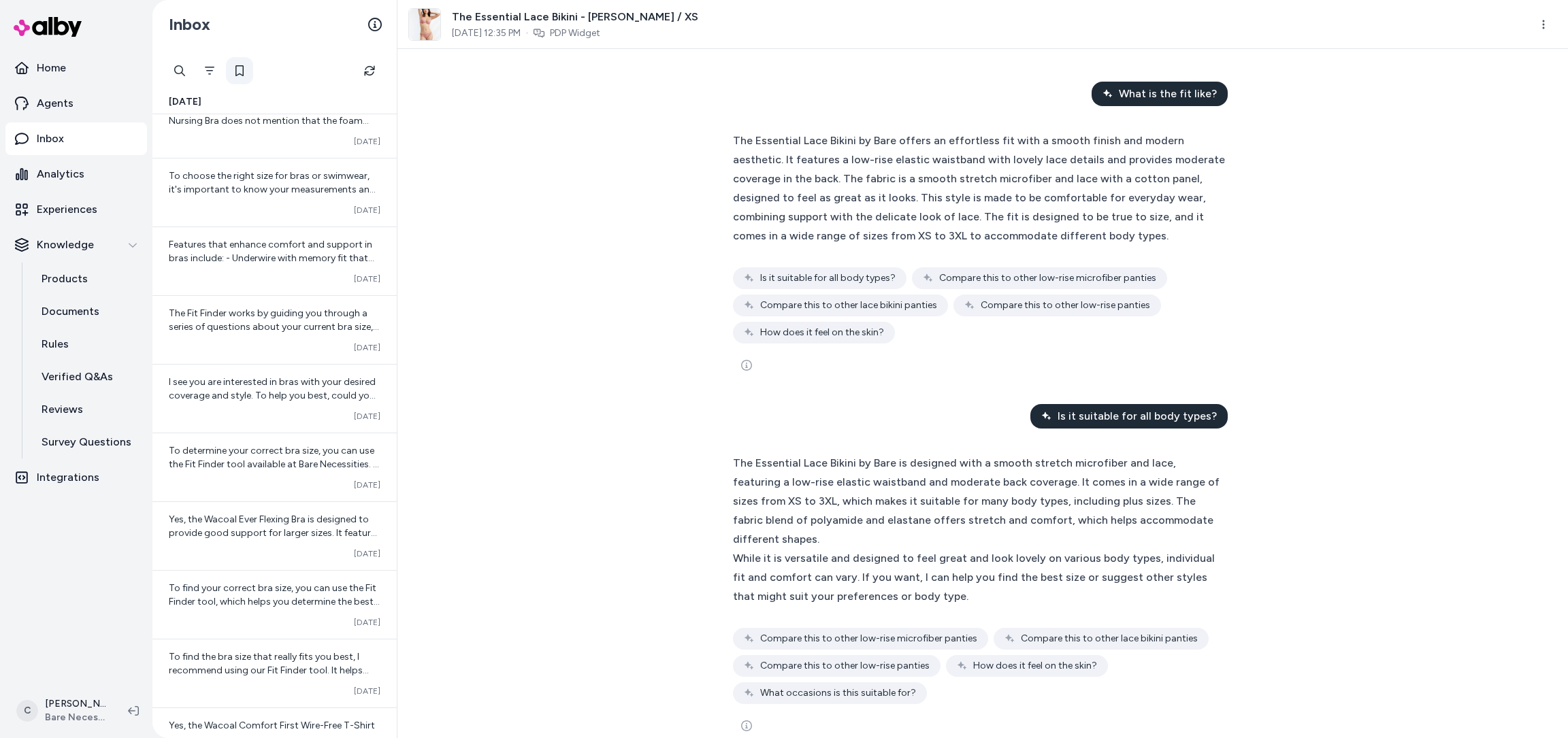
scroll to position [1498, 0]
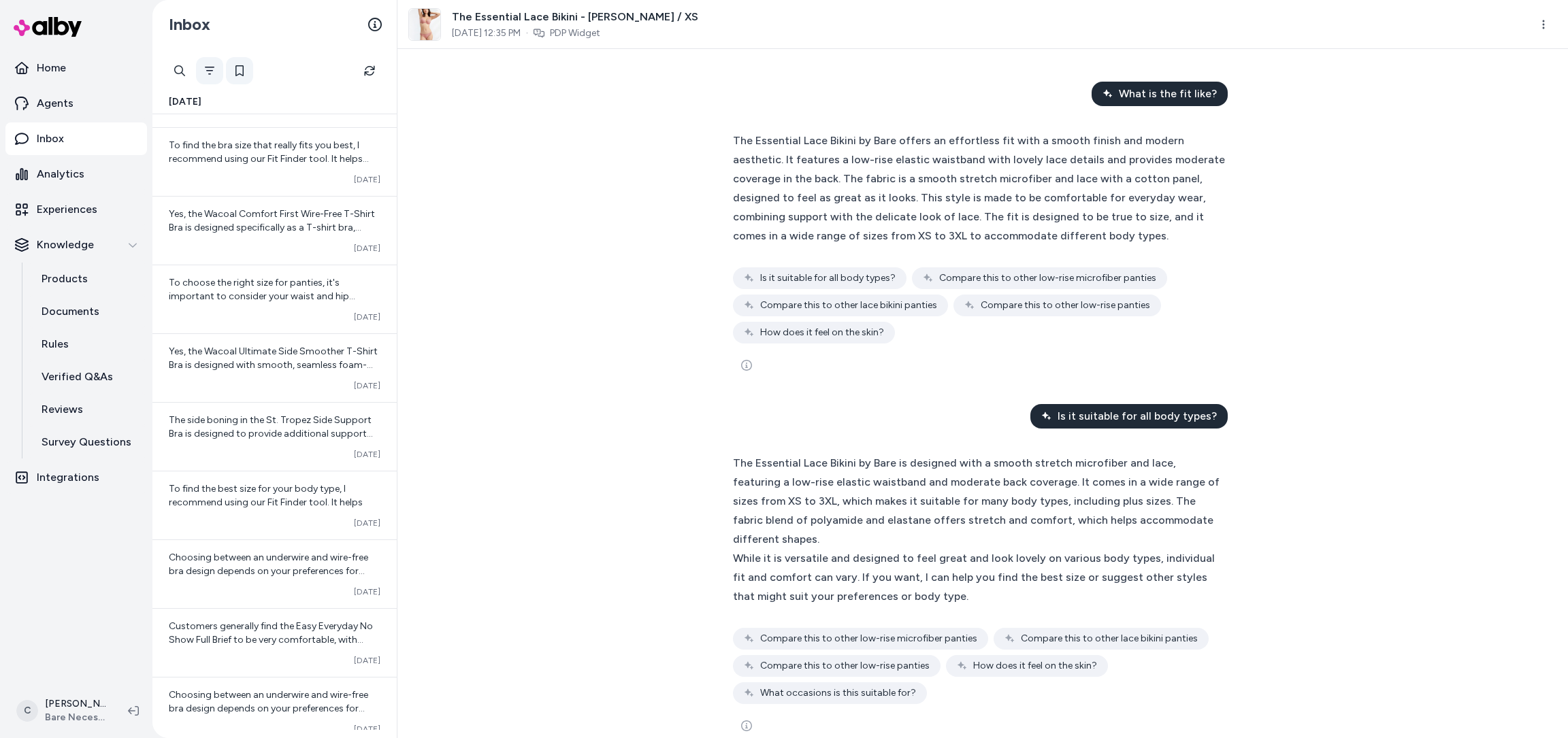
click at [212, 72] on icon "Filter" at bounding box center [209, 70] width 11 height 11
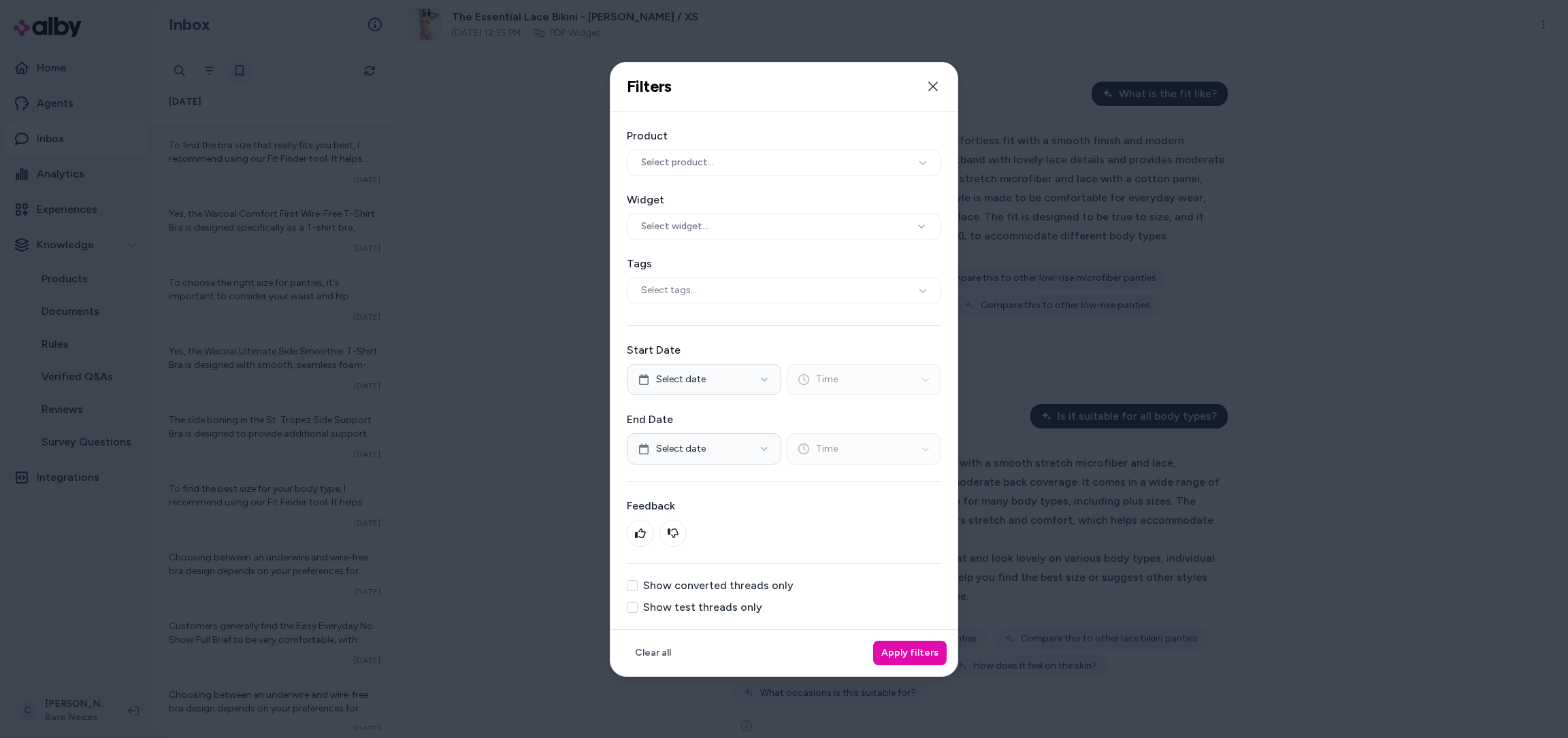
click at [637, 585] on div "Show converted threads only" at bounding box center [784, 586] width 315 height 11
click at [632, 585] on button "Show converted threads only" at bounding box center [633, 586] width 11 height 11
click at [920, 647] on button "Apply filters" at bounding box center [910, 652] width 73 height 24
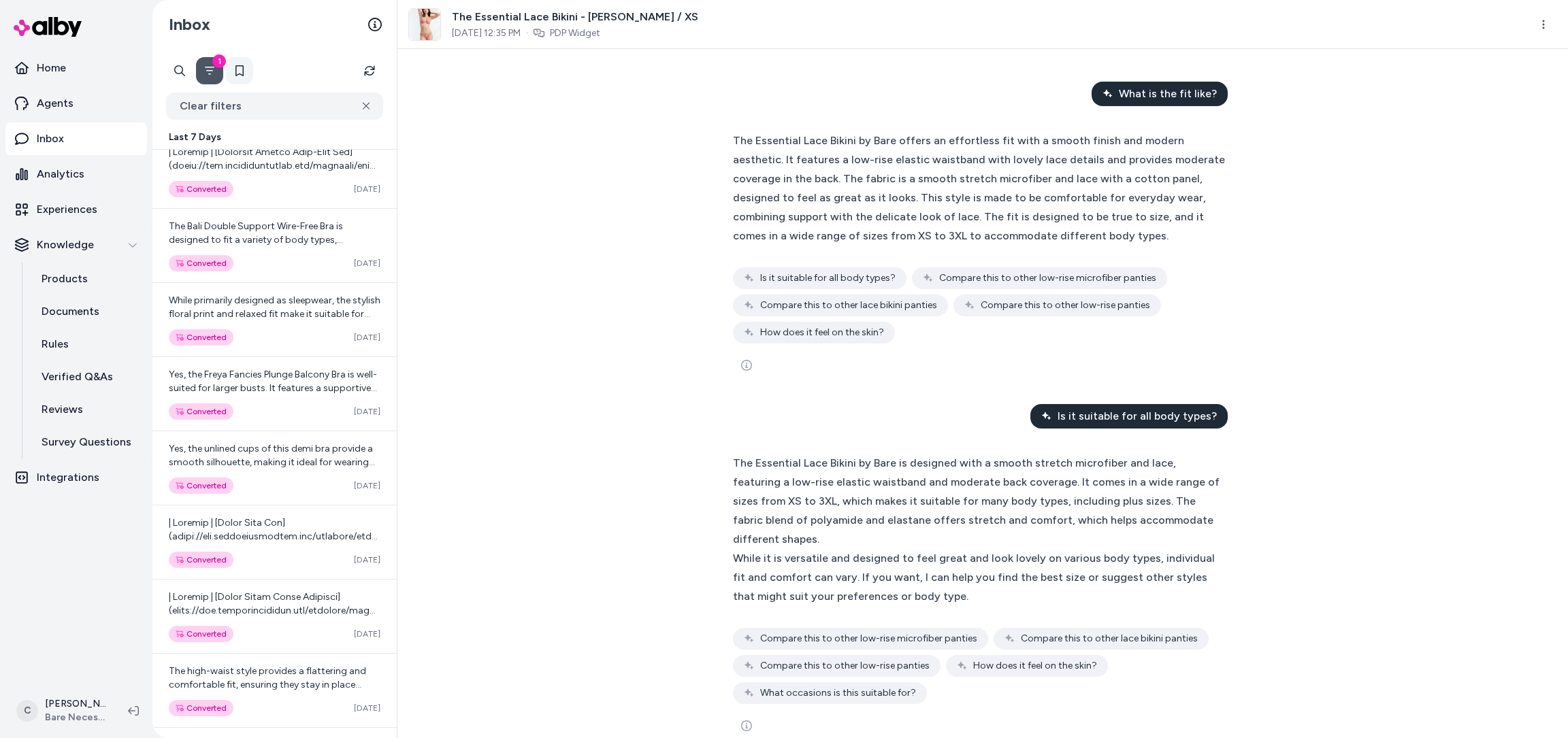
scroll to position [25, 0]
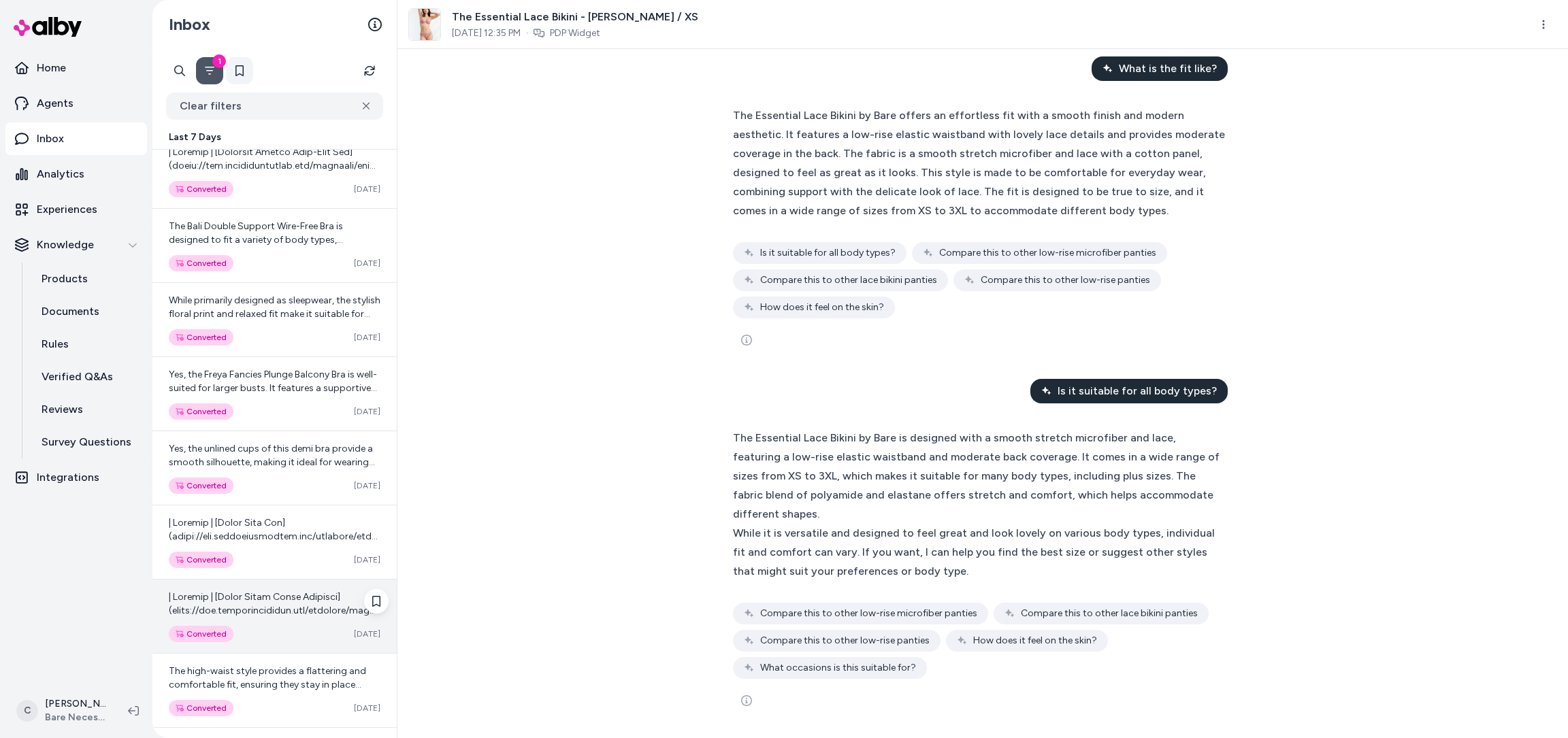
click at [241, 618] on div "Converted Oct 02" at bounding box center [274, 616] width 244 height 73
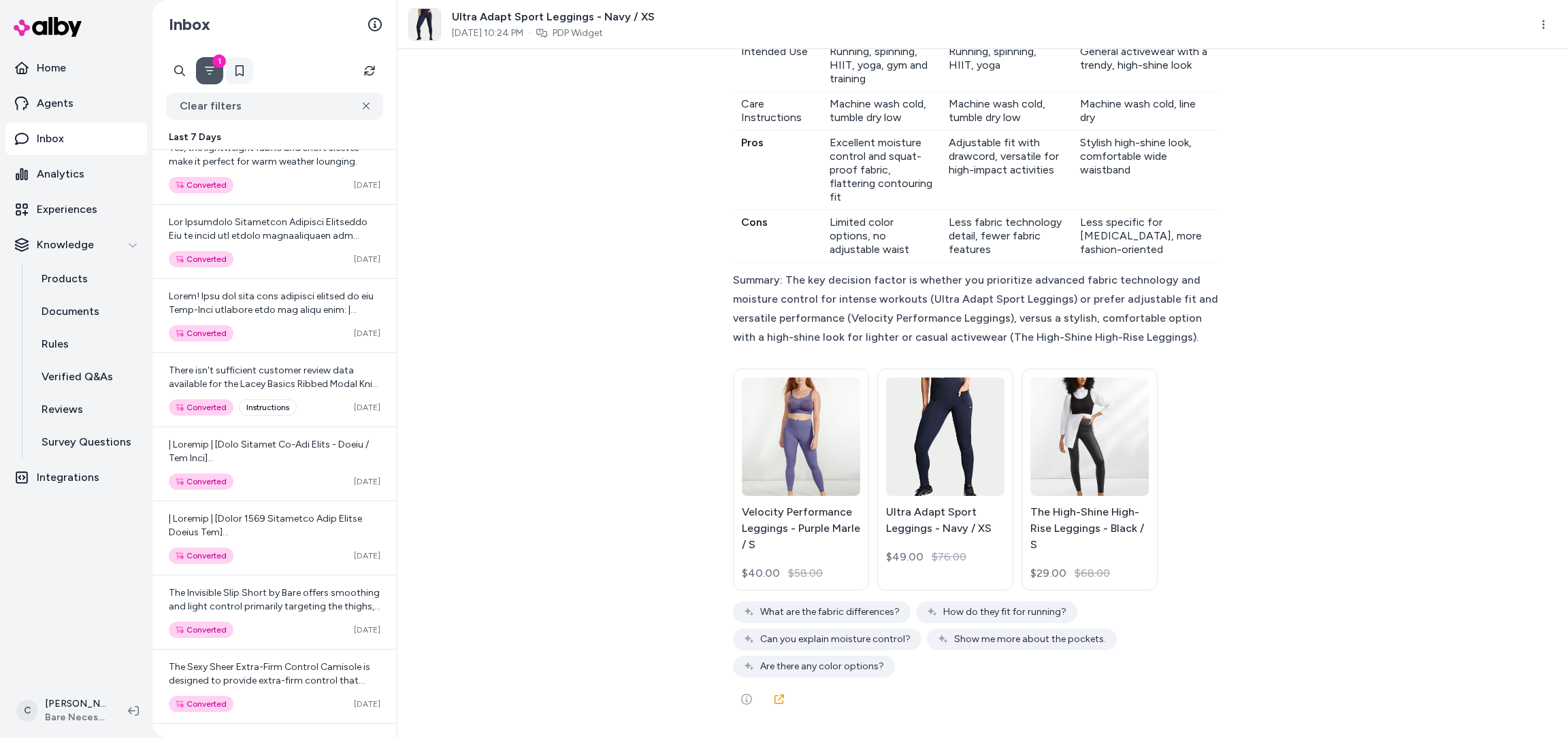
scroll to position [4069, 0]
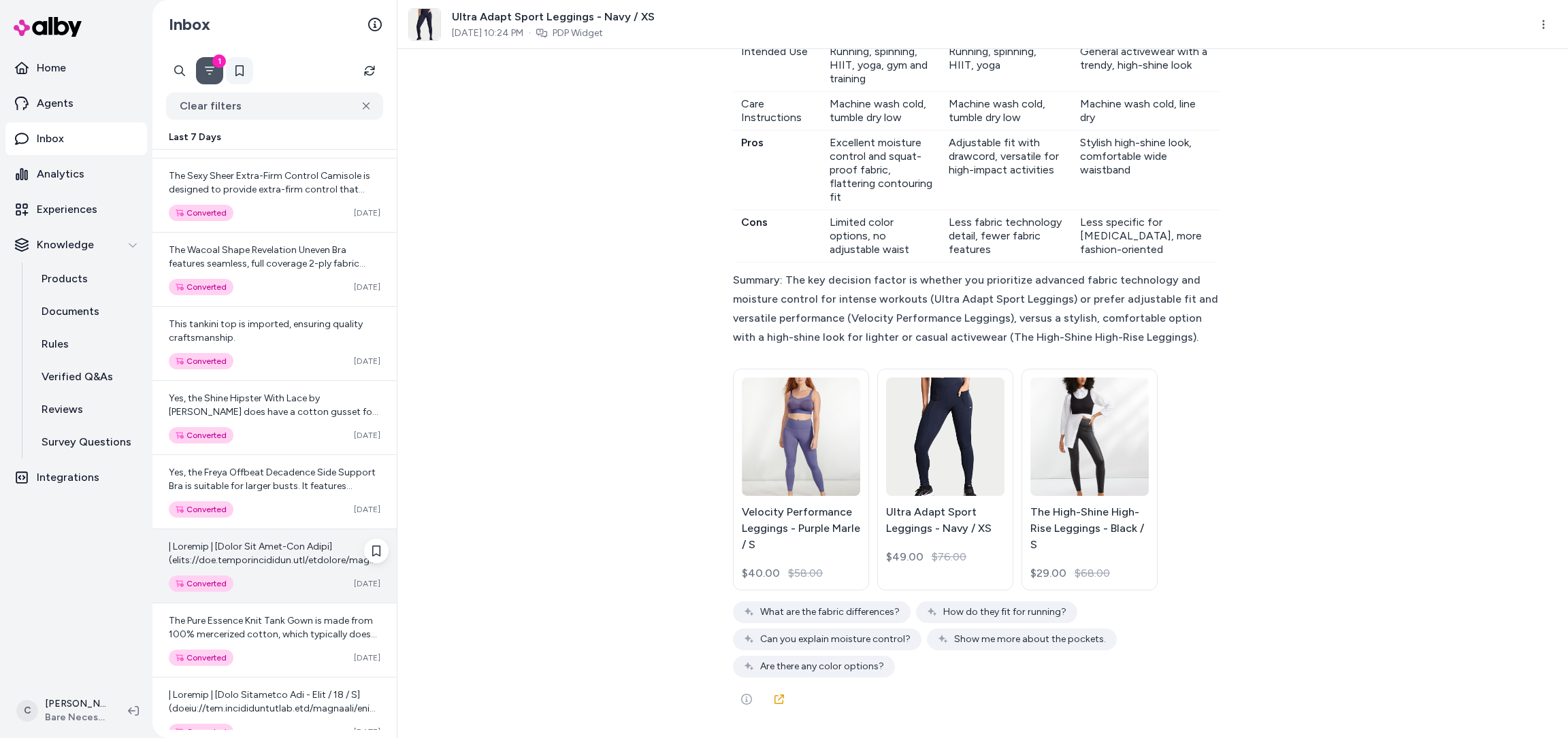
click at [272, 576] on div "Converted Sep 30" at bounding box center [274, 584] width 212 height 17
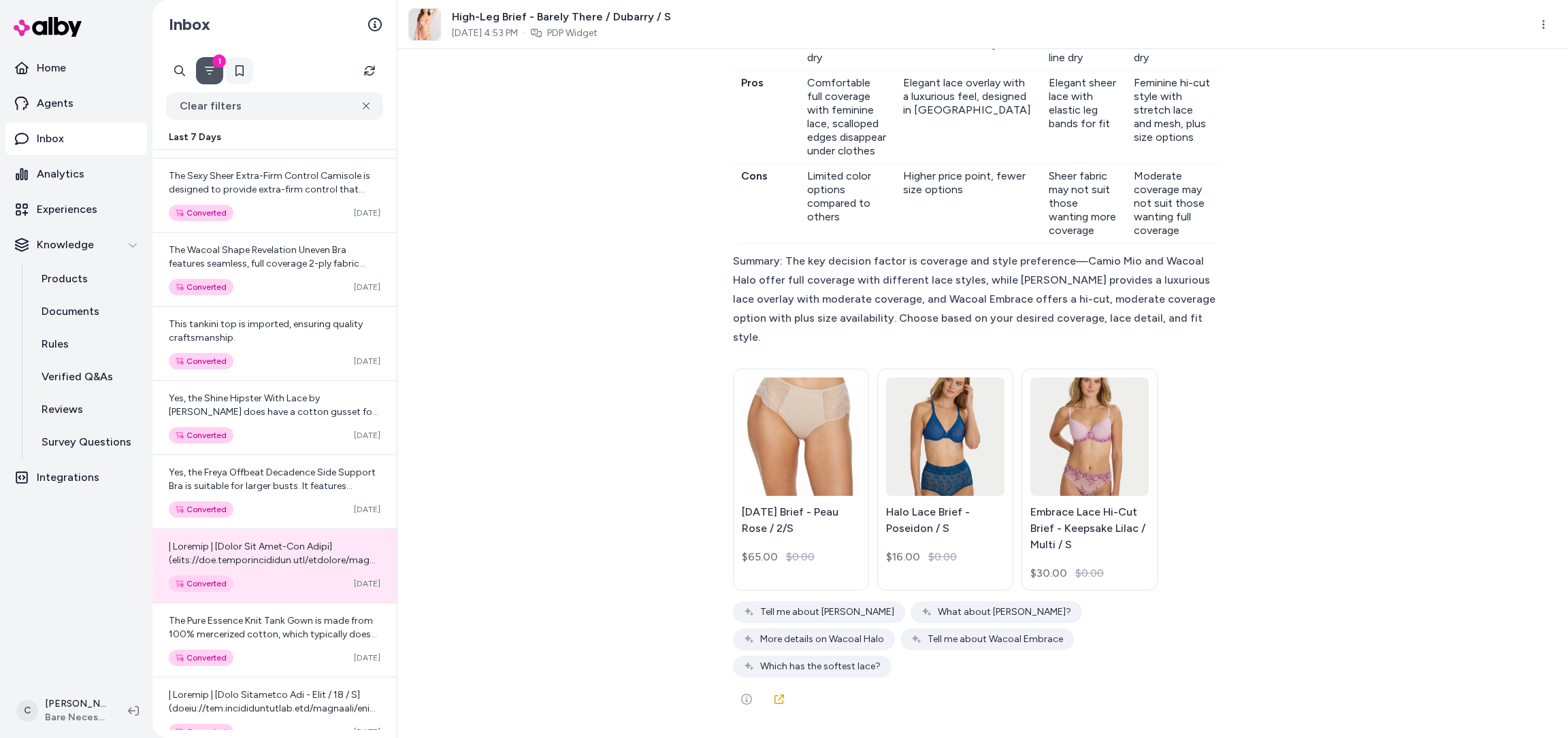
scroll to position [8226, 0]
